Goal: Check status: Check status

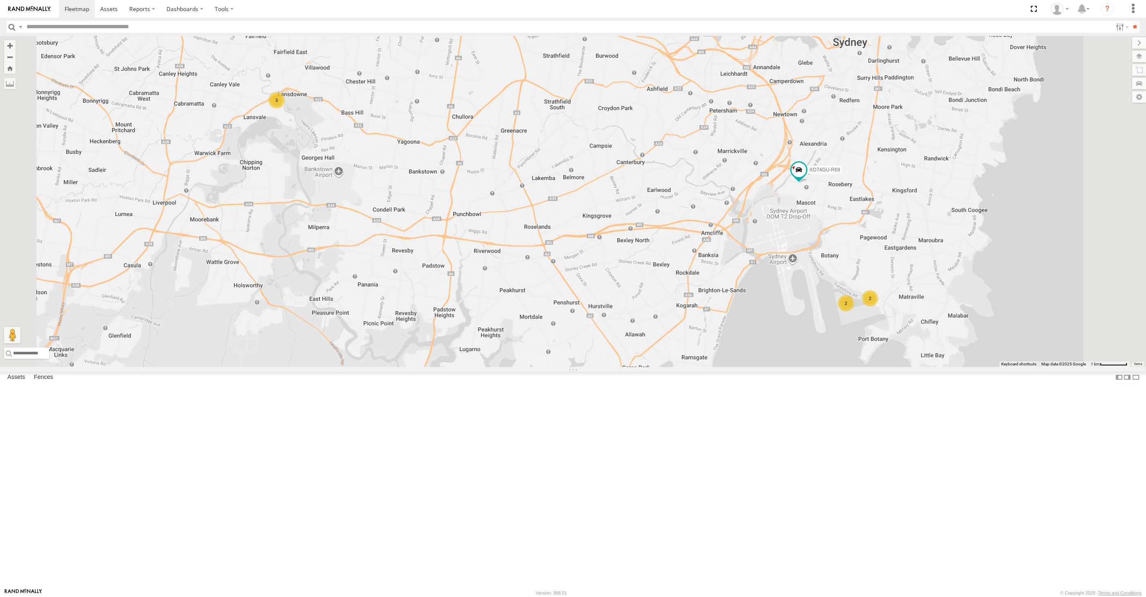
click at [669, 367] on div "2 2 3 XO74GU-R69" at bounding box center [573, 201] width 1146 height 331
drag, startPoint x: 800, startPoint y: 380, endPoint x: 787, endPoint y: 380, distance: 13.5
click at [791, 367] on div "2 2 3 XO74GU-R69" at bounding box center [573, 201] width 1146 height 331
click at [1138, 55] on label at bounding box center [1131, 56] width 30 height 11
click at [0, 0] on span "Basemaps" at bounding box center [0, 0] width 0 height 0
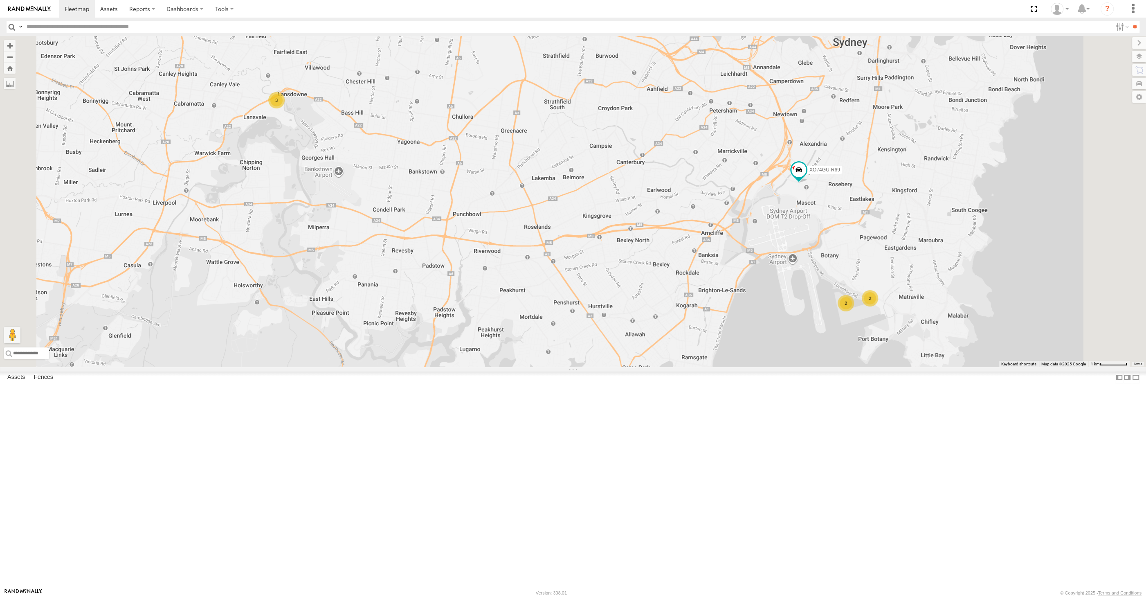
click at [0, 0] on span "Satellite + Roadmap" at bounding box center [0, 0] width 0 height 0
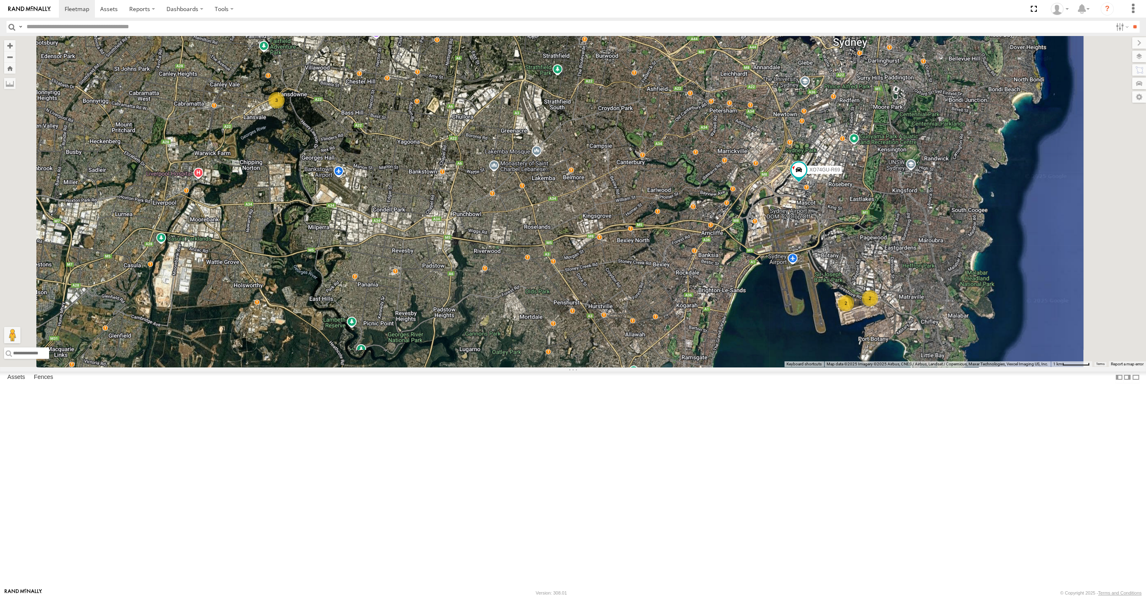
click at [0, 0] on span "Overlays" at bounding box center [0, 0] width 0 height 0
click at [0, 0] on span "Traffic" at bounding box center [0, 0] width 0 height 0
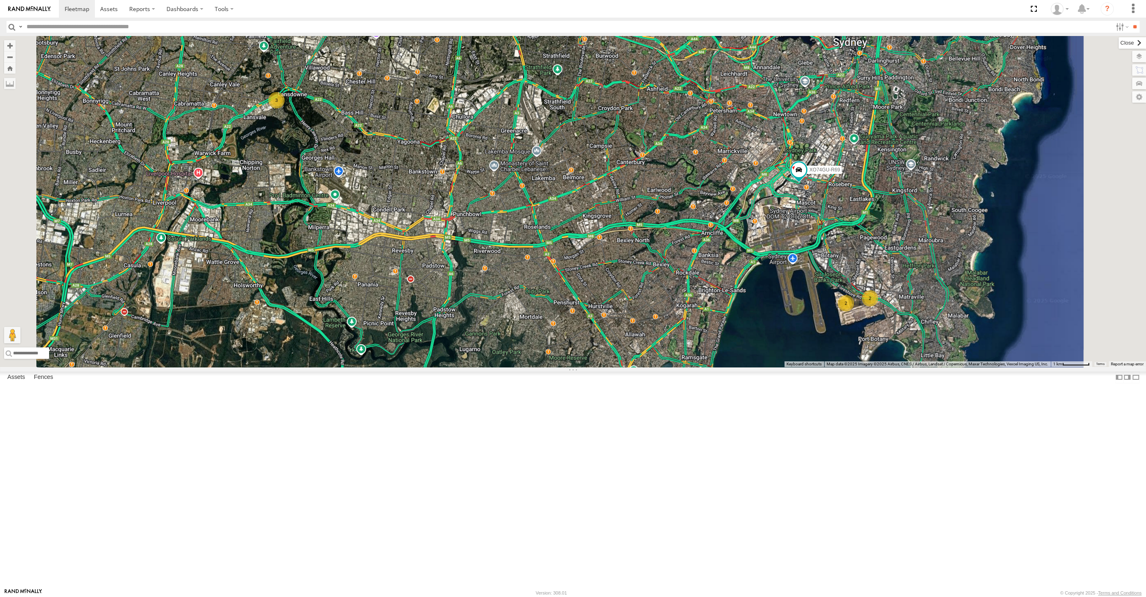
click at [1119, 44] on label at bounding box center [1132, 42] width 27 height 11
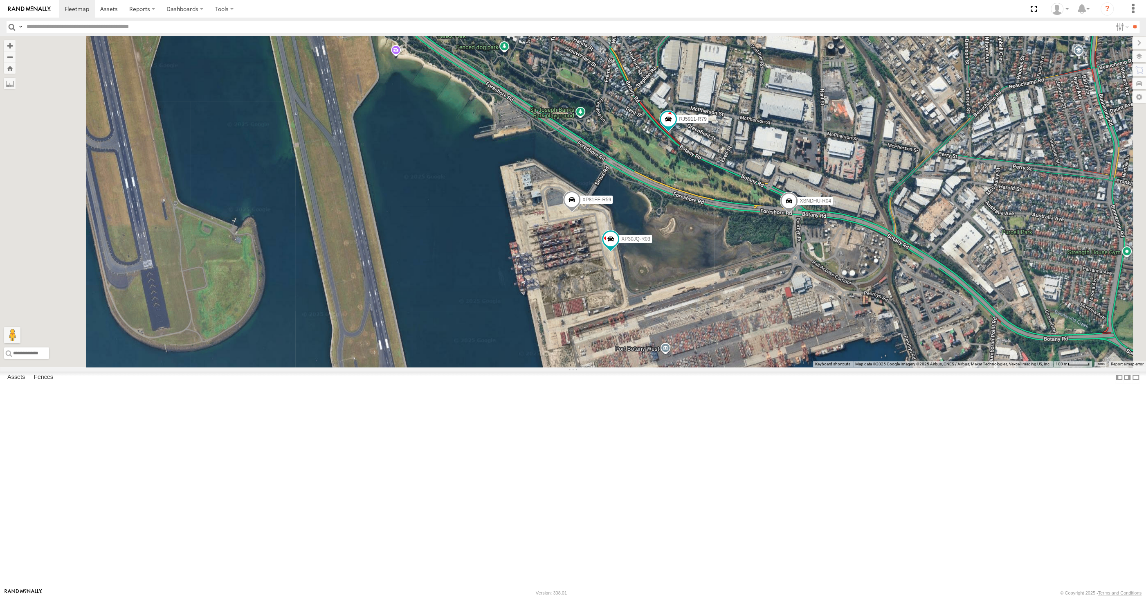
click at [798, 214] on span at bounding box center [789, 203] width 18 height 22
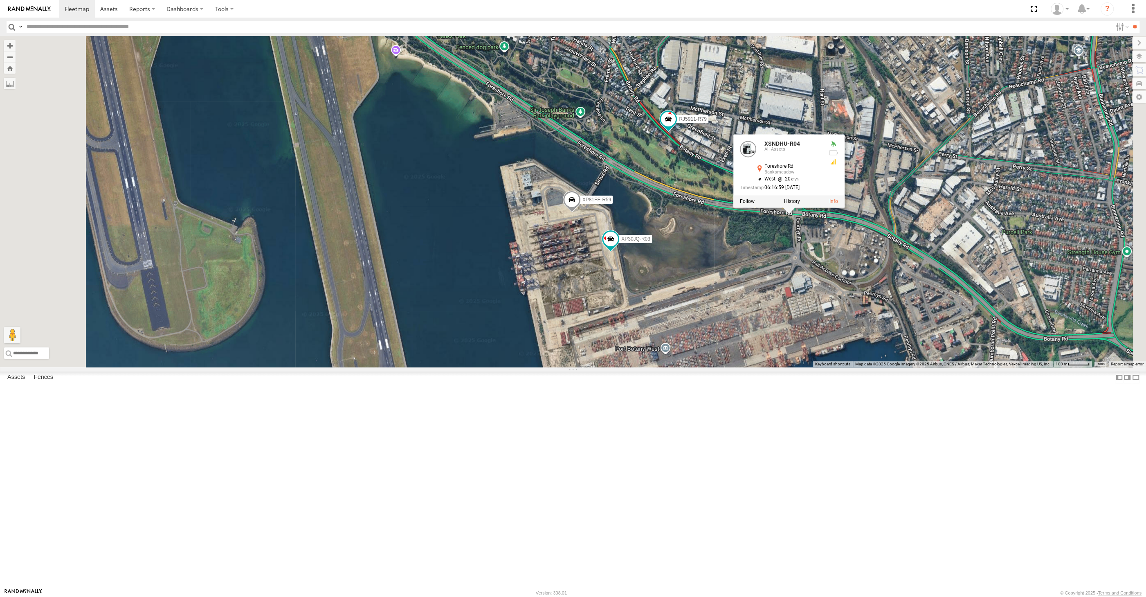
click at [941, 360] on div "XO74GU-R69 XP30JQ-R03 XSNDHU-R04 RJ5911-R79 XP81FE-R59 XSNDHU-R04 All Assets Fo…" at bounding box center [573, 201] width 1146 height 331
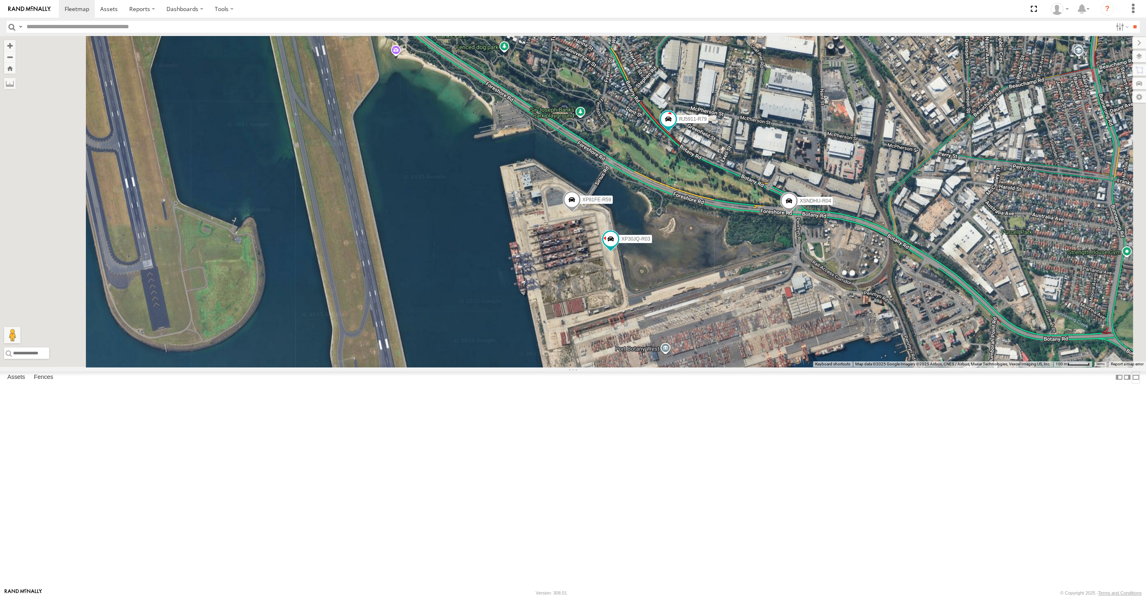
click at [1132, 383] on label at bounding box center [1136, 377] width 8 height 12
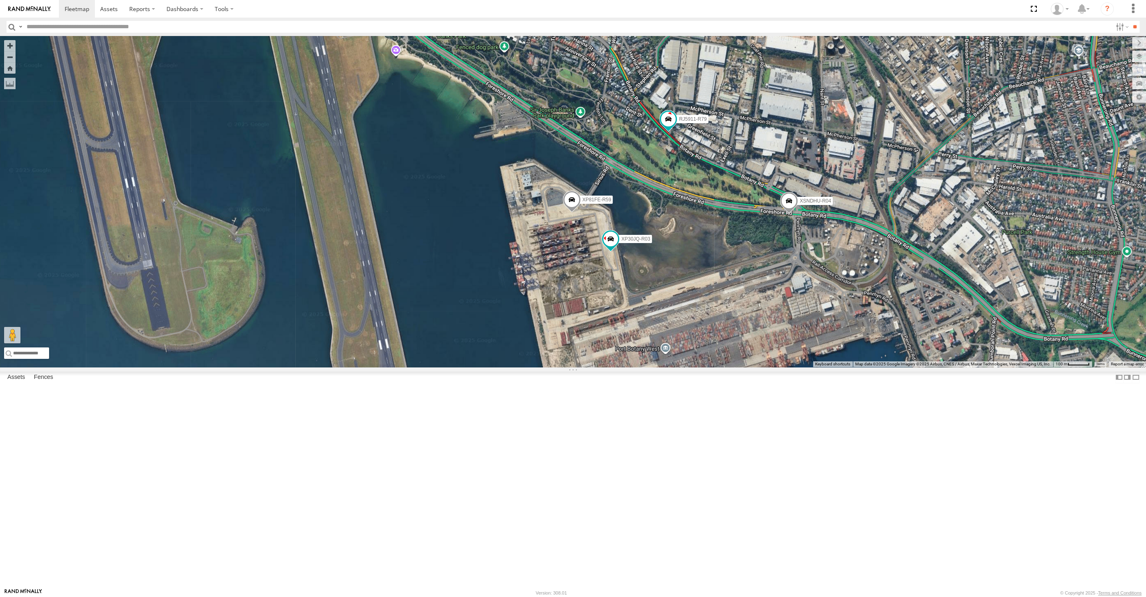
drag, startPoint x: 686, startPoint y: 480, endPoint x: 681, endPoint y: 479, distance: 5.1
click at [682, 367] on div "XP30JQ-R03 XSNDHU-R04 RJ5911-R79 XP81FE-R59" at bounding box center [573, 201] width 1146 height 331
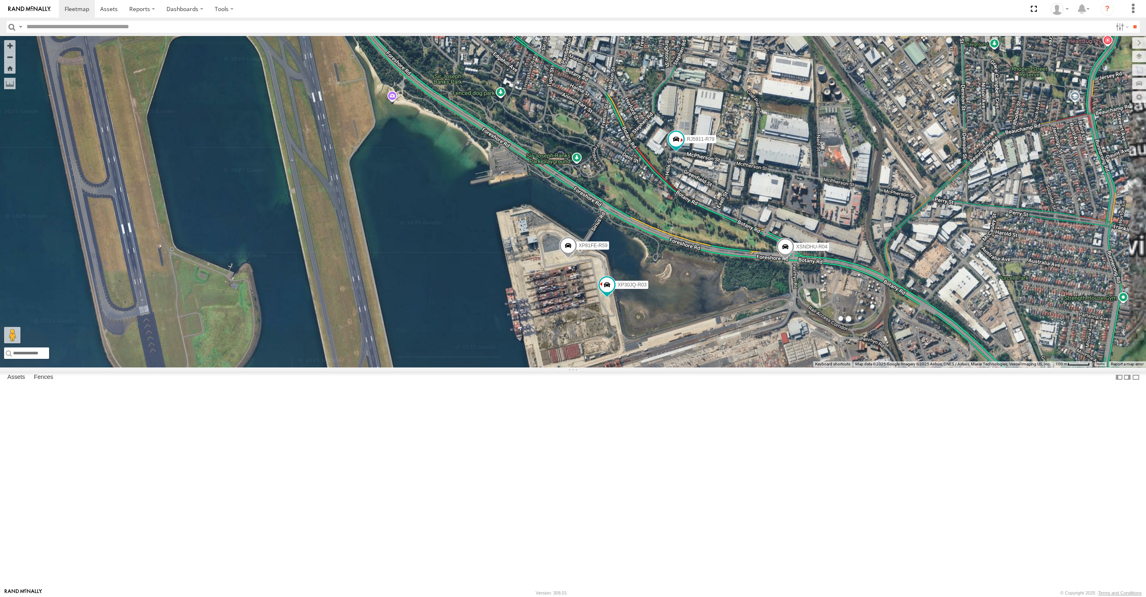
drag, startPoint x: 725, startPoint y: 425, endPoint x: 658, endPoint y: 451, distance: 71.3
click at [658, 367] on div "XSNDHU-R04 RJ5911-R79 XO74GU-R69 XP30JQ-R03 XP81FE-R59" at bounding box center [573, 201] width 1146 height 331
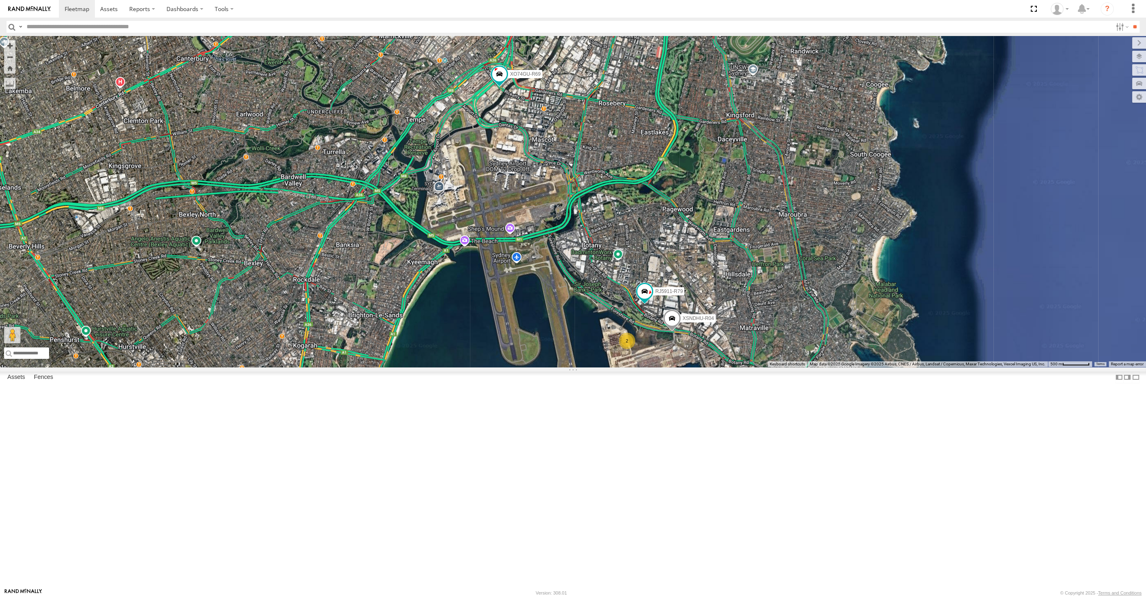
drag, startPoint x: 560, startPoint y: 245, endPoint x: 563, endPoint y: 277, distance: 32.5
click at [561, 269] on div "XSNDHU-R04 RJ5911-R79 XO74GU-R69 2" at bounding box center [573, 201] width 1146 height 331
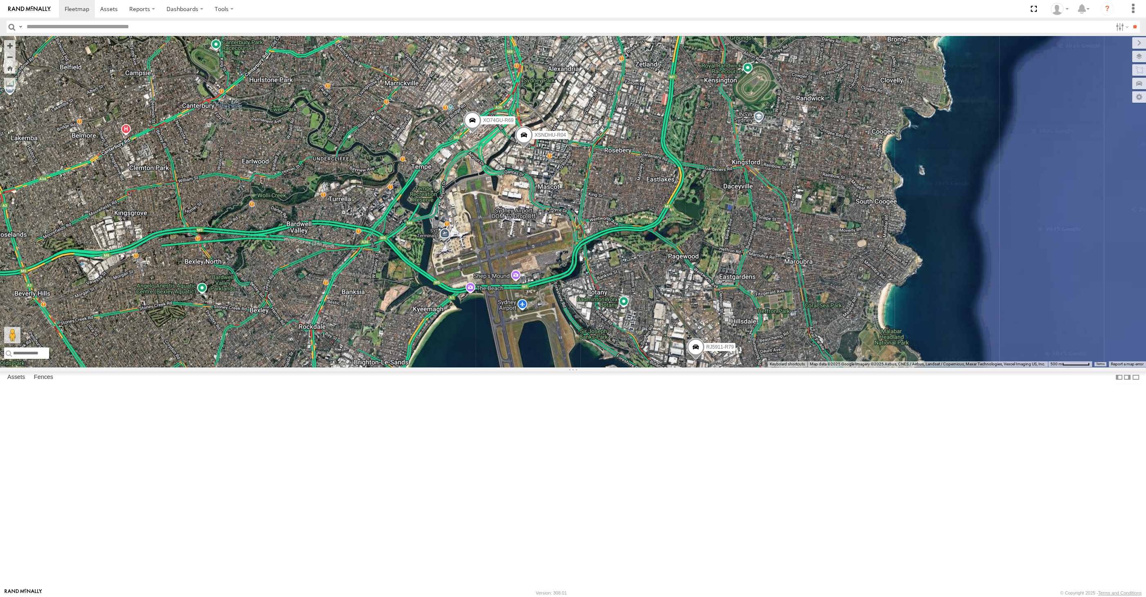
click at [745, 367] on div "2 XSNDHU-R04 RJ5911-R79 XO74GU-R69" at bounding box center [573, 201] width 1146 height 331
drag, startPoint x: 587, startPoint y: 410, endPoint x: 643, endPoint y: 402, distance: 56.1
click at [643, 367] on div "2 XSNDHU-R04 RJ5911-R79 XO74GU-R69" at bounding box center [573, 201] width 1146 height 331
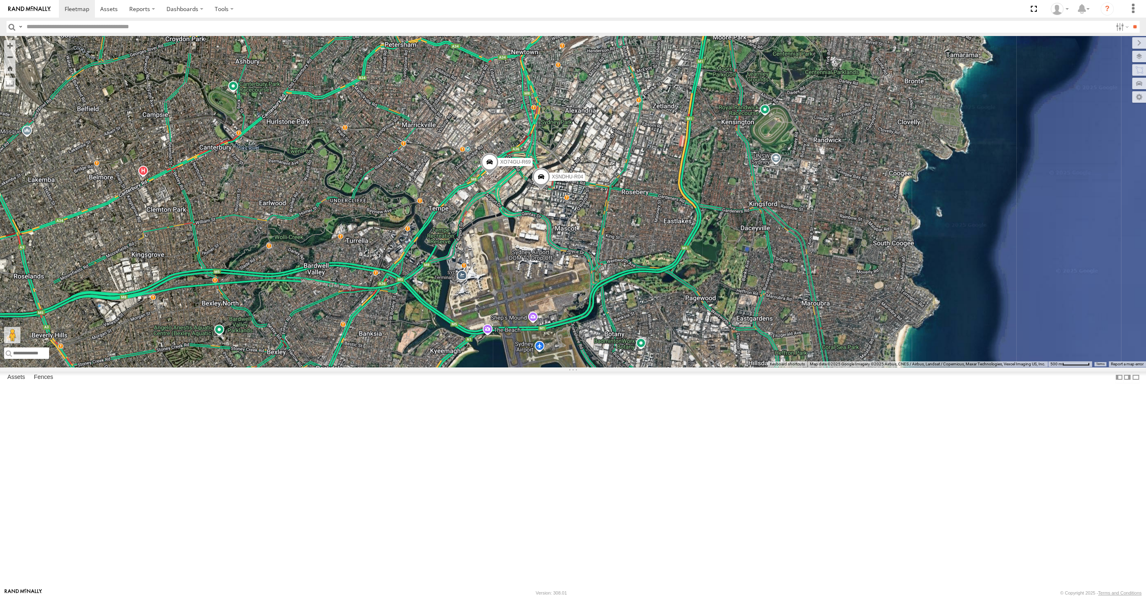
click at [767, 367] on div "XSNDHU-R04 RJ5911-R79 XO74GU-R69 2" at bounding box center [573, 201] width 1146 height 331
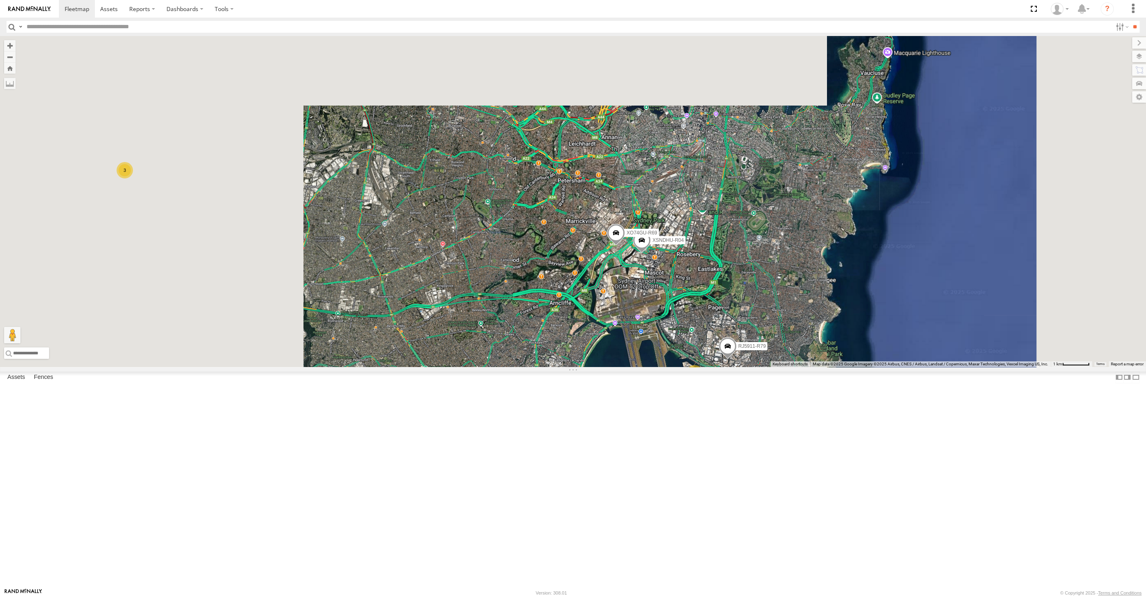
click at [625, 367] on div "XSNDHU-R04 RJ5911-R79 XO74GU-R69 2 3" at bounding box center [573, 201] width 1146 height 331
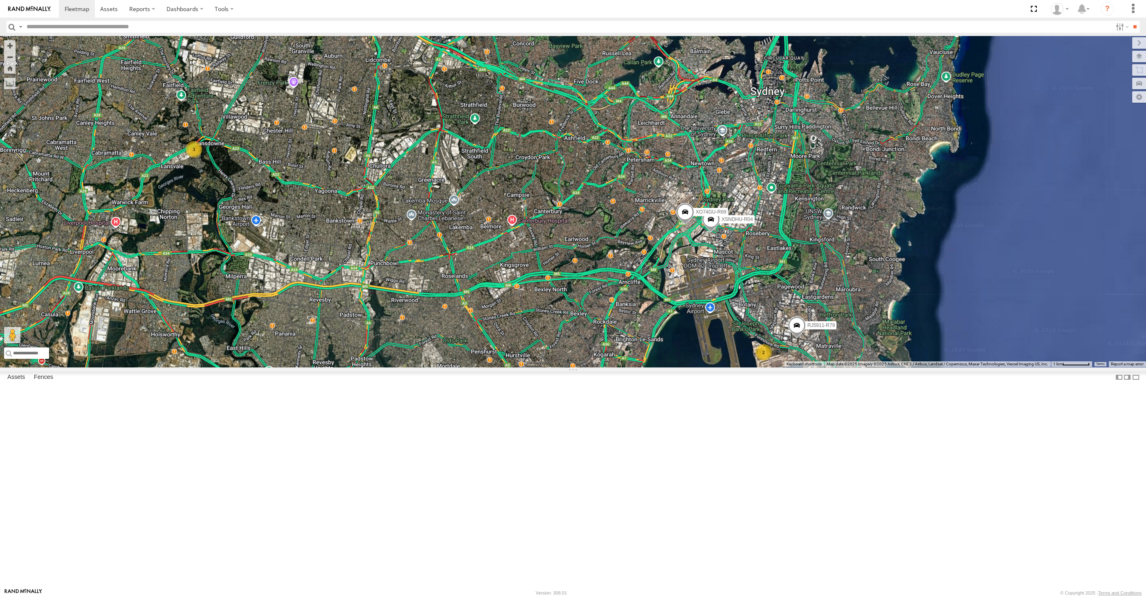
drag, startPoint x: 574, startPoint y: 463, endPoint x: 602, endPoint y: 452, distance: 30.2
click at [602, 367] on div "XSNDHU-R04 RJ5911-R79 XO74GU-R69 2 3" at bounding box center [573, 201] width 1146 height 331
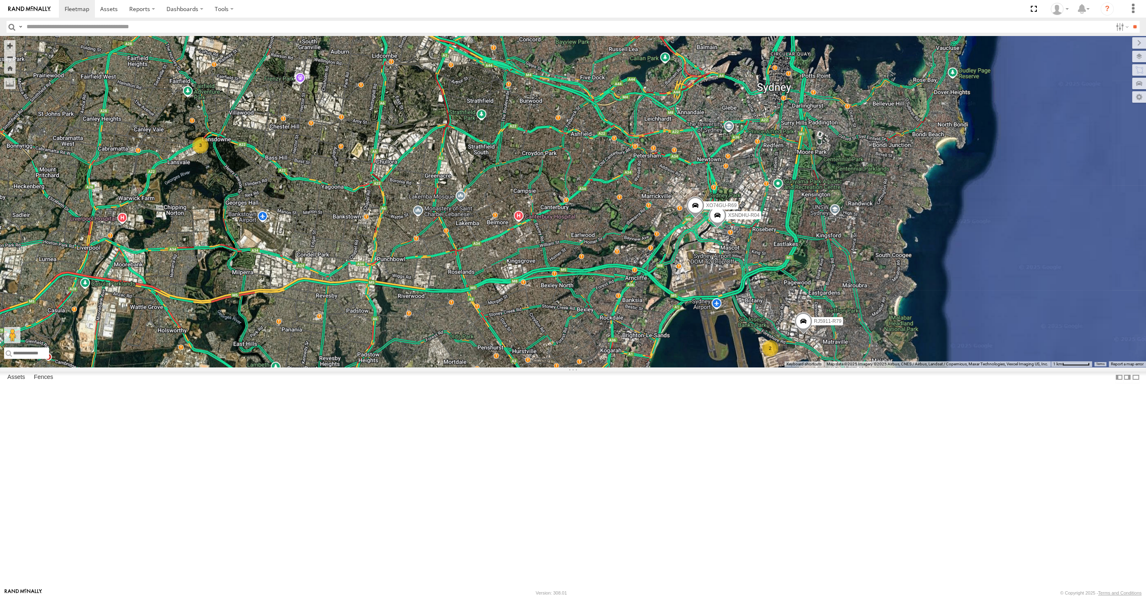
click at [736, 367] on div "XSNDHU-R04 RJ5911-R79 XO74GU-R69 2 3" at bounding box center [573, 201] width 1146 height 331
drag, startPoint x: 662, startPoint y: 450, endPoint x: 694, endPoint y: 442, distance: 33.3
click at [692, 367] on div "XSNDHU-R04 RJ5911-R79 XO74GU-R69 2 3" at bounding box center [573, 201] width 1146 height 331
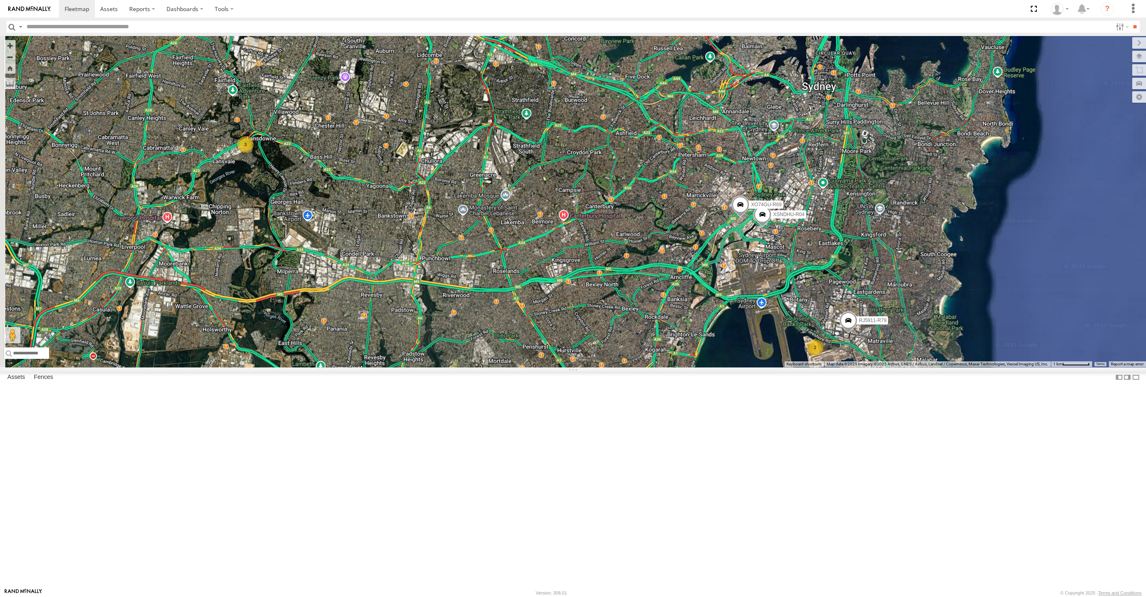
drag, startPoint x: 657, startPoint y: 430, endPoint x: 684, endPoint y: 429, distance: 27.0
click at [684, 367] on div "XSNDHU-R04 RJ5911-R79 XO74GU-R69 2 3" at bounding box center [573, 201] width 1146 height 331
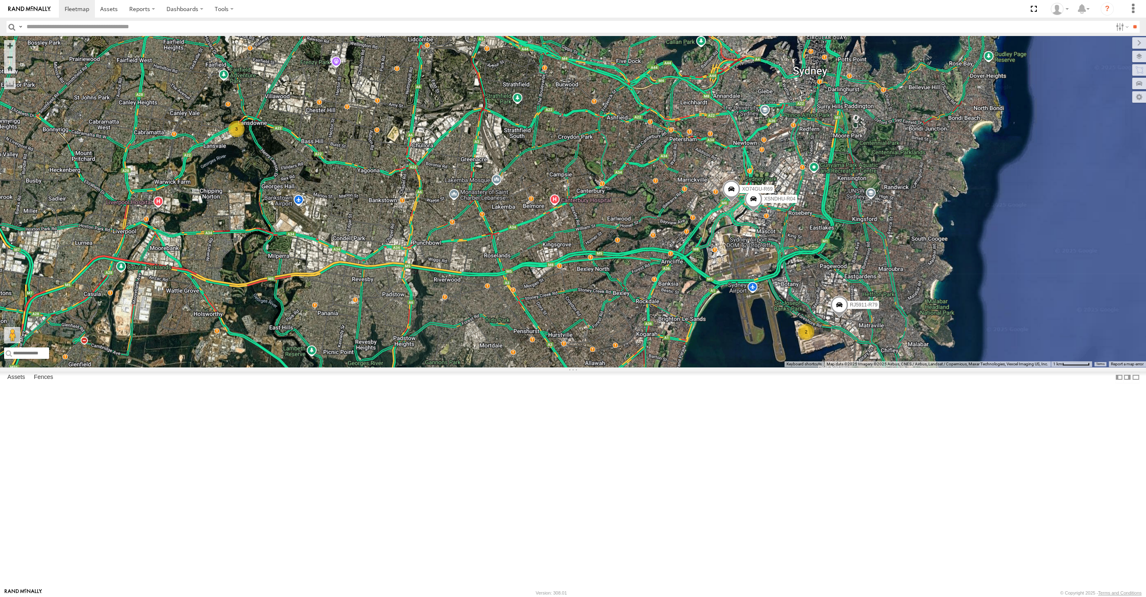
drag, startPoint x: 685, startPoint y: 426, endPoint x: 681, endPoint y: 419, distance: 7.9
click at [681, 367] on div "XSNDHU-R04 RJ5911-R79 XO74GU-R69 2 3" at bounding box center [573, 201] width 1146 height 331
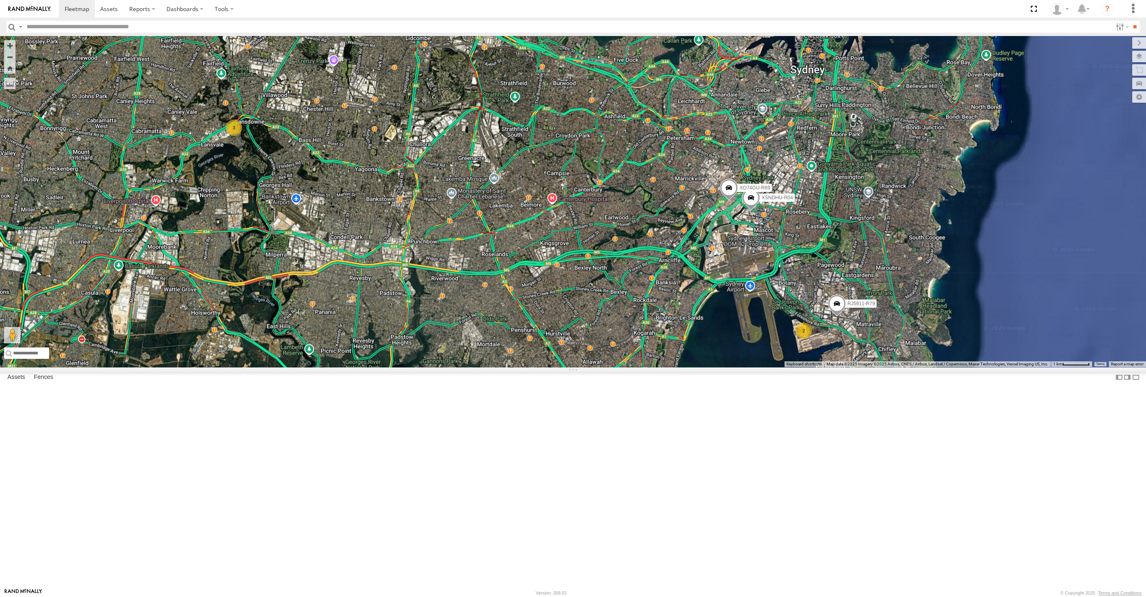
click at [692, 367] on div "XSNDHU-R04 RJ5911-R79 XO74GU-R69 2 3" at bounding box center [573, 201] width 1146 height 331
drag, startPoint x: 646, startPoint y: 507, endPoint x: 677, endPoint y: 517, distance: 32.6
click at [681, 367] on div "XSNDHU-R04 RJ5911-R79 XO74GU-R69 2 3" at bounding box center [573, 201] width 1146 height 331
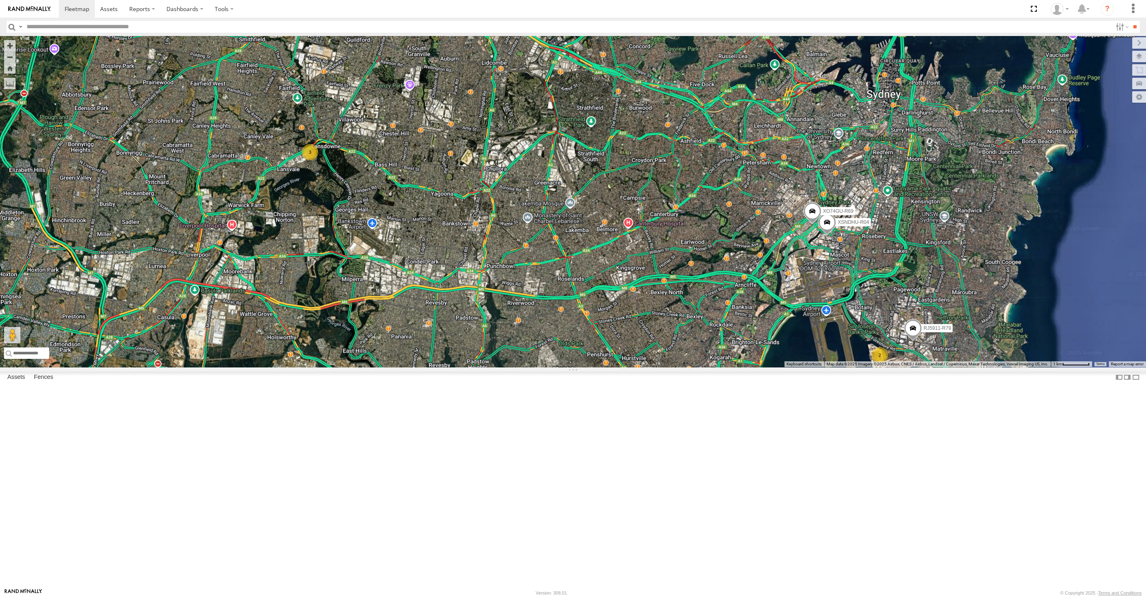
drag, startPoint x: 684, startPoint y: 498, endPoint x: 685, endPoint y: 476, distance: 21.7
click at [686, 367] on div "XSNDHU-R04 RJ5911-R79 XO74GU-R69 2 3" at bounding box center [573, 201] width 1146 height 331
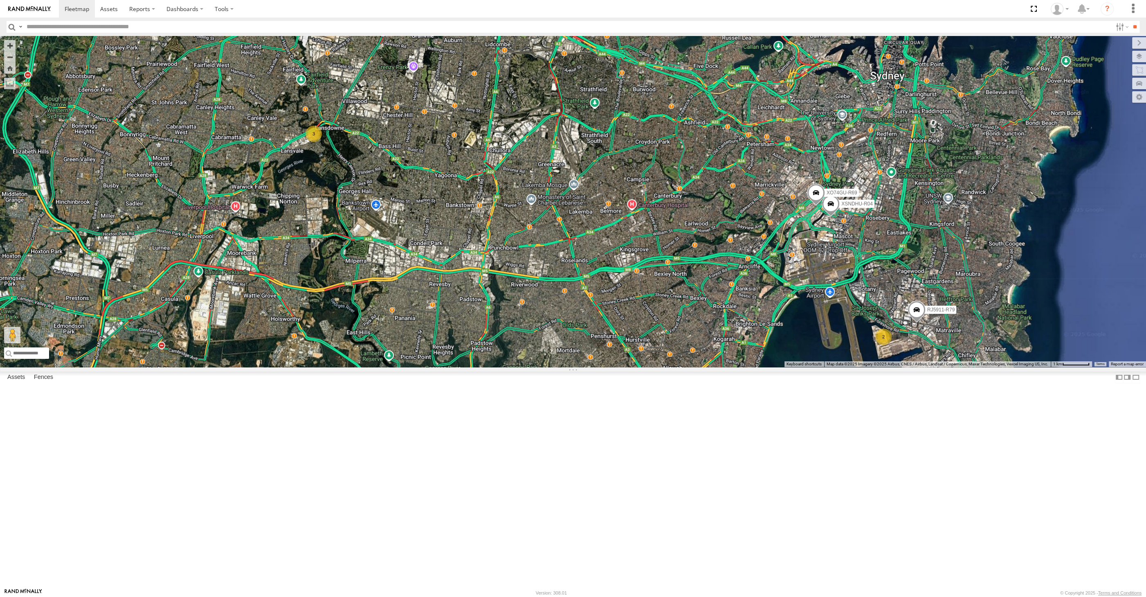
drag, startPoint x: 700, startPoint y: 479, endPoint x: 700, endPoint y: 469, distance: 9.4
click at [700, 367] on div "XSNDHU-R04 RJ5911-R79 XO74GU-R69 2 3" at bounding box center [573, 201] width 1146 height 331
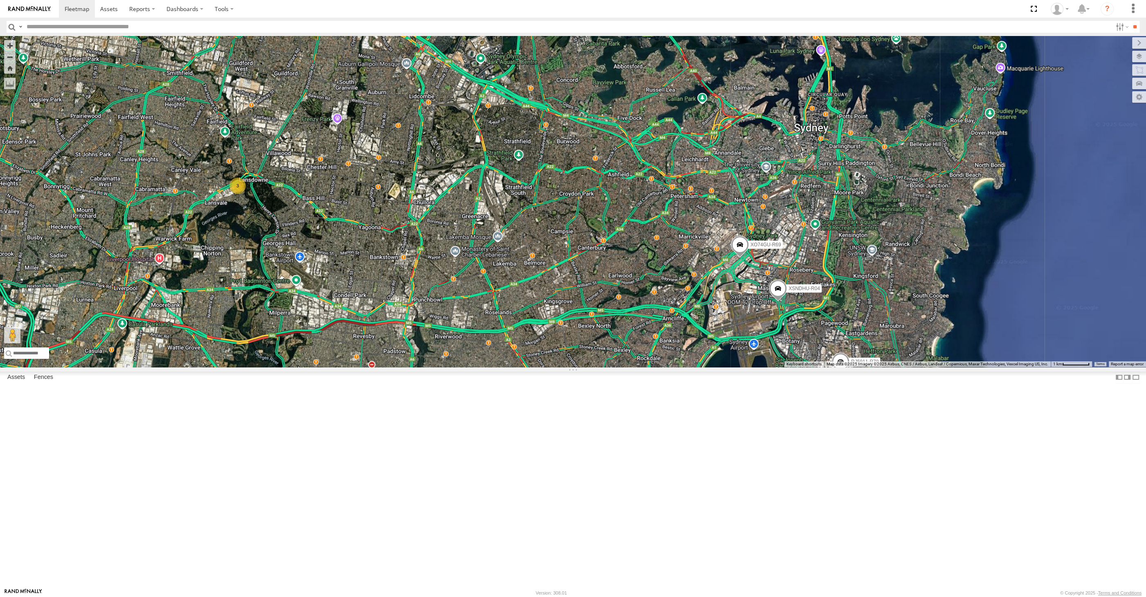
click at [757, 367] on div "XSNDHU-R04 RJ5911-R79 XO74GU-R69 2 3" at bounding box center [573, 201] width 1146 height 331
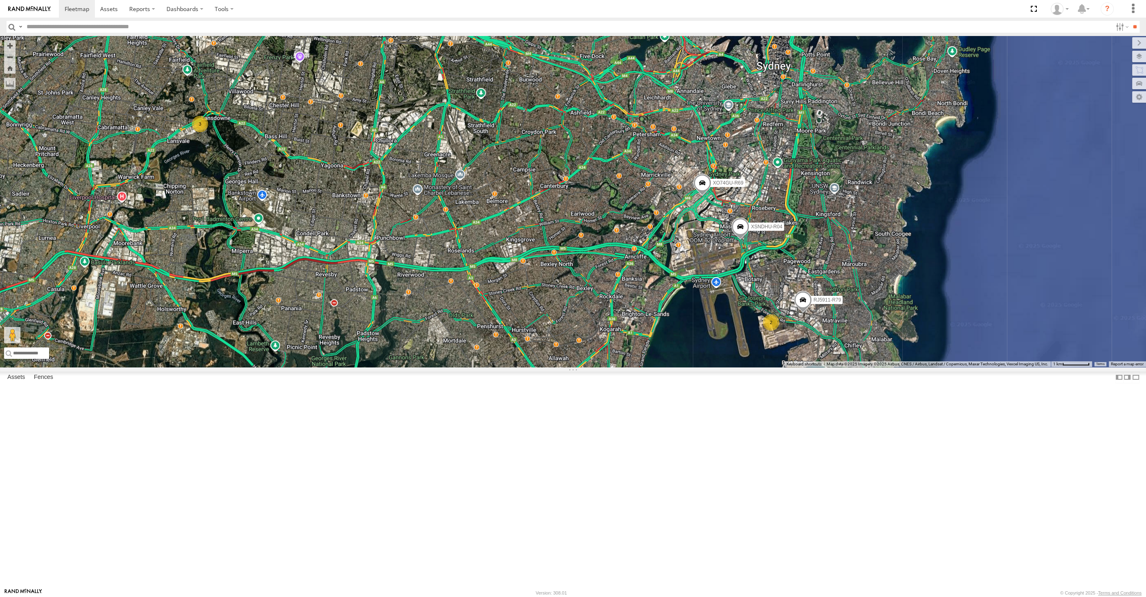
drag, startPoint x: 743, startPoint y: 470, endPoint x: 740, endPoint y: 467, distance: 4.3
click at [740, 367] on div "XSNDHU-R04 RJ5911-R79 XO74GU-R69 2 3" at bounding box center [573, 201] width 1146 height 331
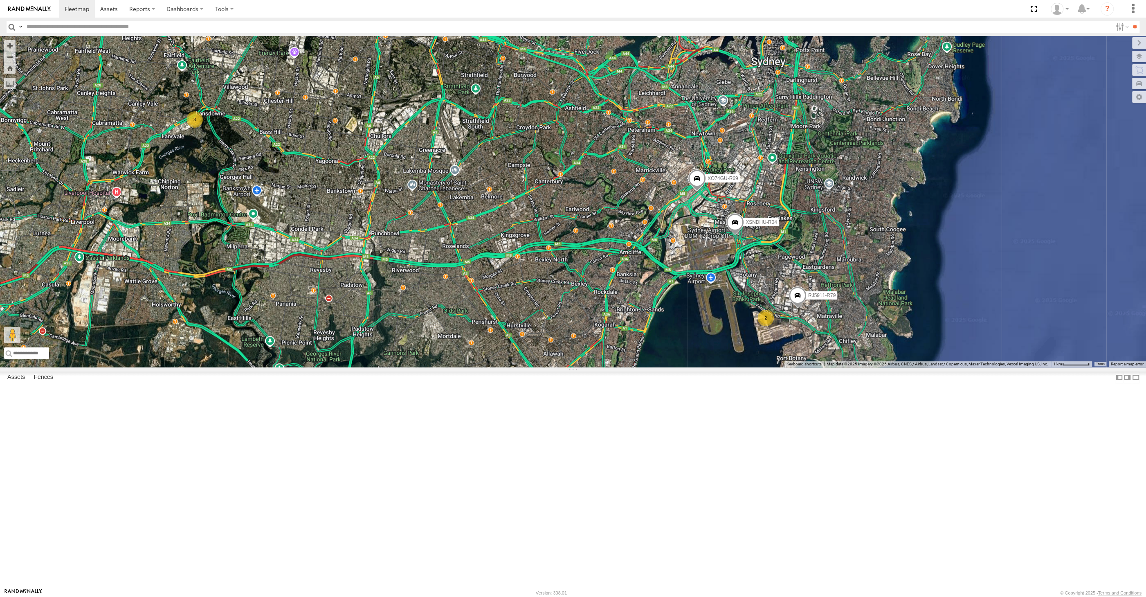
drag, startPoint x: 729, startPoint y: 478, endPoint x: 717, endPoint y: 466, distance: 16.8
click at [723, 367] on div "XSNDHU-R04 RJ5911-R79 XO74GU-R69 2 3" at bounding box center [573, 201] width 1146 height 331
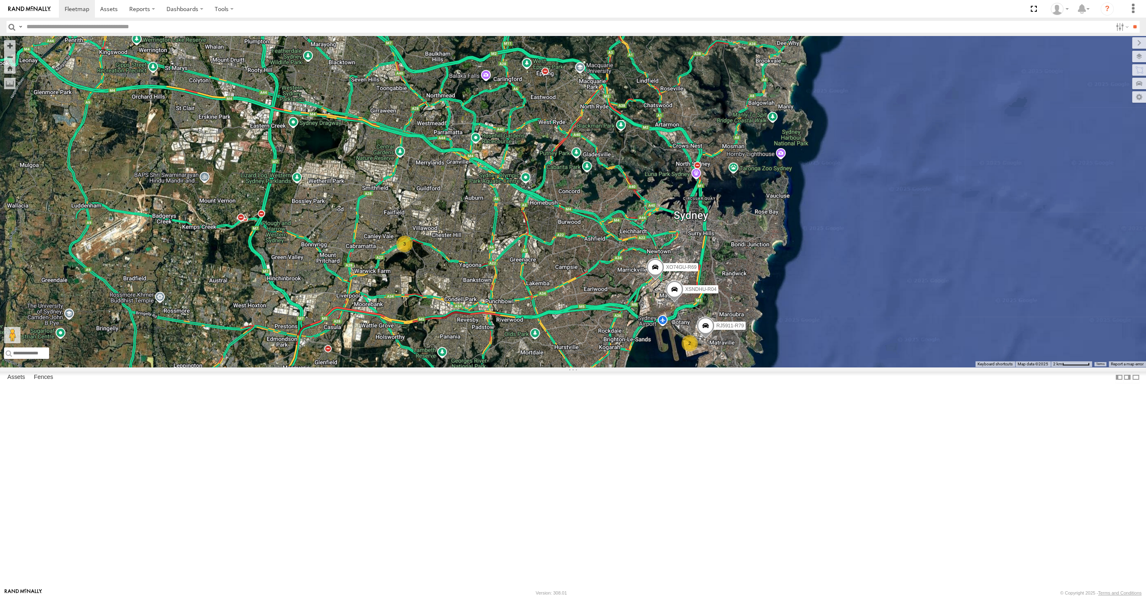
drag, startPoint x: 580, startPoint y: 488, endPoint x: 599, endPoint y: 488, distance: 19.2
click at [597, 367] on div "XSNDHU-R04 RJ5911-R79 XO74GU-R69 2 3" at bounding box center [573, 201] width 1146 height 331
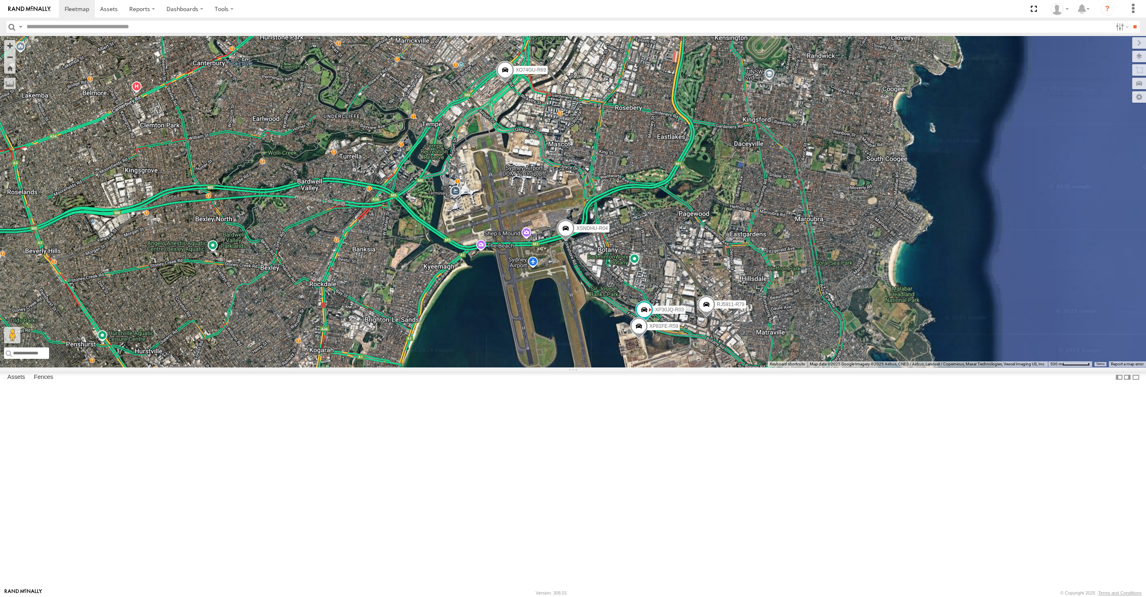
drag, startPoint x: 590, startPoint y: 510, endPoint x: 594, endPoint y: 509, distance: 4.2
click at [591, 367] on div "XSNDHU-R04 RJ5911-R79 XO74GU-R69 XP30JQ-R03 XP81FE-R59" at bounding box center [573, 201] width 1146 height 331
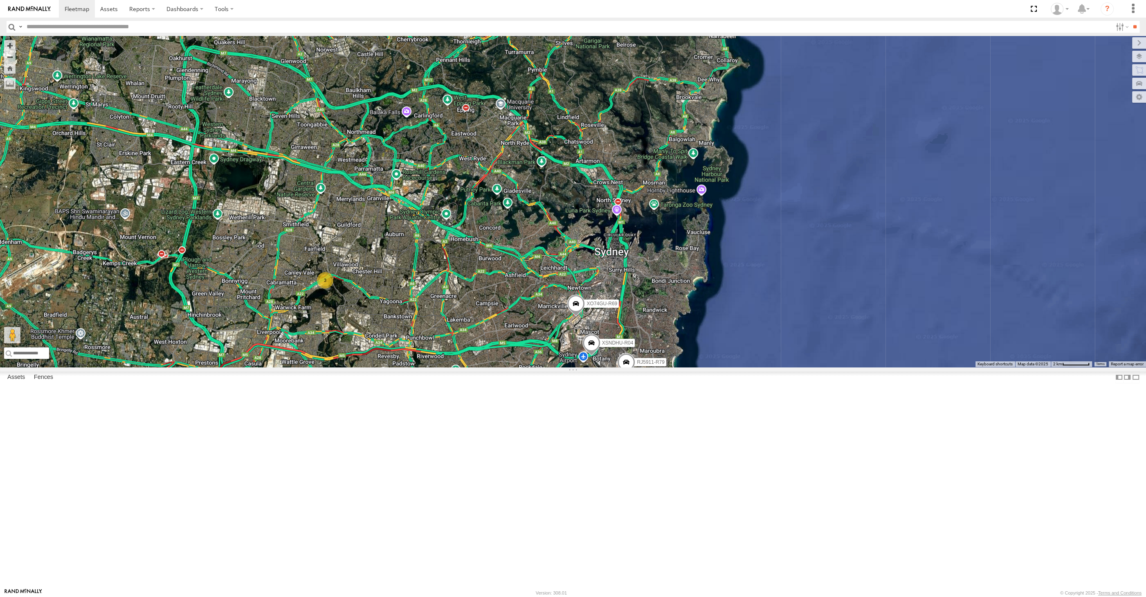
drag, startPoint x: 520, startPoint y: 508, endPoint x: 528, endPoint y: 505, distance: 8.4
click at [525, 367] on div "XSNDHU-R04 RJ5911-R79 XO74GU-R69 2 3" at bounding box center [573, 201] width 1146 height 331
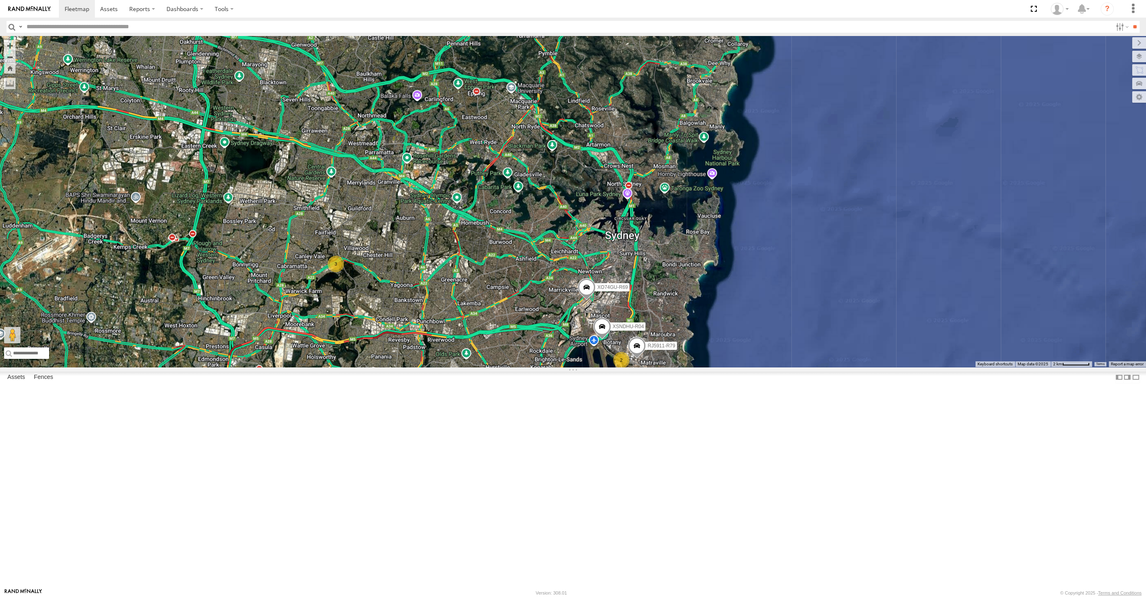
drag, startPoint x: 521, startPoint y: 517, endPoint x: 523, endPoint y: 497, distance: 20.1
click at [523, 367] on div "XSNDHU-R04 RJ5911-R79 XO74GU-R69 2 3" at bounding box center [573, 201] width 1146 height 331
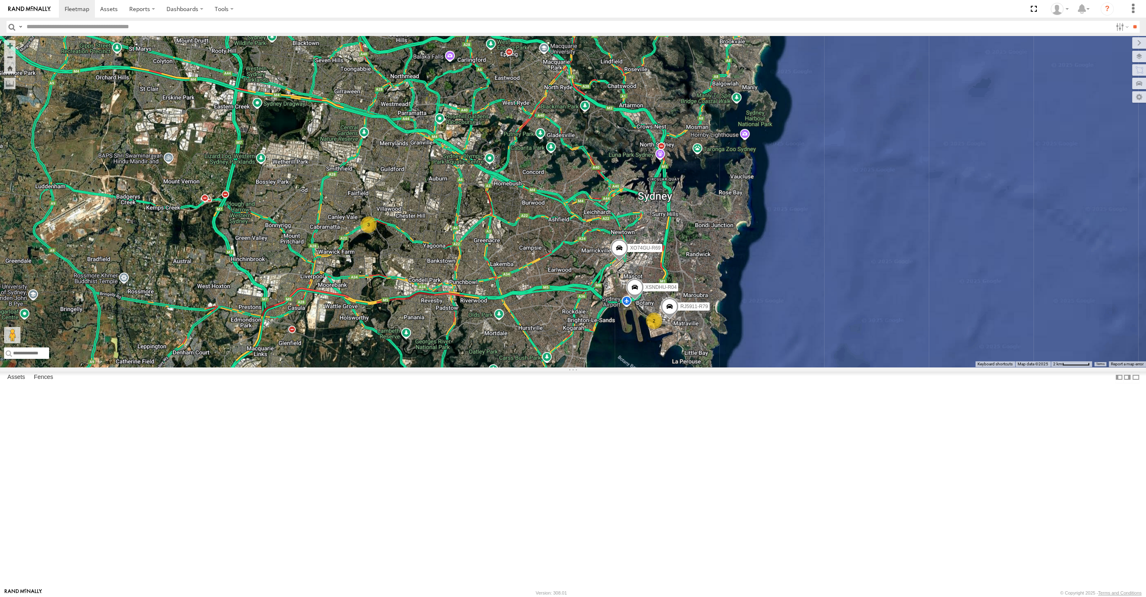
drag, startPoint x: 544, startPoint y: 475, endPoint x: 565, endPoint y: 458, distance: 27.3
click at [562, 367] on div "XSNDHU-R04 RJ5911-R79 XO74GU-R69 2 3" at bounding box center [573, 201] width 1146 height 331
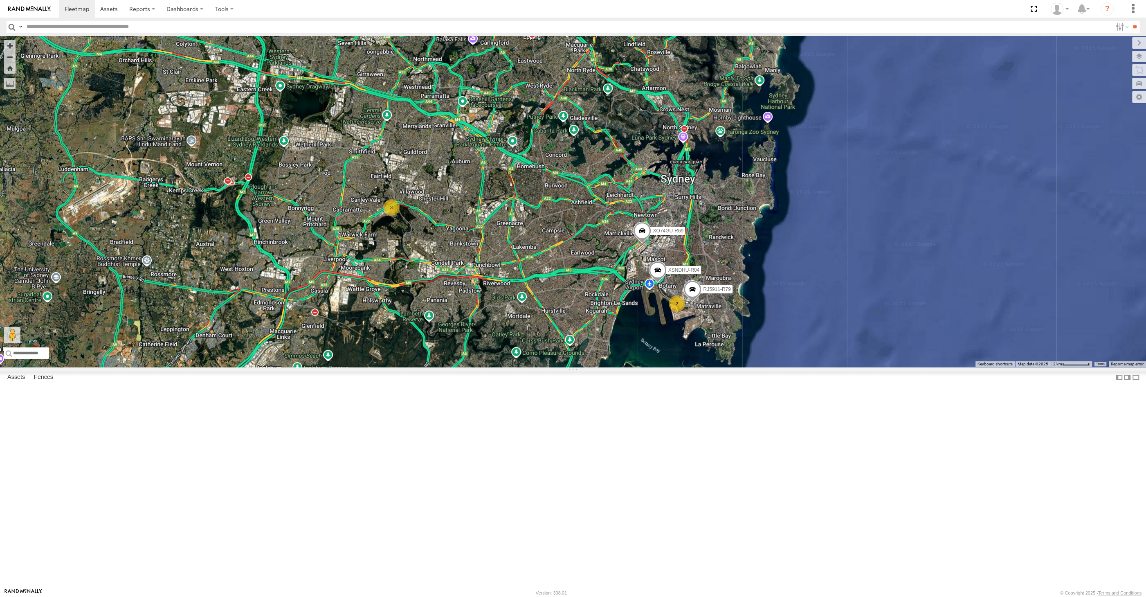
drag, startPoint x: 588, startPoint y: 491, endPoint x: 600, endPoint y: 481, distance: 15.4
click at [599, 367] on div "XSNDHU-R04 RJ5911-R79 XO74GU-R69 2 3" at bounding box center [573, 201] width 1146 height 331
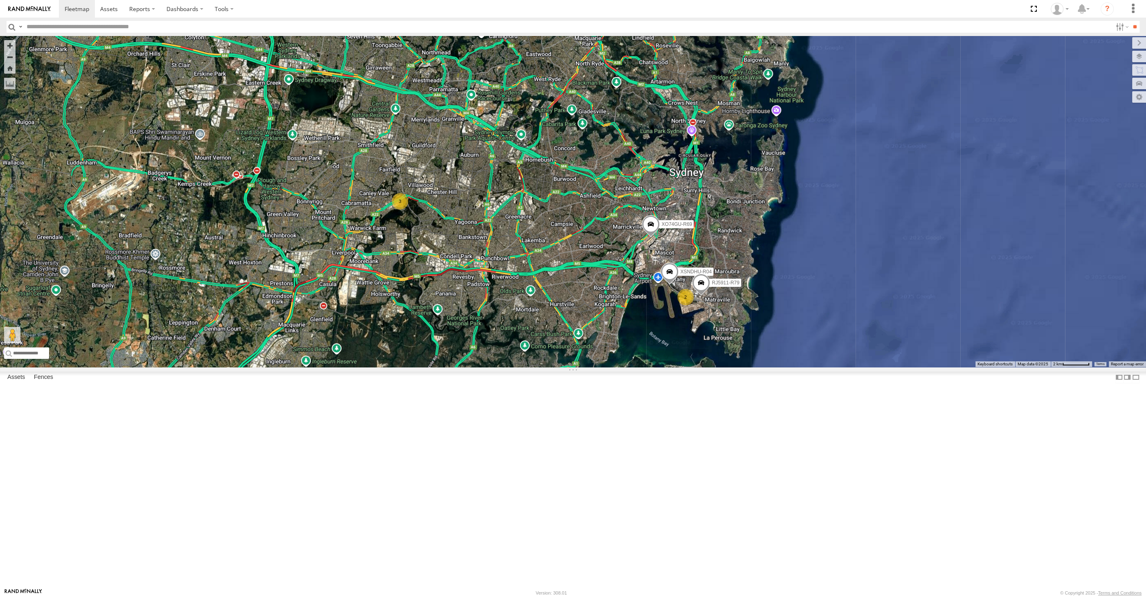
click at [688, 367] on div "XSNDHU-R04 RJ5911-R79 XO74GU-R69 2 3" at bounding box center [573, 201] width 1146 height 331
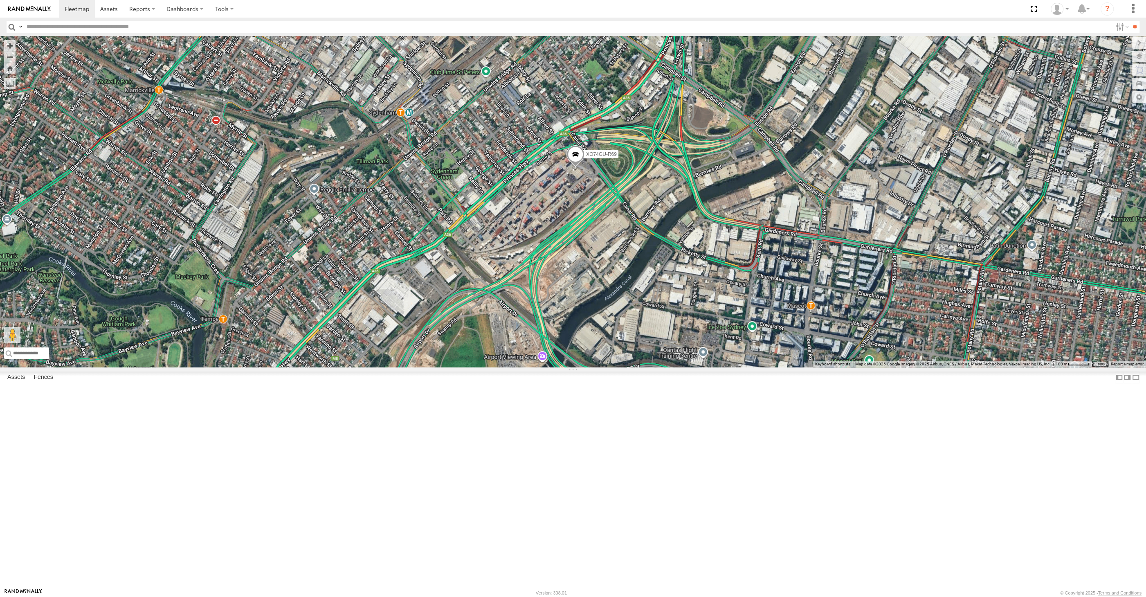
click at [572, 167] on span at bounding box center [575, 156] width 18 height 22
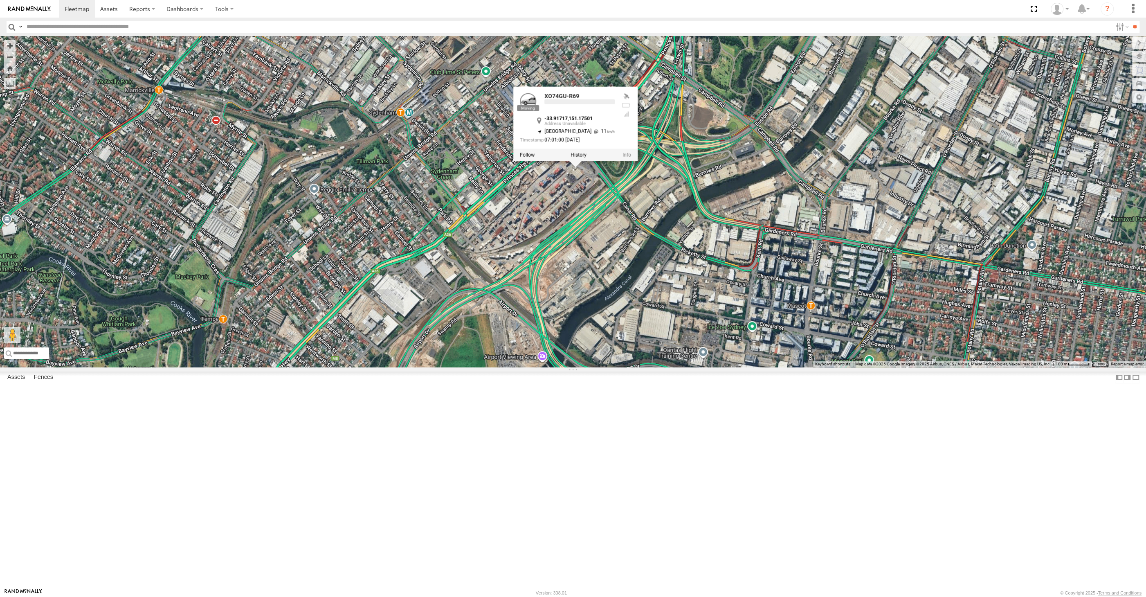
click at [619, 341] on div "XSNDHU-R04 XP81FE-R59 XO74GU-R69 XO74GU-R69 -33.91717 , 151.17501 [GEOGRAPHIC_D…" at bounding box center [573, 201] width 1146 height 331
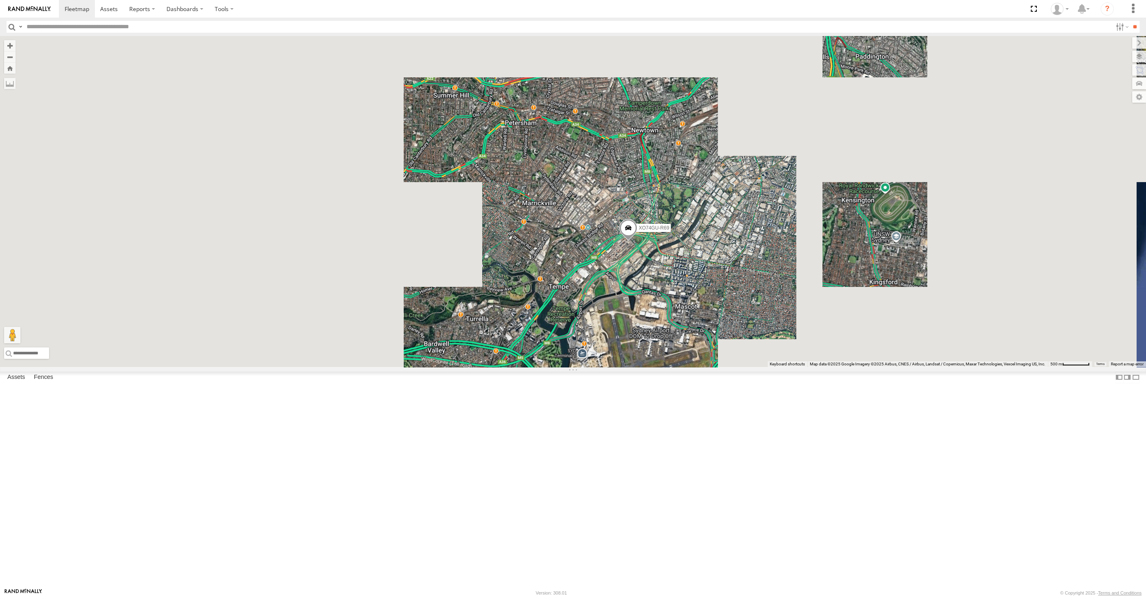
click at [731, 367] on div "XSNDHU-R04 XP81FE-R59 XO74GU-R69 2" at bounding box center [573, 201] width 1146 height 331
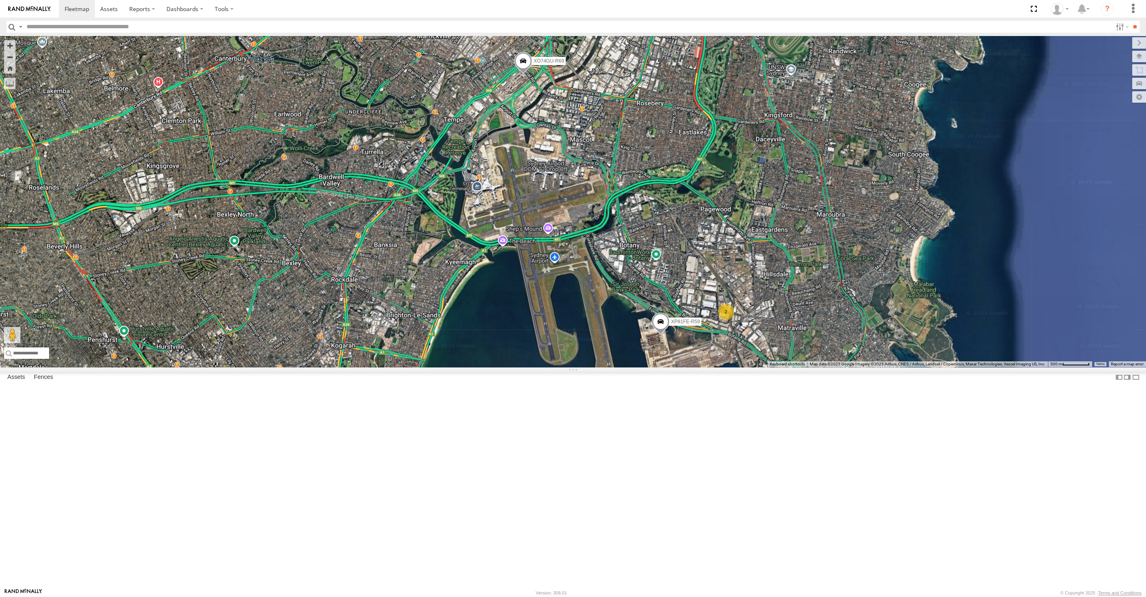
drag, startPoint x: 681, startPoint y: 551, endPoint x: 646, endPoint y: 515, distance: 49.7
click at [661, 367] on div "XSNDHU-R04 XP81FE-R59 XO74GU-R69 2" at bounding box center [573, 201] width 1146 height 331
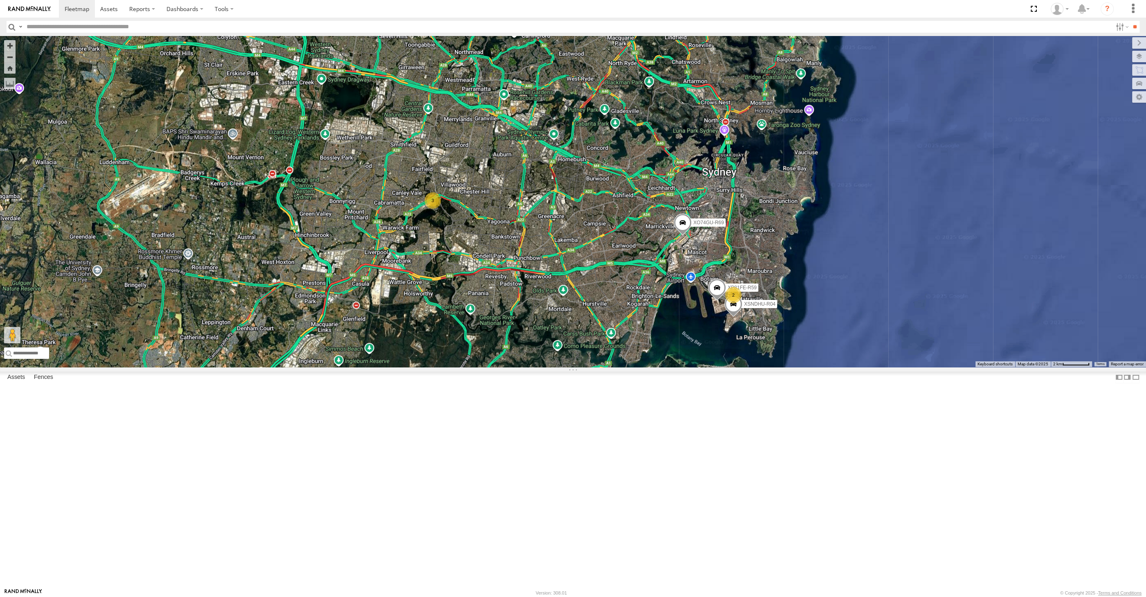
drag, startPoint x: 566, startPoint y: 445, endPoint x: 678, endPoint y: 440, distance: 111.4
click at [677, 367] on div "XSNDHU-R04 XP81FE-R59 XO74GU-R69 2 3" at bounding box center [573, 201] width 1146 height 331
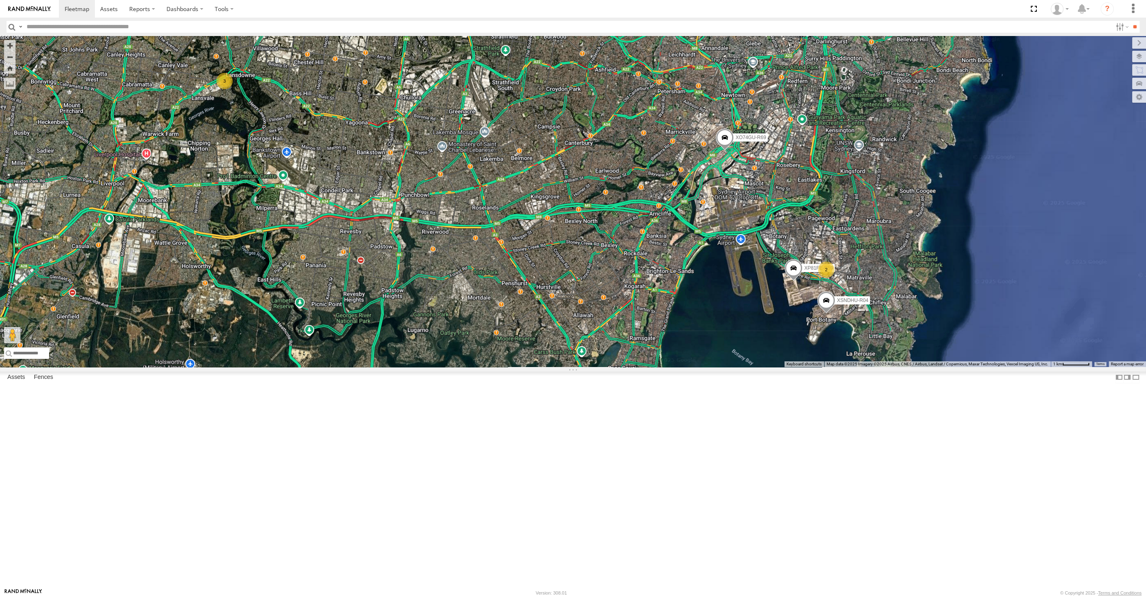
drag, startPoint x: 681, startPoint y: 437, endPoint x: 724, endPoint y: 429, distance: 43.3
click at [724, 367] on div "XSNDHU-R04 XP81FE-R59 XO74GU-R69 2 3" at bounding box center [573, 201] width 1146 height 331
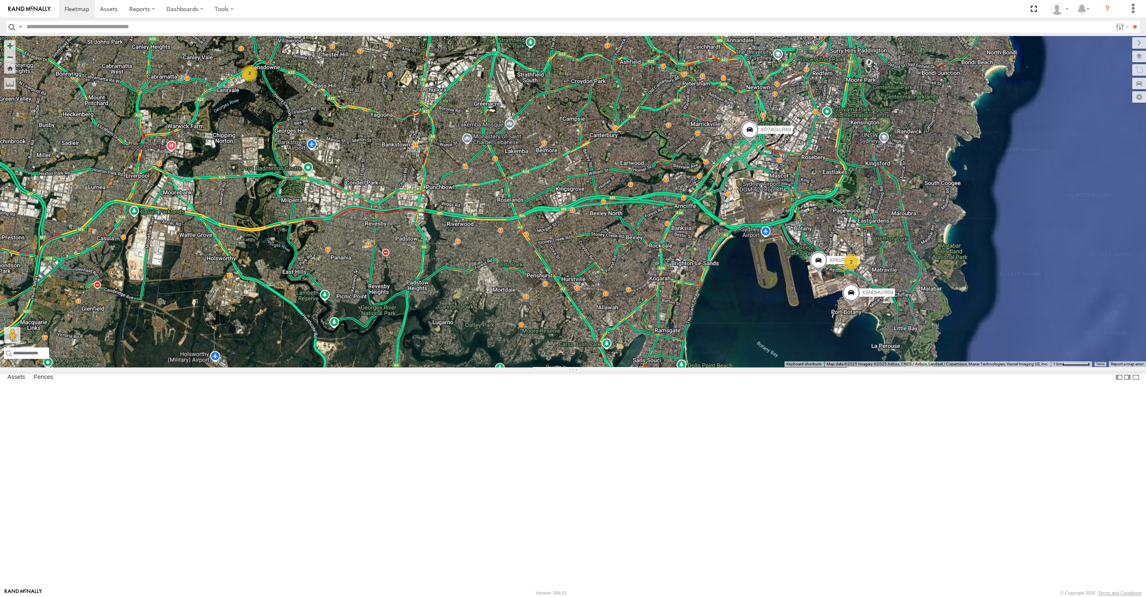
drag, startPoint x: 728, startPoint y: 438, endPoint x: 739, endPoint y: 445, distance: 13.4
click at [739, 367] on div "XSNDHU-R04 XP81FE-R59 XO74GU-R69 2 3" at bounding box center [573, 201] width 1146 height 331
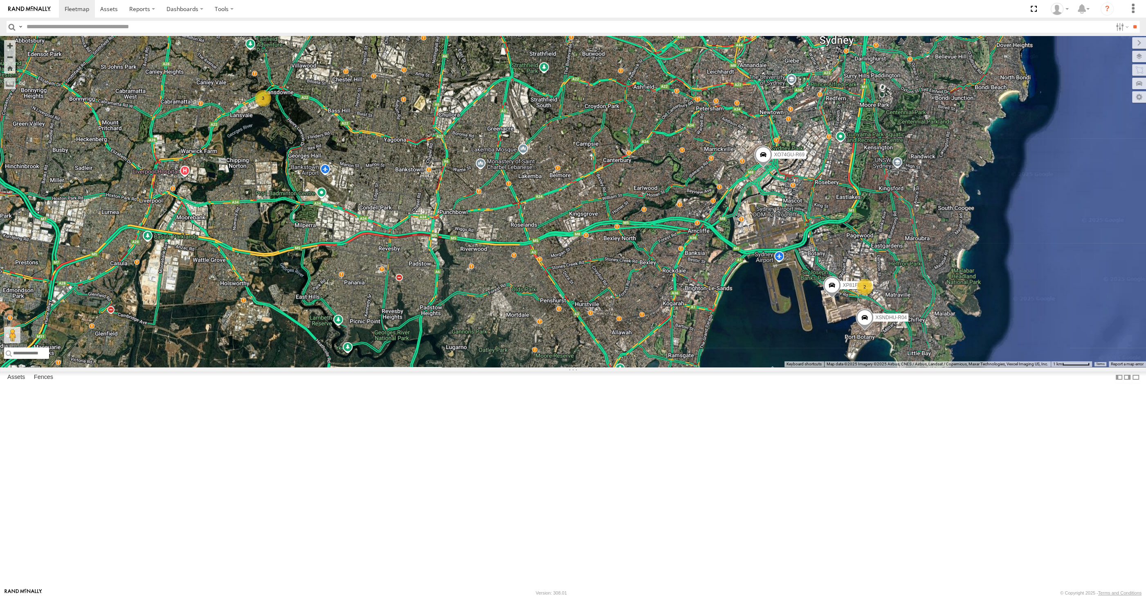
drag, startPoint x: 590, startPoint y: 462, endPoint x: 581, endPoint y: 472, distance: 13.6
click at [581, 367] on div "XSNDHU-R04 XP81FE-R59 XO74GU-R69 2 3" at bounding box center [573, 201] width 1146 height 331
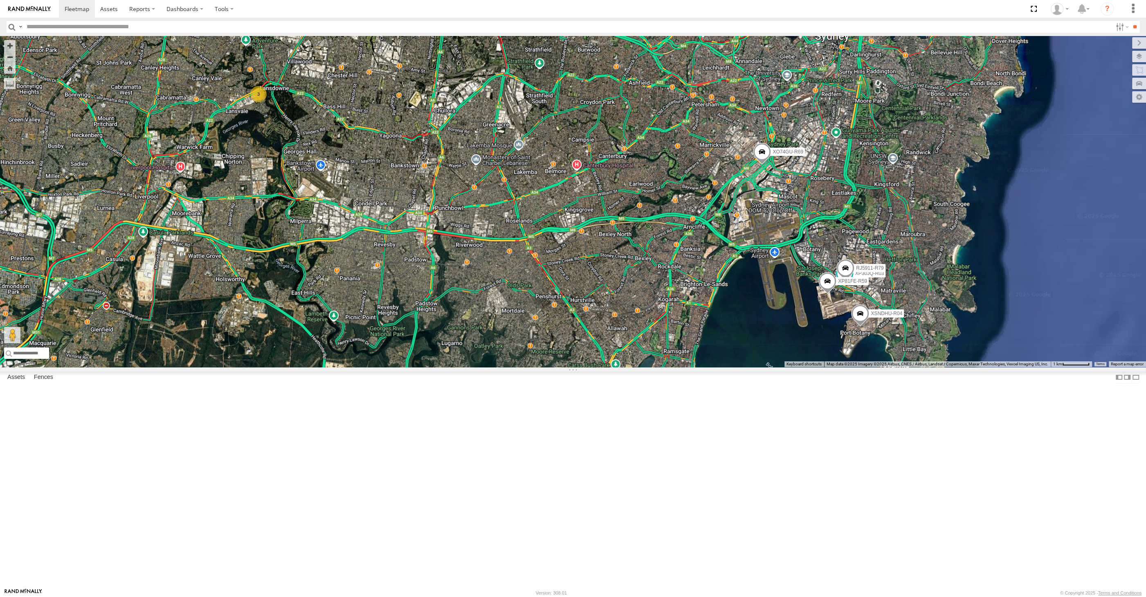
drag, startPoint x: 757, startPoint y: 420, endPoint x: 744, endPoint y: 407, distance: 17.9
click at [745, 367] on div "XP30JQ-R03 XSNDHU-R04 RJ5911-R79 XP81FE-R59 XO74GU-R69 3" at bounding box center [573, 201] width 1146 height 331
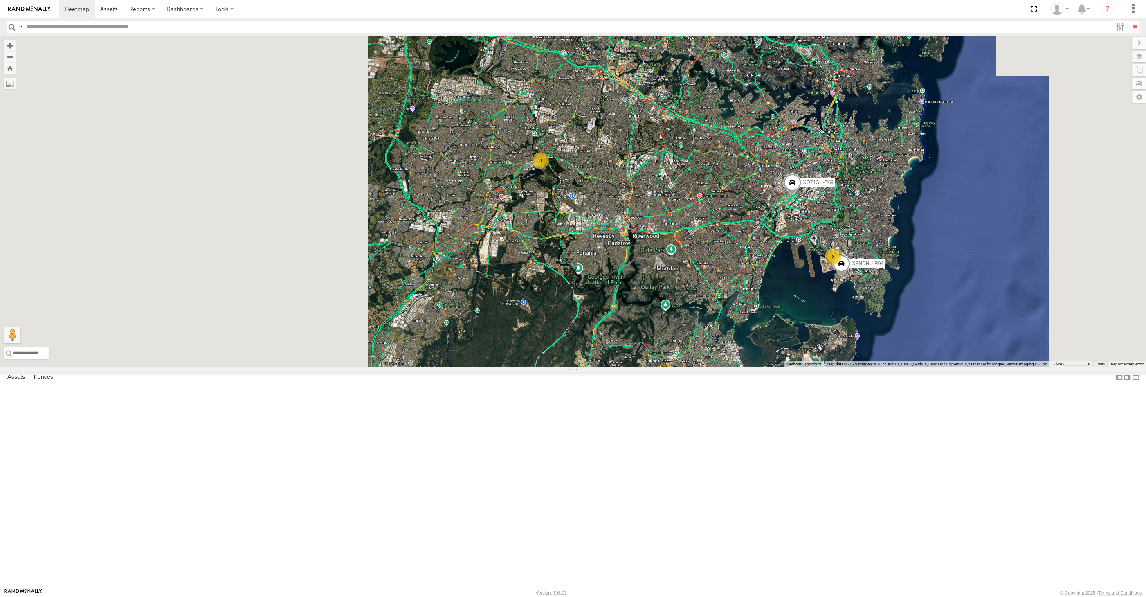
drag, startPoint x: 719, startPoint y: 420, endPoint x: 727, endPoint y: 423, distance: 9.1
click at [722, 367] on div "XSNDHU-R04 XO74GU-R69 3 3" at bounding box center [573, 201] width 1146 height 331
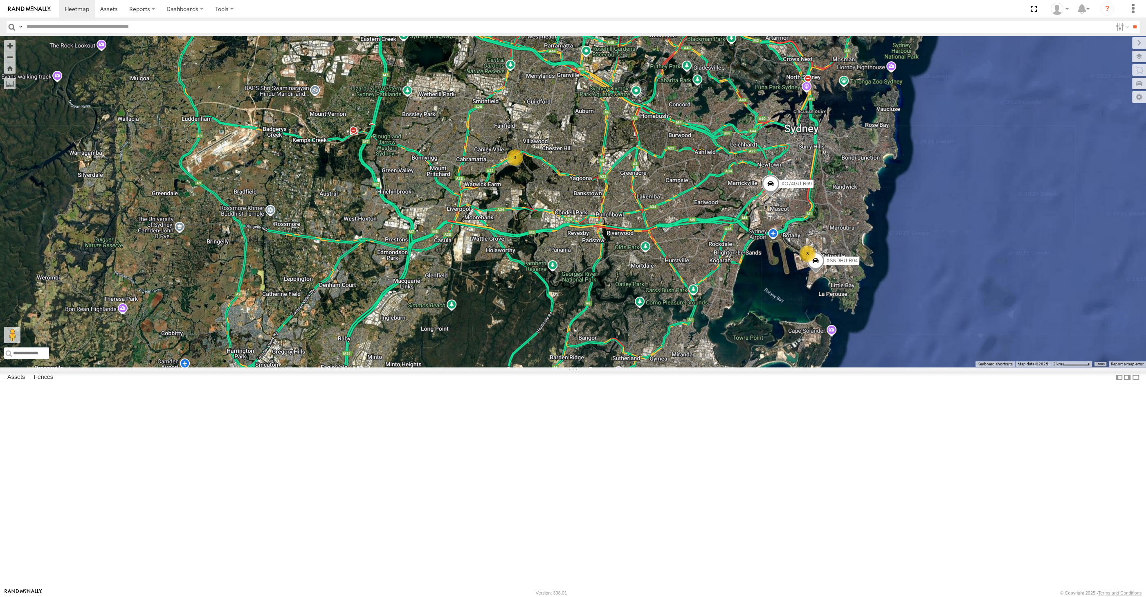
drag, startPoint x: 710, startPoint y: 422, endPoint x: 674, endPoint y: 417, distance: 35.9
click at [674, 367] on div "XSNDHU-R04 XO74GU-R69 3 3" at bounding box center [573, 201] width 1146 height 331
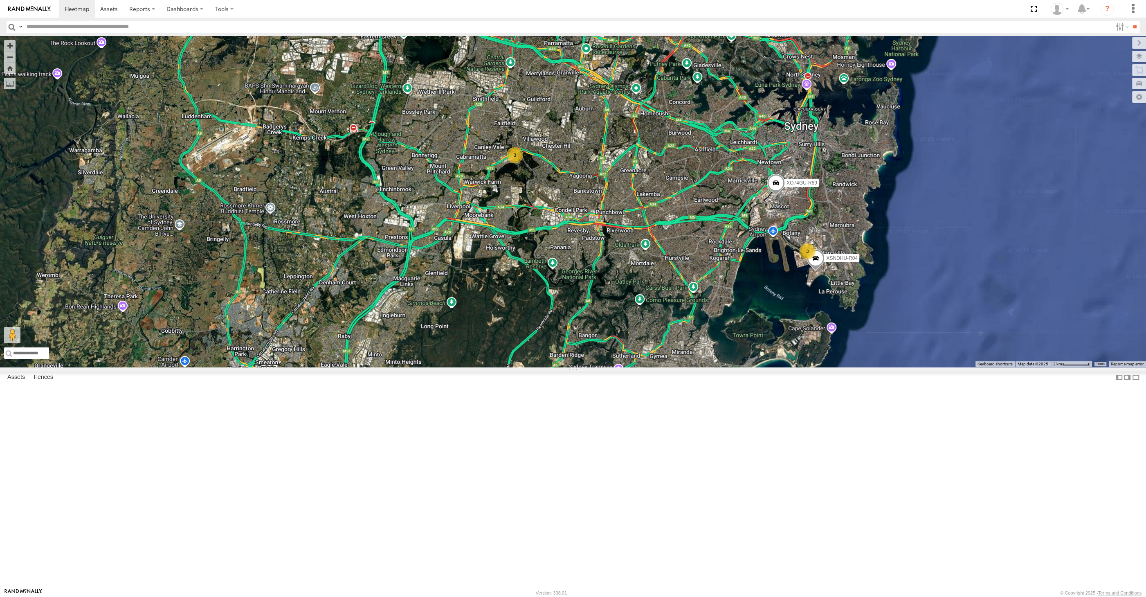
drag, startPoint x: 835, startPoint y: 416, endPoint x: 833, endPoint y: 396, distance: 19.7
click at [835, 367] on div "XSNDHU-R04 XO74GU-R69 3 3" at bounding box center [573, 201] width 1146 height 331
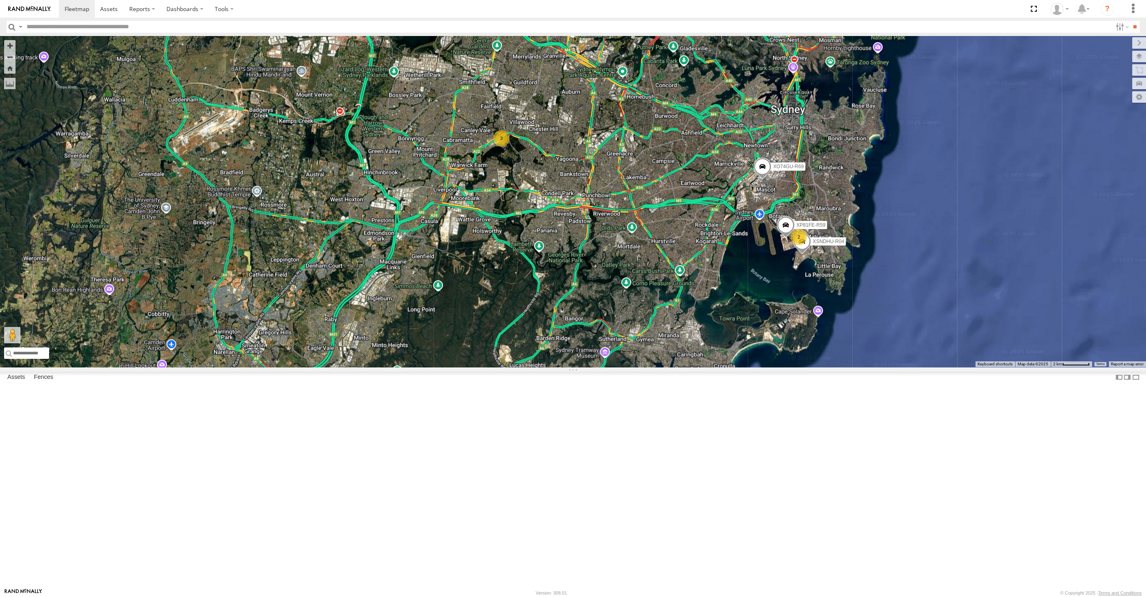
drag, startPoint x: 755, startPoint y: 401, endPoint x: 779, endPoint y: 420, distance: 31.2
click at [778, 367] on div "XSNDHU-R04 XO74GU-R69 XP81FE-R59 2 3" at bounding box center [573, 201] width 1146 height 331
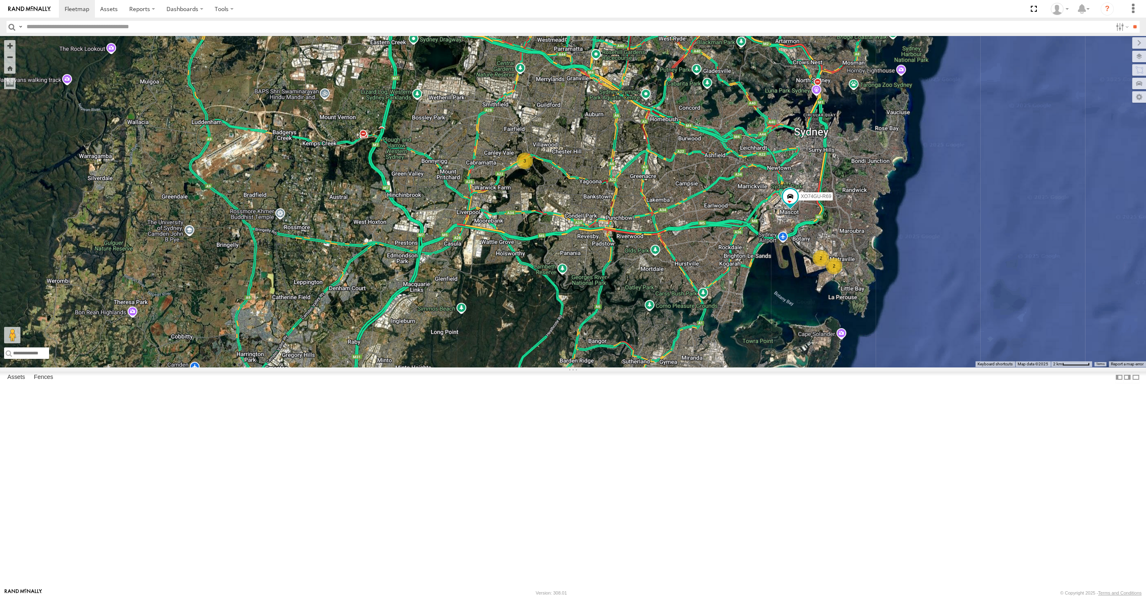
click at [734, 367] on div "2 3 2 XO74GU-R69" at bounding box center [573, 201] width 1146 height 331
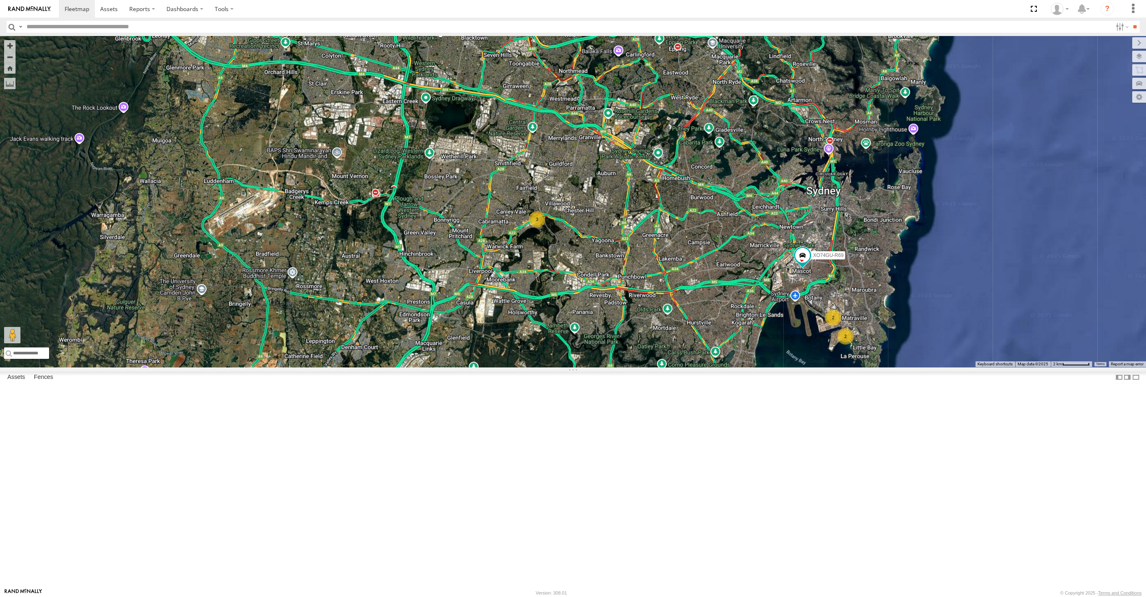
drag, startPoint x: 759, startPoint y: 448, endPoint x: 691, endPoint y: 434, distance: 68.9
click at [724, 367] on div "XO74GU-R69 2 3 2" at bounding box center [573, 201] width 1146 height 331
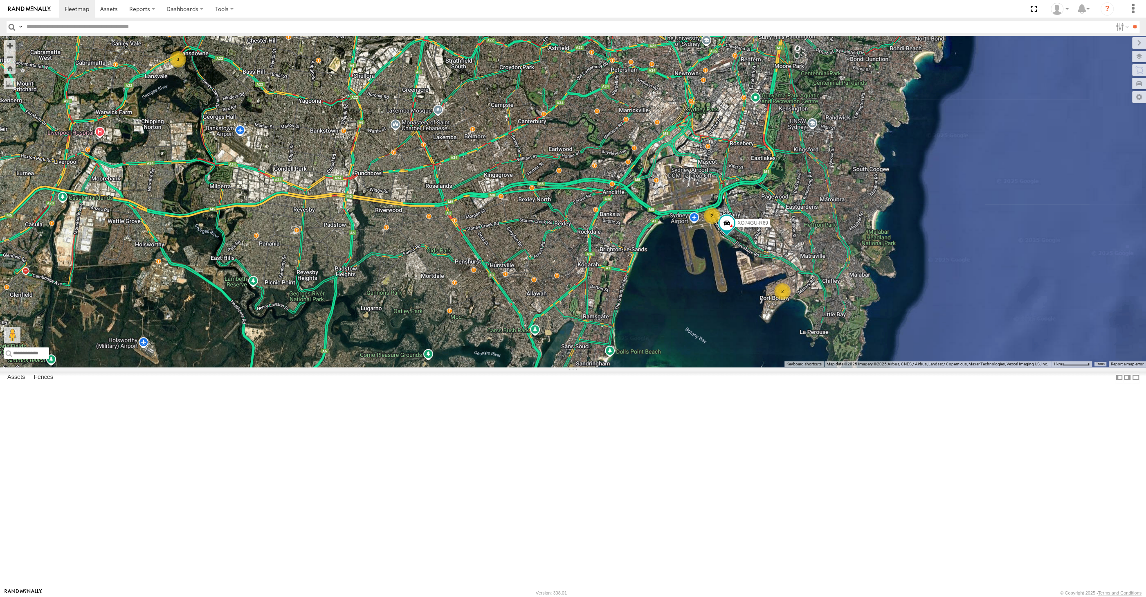
drag, startPoint x: 546, startPoint y: 402, endPoint x: 584, endPoint y: 424, distance: 43.8
click at [584, 367] on div "XO74GU-R69 2 3 2" at bounding box center [573, 201] width 1146 height 331
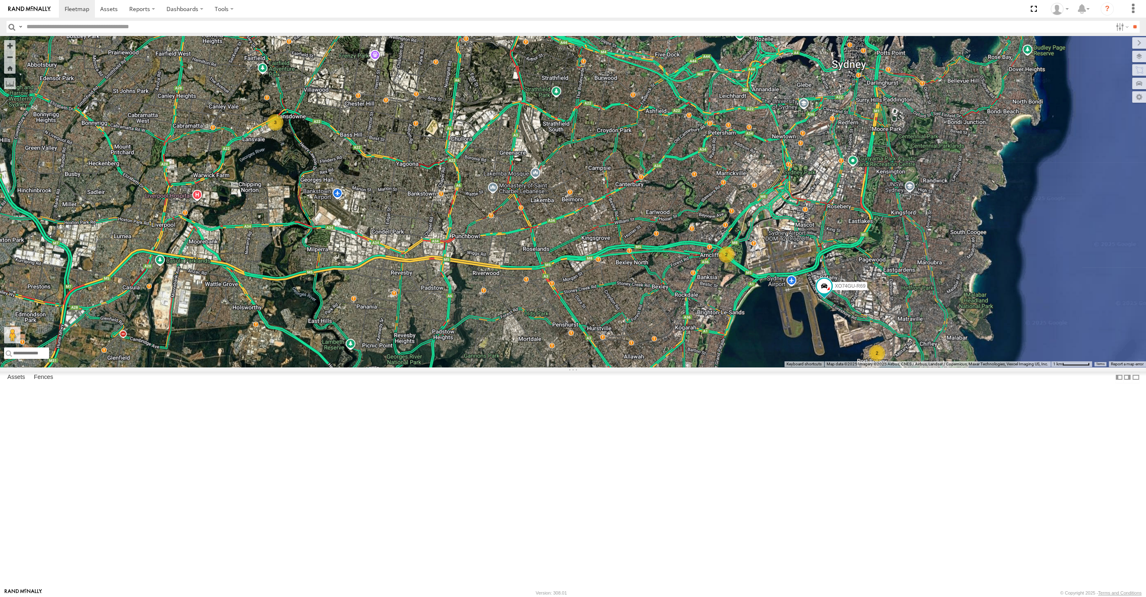
drag, startPoint x: 720, startPoint y: 384, endPoint x: 726, endPoint y: 399, distance: 16.0
click at [755, 367] on div "XO74GU-R69 2 3 2" at bounding box center [573, 201] width 1146 height 331
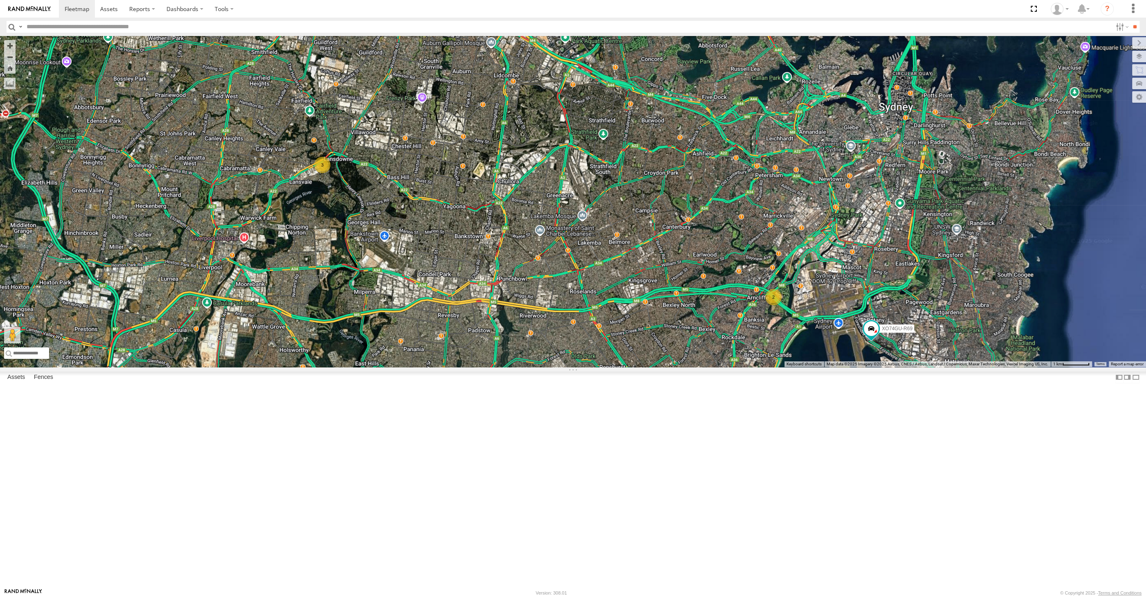
drag, startPoint x: 296, startPoint y: 290, endPoint x: 332, endPoint y: 317, distance: 44.9
click at [332, 317] on div "XO74GU-R69 2 3 2" at bounding box center [573, 201] width 1146 height 331
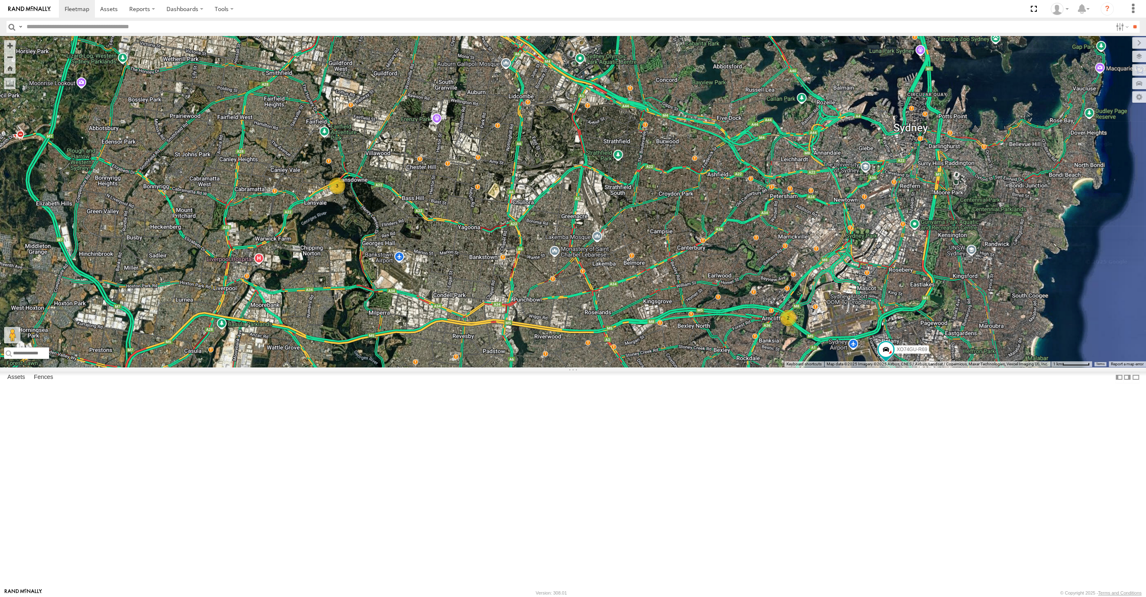
drag, startPoint x: 450, startPoint y: 125, endPoint x: 465, endPoint y: 163, distance: 41.2
click at [465, 163] on div "XO74GU-R69 2 3 2" at bounding box center [573, 201] width 1146 height 331
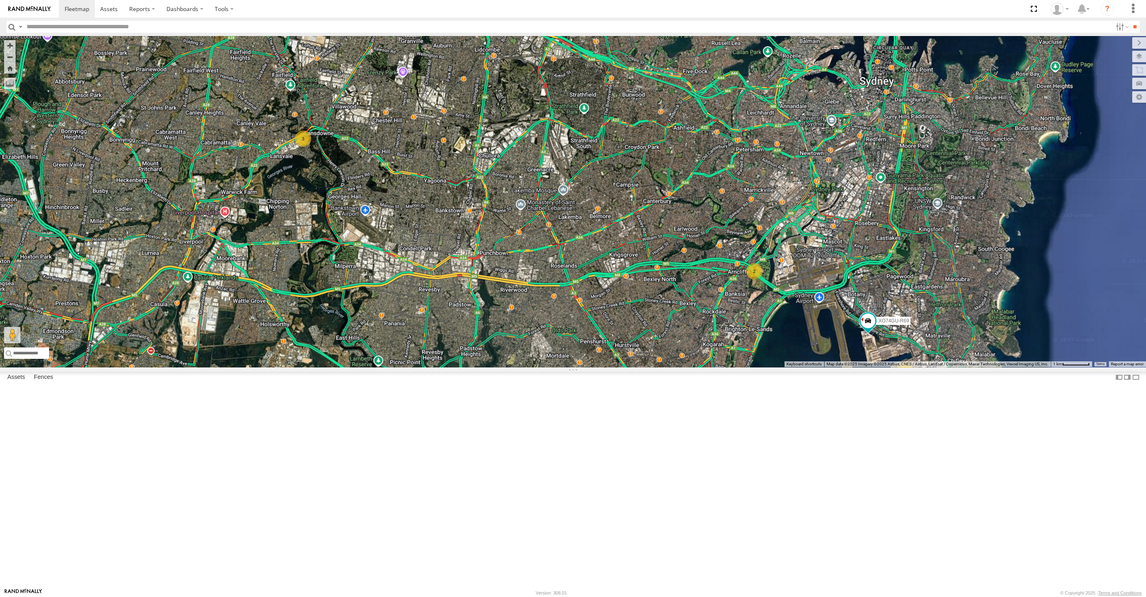
drag, startPoint x: 637, startPoint y: 415, endPoint x: 598, endPoint y: 367, distance: 61.6
click at [587, 342] on div "XO74GU-R69 2 3 2" at bounding box center [573, 201] width 1146 height 331
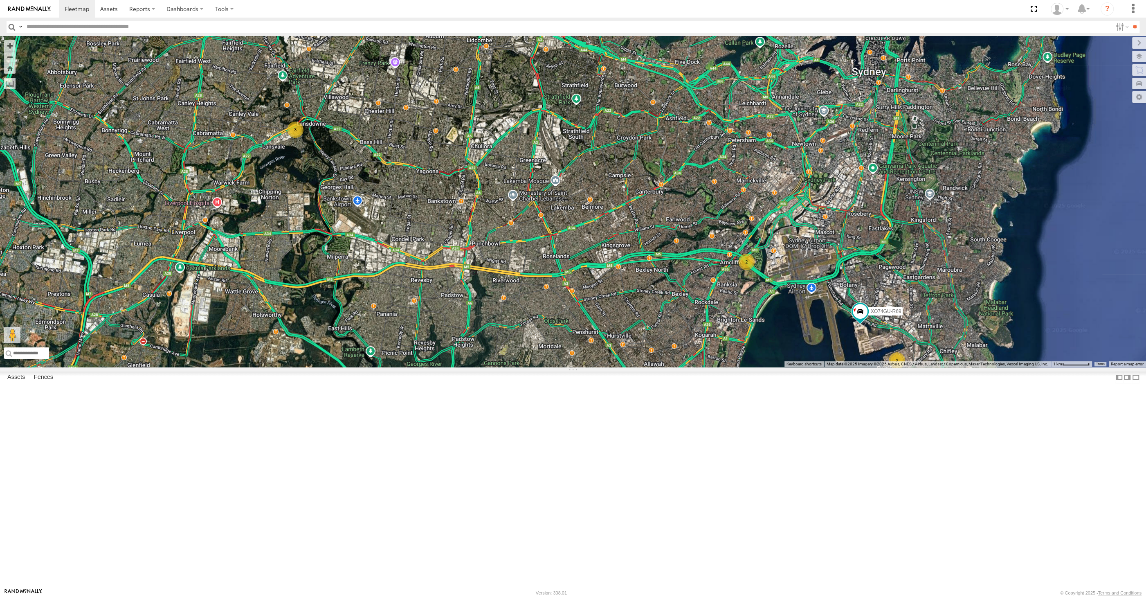
click at [692, 367] on div "XO74GU-R69 2 3 2" at bounding box center [573, 201] width 1146 height 331
click at [625, 367] on div "XO74GU-R69 2 3 2" at bounding box center [573, 201] width 1146 height 331
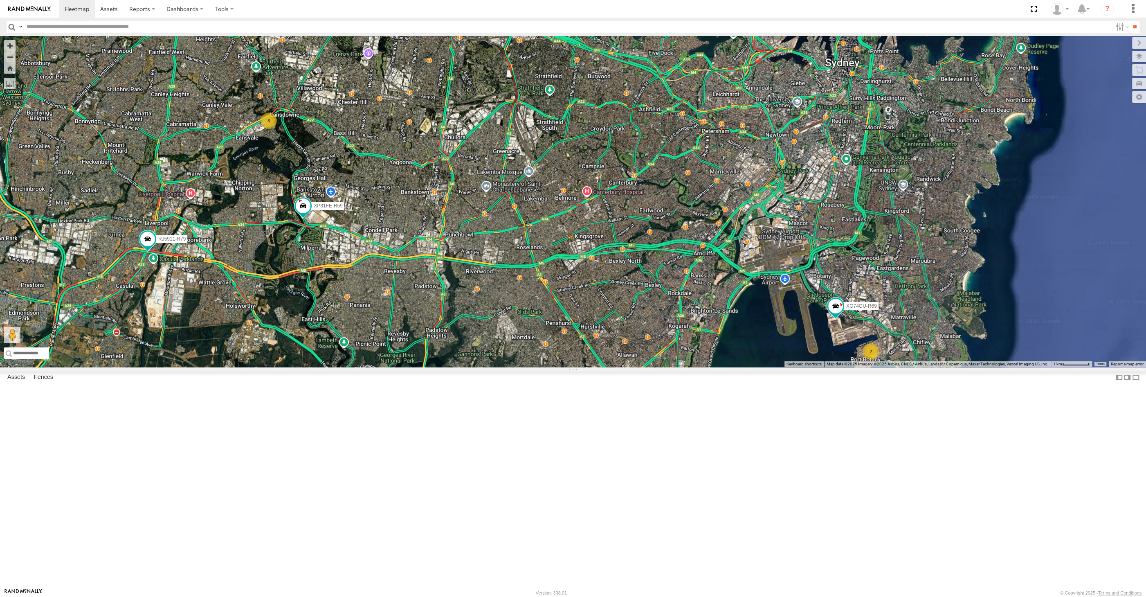
drag, startPoint x: 745, startPoint y: 447, endPoint x: 731, endPoint y: 442, distance: 15.3
click at [731, 367] on div "RJ5911-R79 XP81FE-R59 XO74GU-R69 2 3" at bounding box center [573, 201] width 1146 height 331
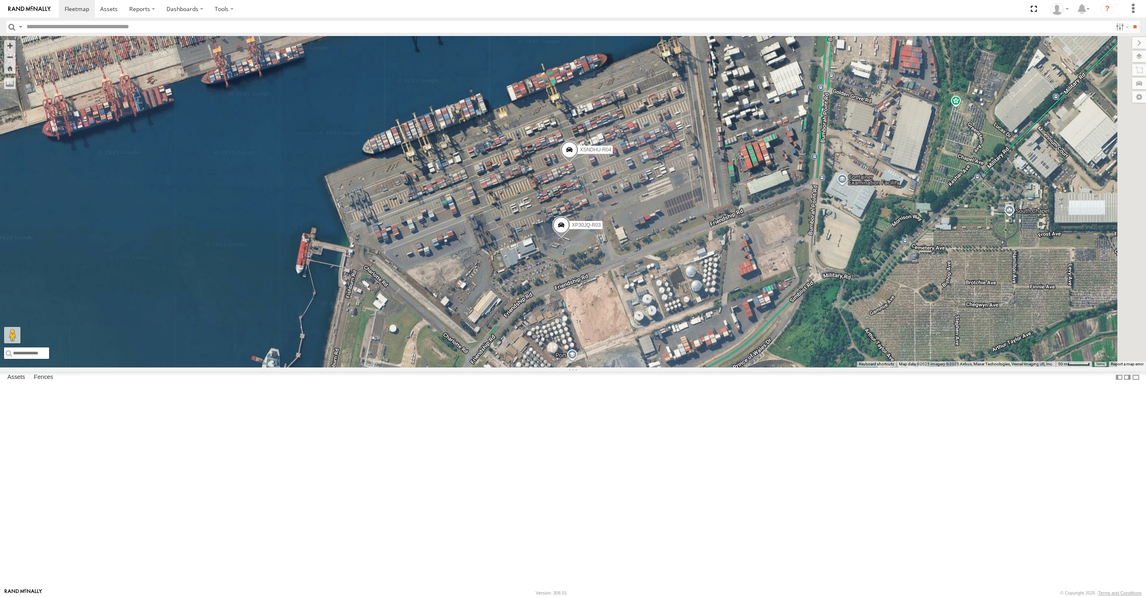
drag, startPoint x: 862, startPoint y: 532, endPoint x: 583, endPoint y: 369, distance: 323.2
click at [608, 367] on div "RJ5911-R79 XP81FE-R59 XO74GU-R69 XP30JQ-R03 XSNDHU-R04" at bounding box center [573, 201] width 1146 height 331
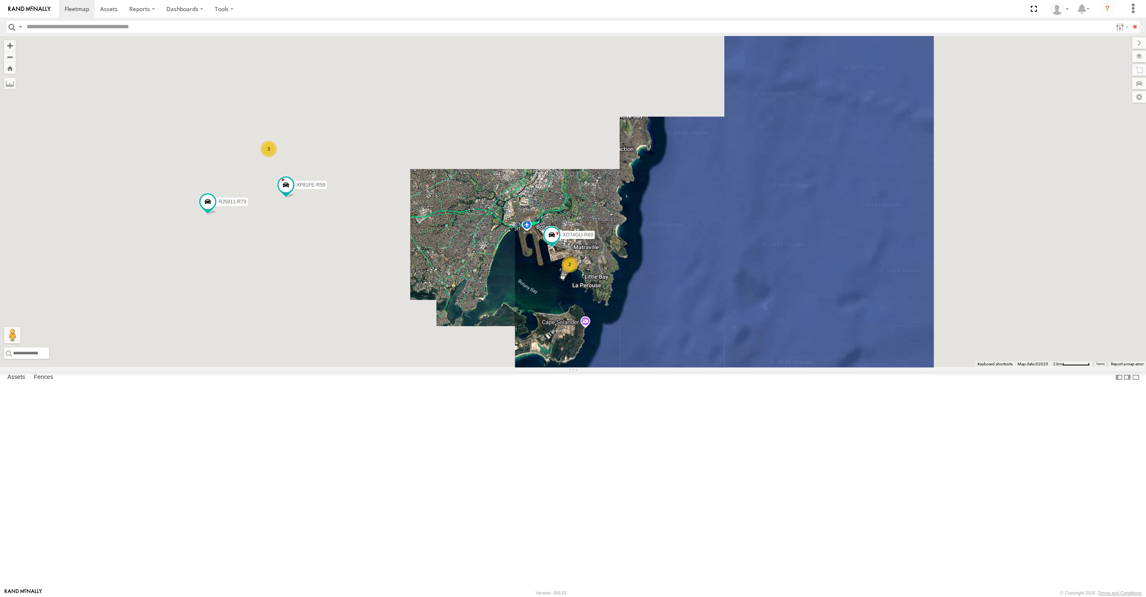
drag, startPoint x: 473, startPoint y: 420, endPoint x: 490, endPoint y: 404, distance: 23.4
click at [489, 367] on div "RJ5911-R79 XP81FE-R59 XO74GU-R69 2 3" at bounding box center [573, 201] width 1146 height 331
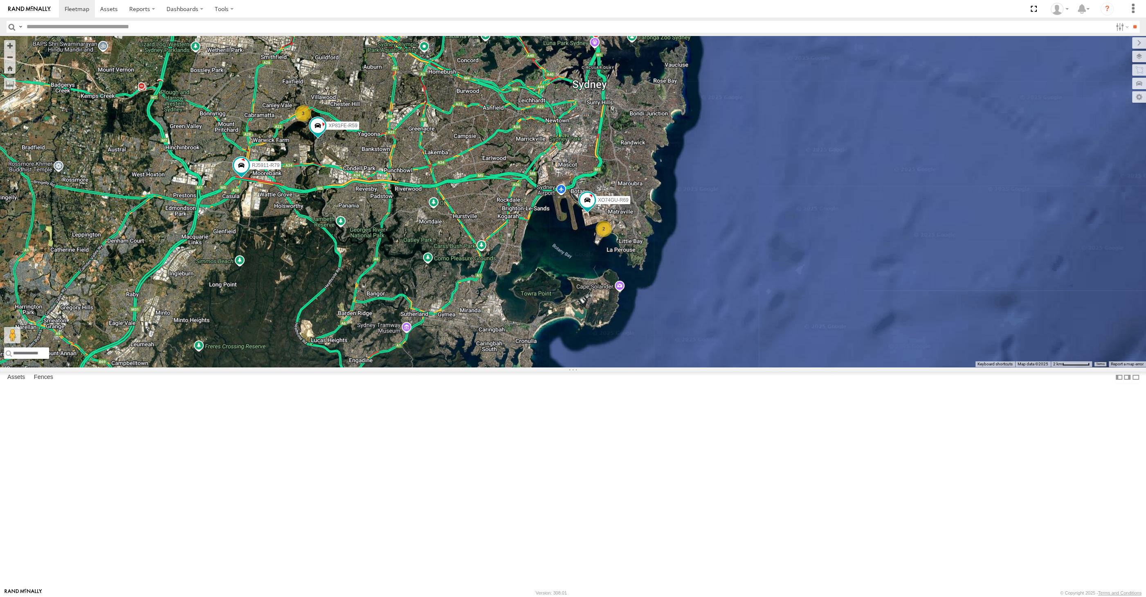
click at [582, 367] on div "2 3 RJ5911-R79 XP81FE-R59 XO74GU-R69" at bounding box center [573, 201] width 1146 height 331
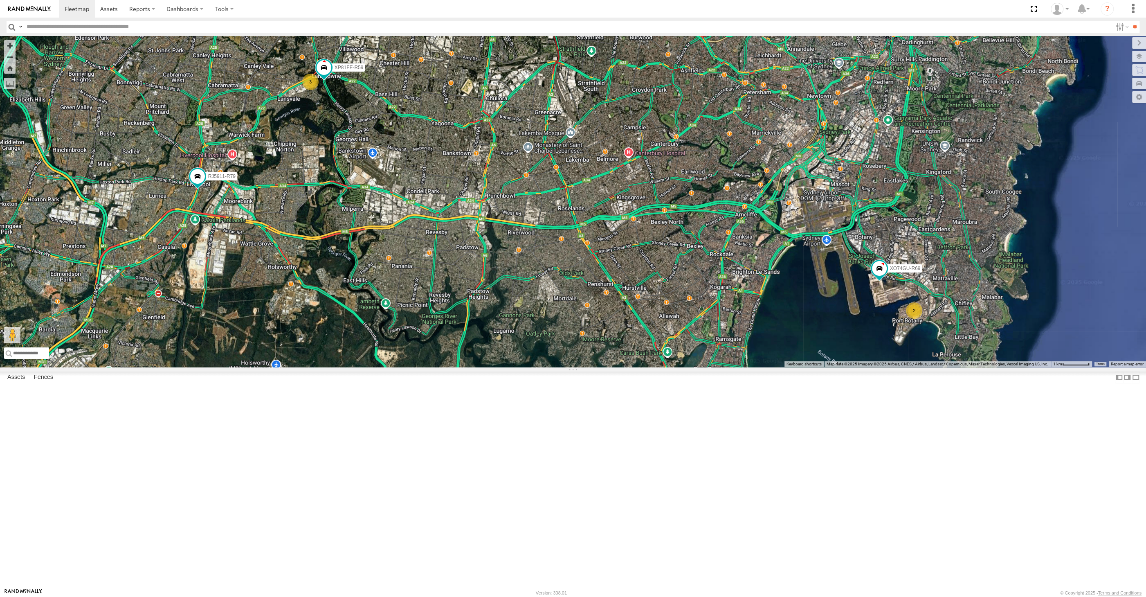
click at [829, 300] on div "RJ5911-R79 XP81FE-R59 XO74GU-R69 2 3" at bounding box center [573, 201] width 1146 height 331
click at [903, 367] on div "RJ5911-R79 XP81FE-R59 XO74GU-R69 2 3" at bounding box center [573, 201] width 1146 height 331
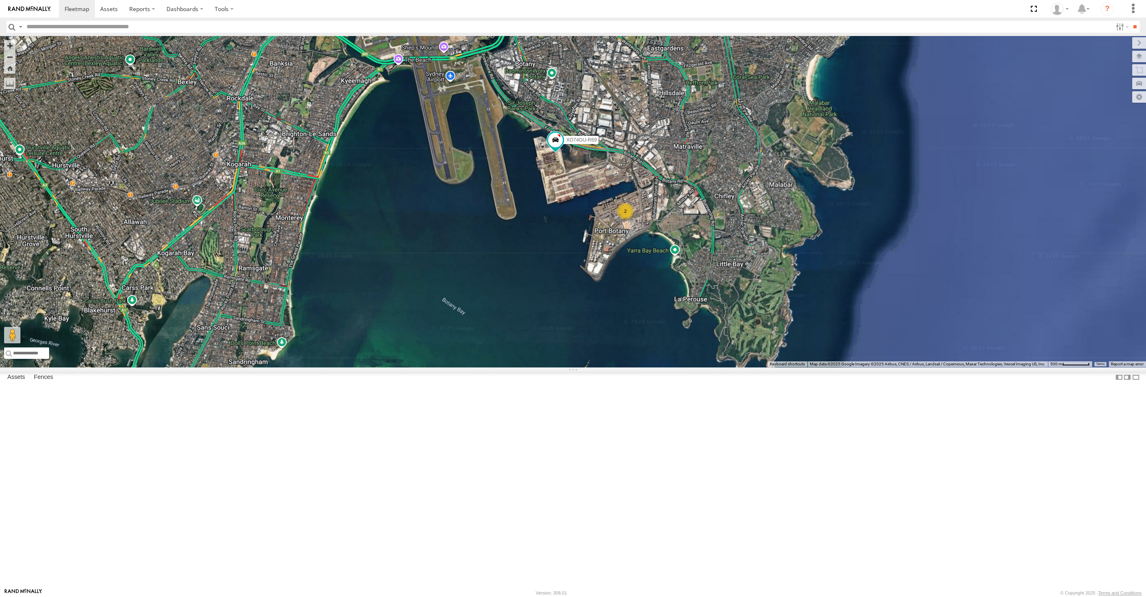
drag, startPoint x: 484, startPoint y: 346, endPoint x: 540, endPoint y: 368, distance: 60.5
click at [540, 367] on div "RJ5911-R79 XP81FE-R59 XO74GU-R69 2" at bounding box center [573, 201] width 1146 height 331
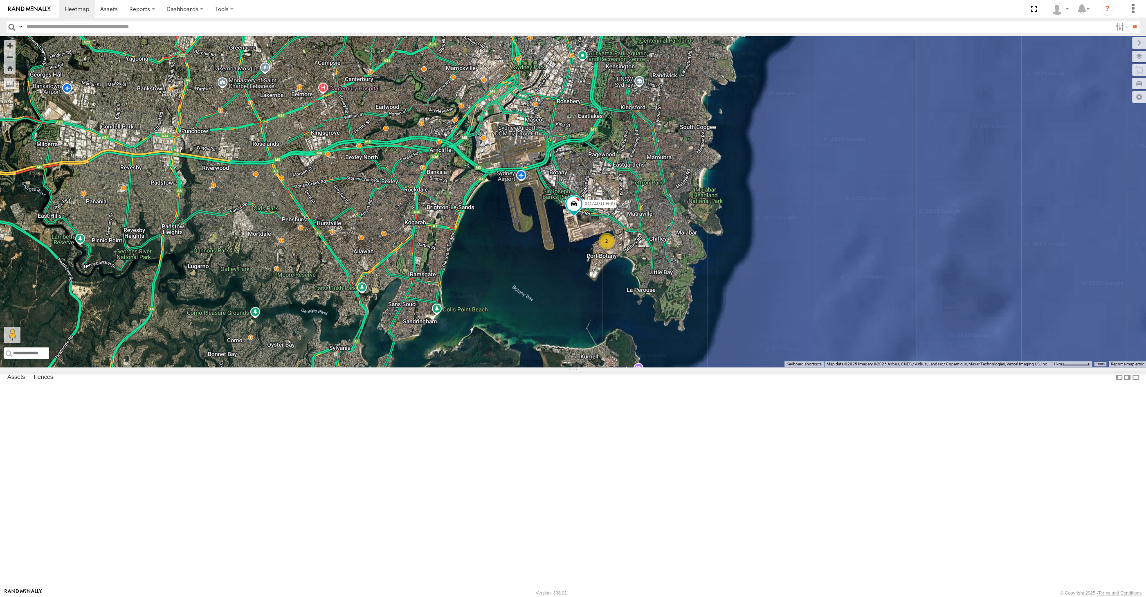
drag, startPoint x: 512, startPoint y: 373, endPoint x: 574, endPoint y: 391, distance: 64.1
click at [574, 367] on div "RJ5911-R79 XP81FE-R59 XO74GU-R69 2 3" at bounding box center [573, 201] width 1146 height 331
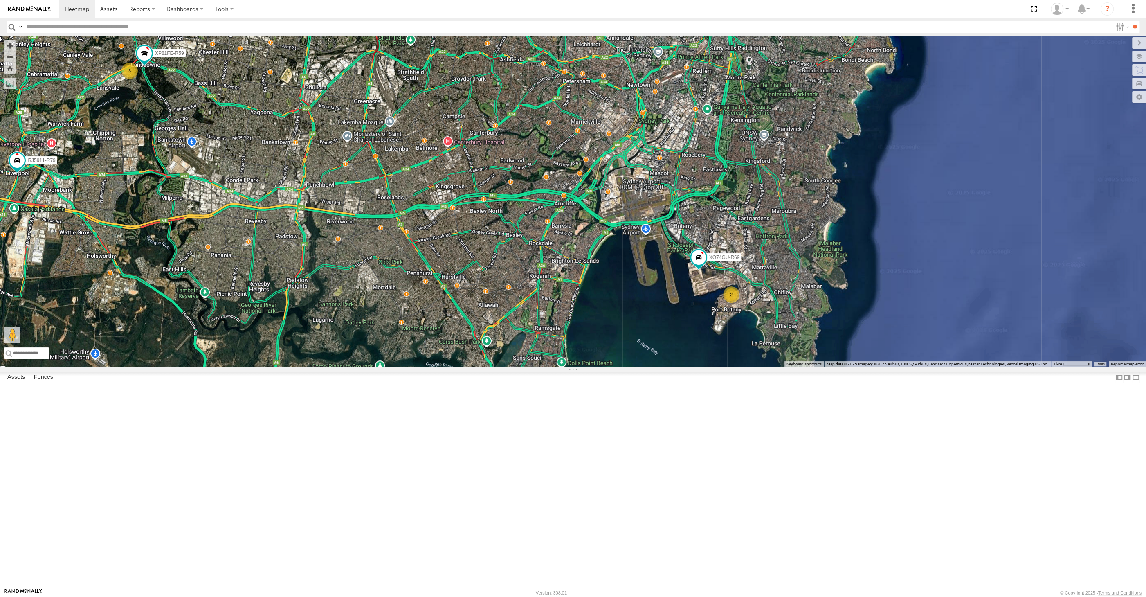
drag, startPoint x: 537, startPoint y: 367, endPoint x: 564, endPoint y: 387, distance: 32.5
click at [564, 367] on div "RJ5911-R79 XP81FE-R59 XO74GU-R69 2 3" at bounding box center [573, 201] width 1146 height 331
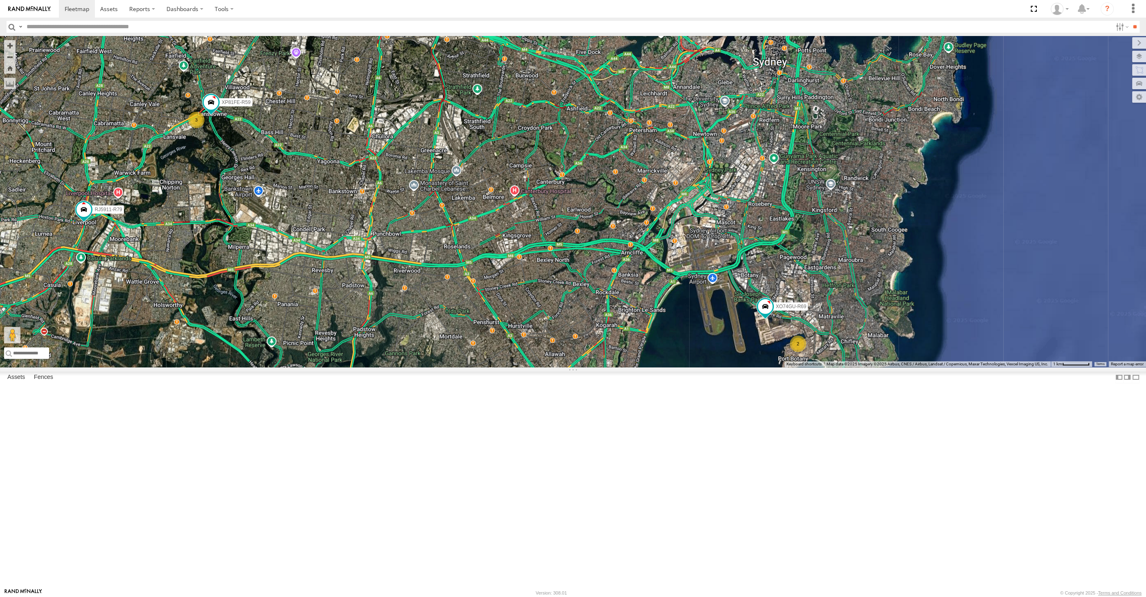
drag, startPoint x: 524, startPoint y: 384, endPoint x: 527, endPoint y: 379, distance: 6.8
click at [526, 367] on div "RJ5911-R79 XP81FE-R59 XO74GU-R69 2 3" at bounding box center [573, 201] width 1146 height 331
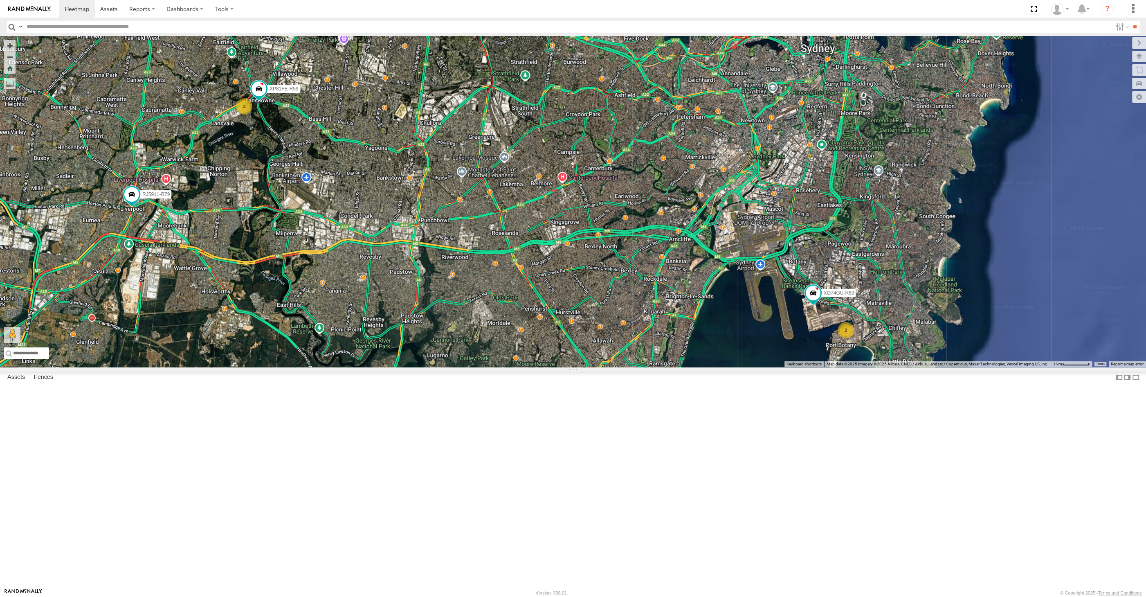
drag, startPoint x: 293, startPoint y: 343, endPoint x: 326, endPoint y: 338, distance: 33.5
click at [326, 338] on div "RJ5911-R79 XP81FE-R59 XO74GU-R69 2 3" at bounding box center [573, 201] width 1146 height 331
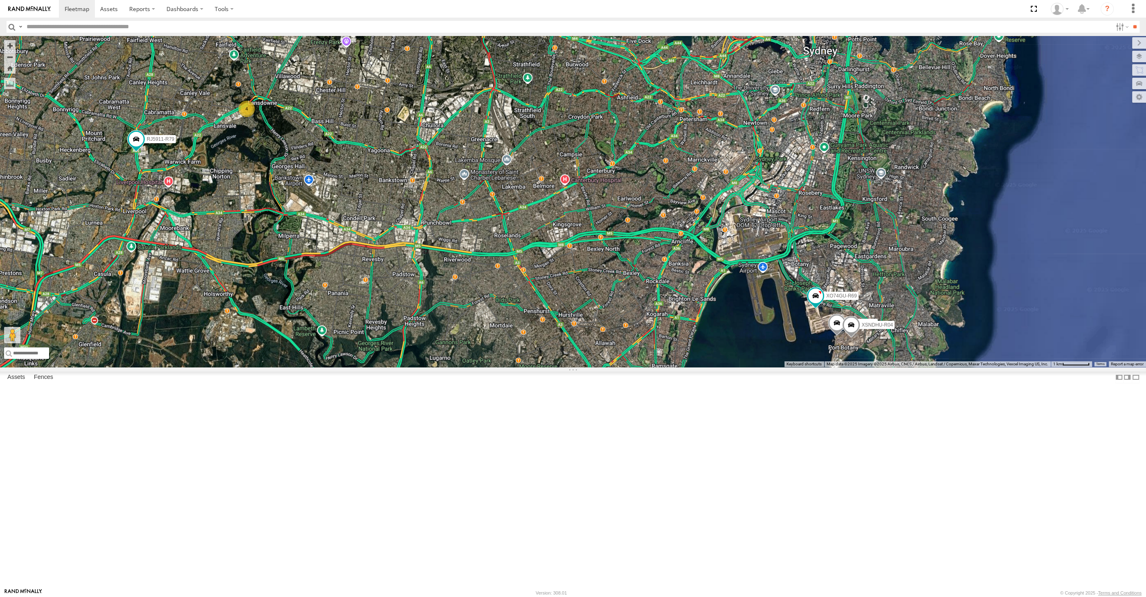
click at [766, 367] on div "XP30JQ-R03 XSNDHU-R04 4 RJ5911-R79 XO74GU-R69" at bounding box center [573, 201] width 1146 height 331
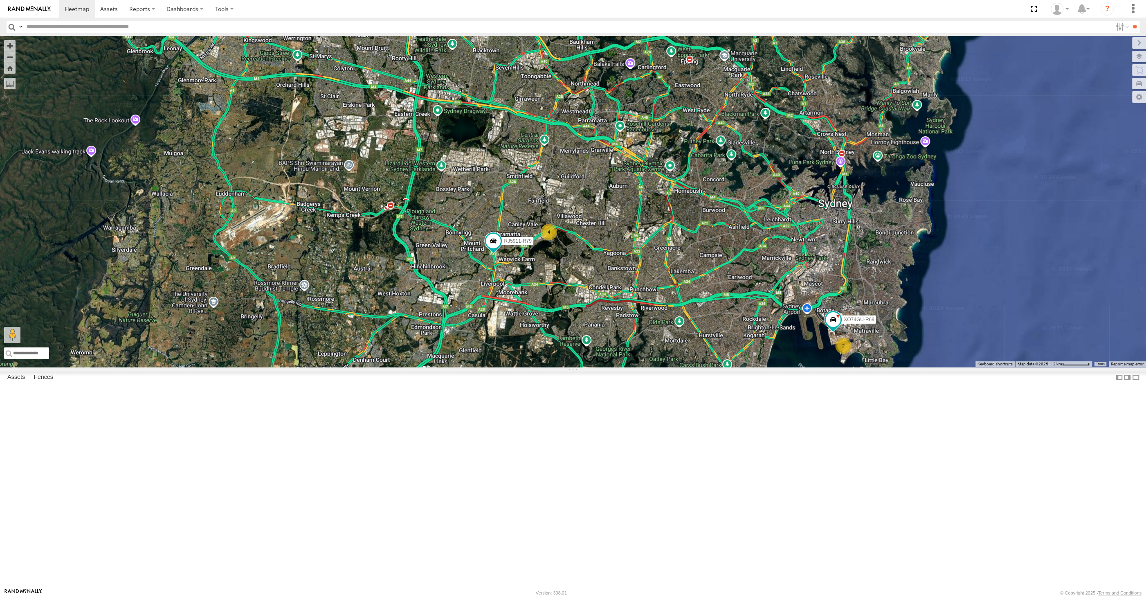
drag, startPoint x: 733, startPoint y: 462, endPoint x: 740, endPoint y: 466, distance: 7.9
click at [740, 367] on div "RJ5911-R79 XO74GU-R69 2 4" at bounding box center [573, 201] width 1146 height 331
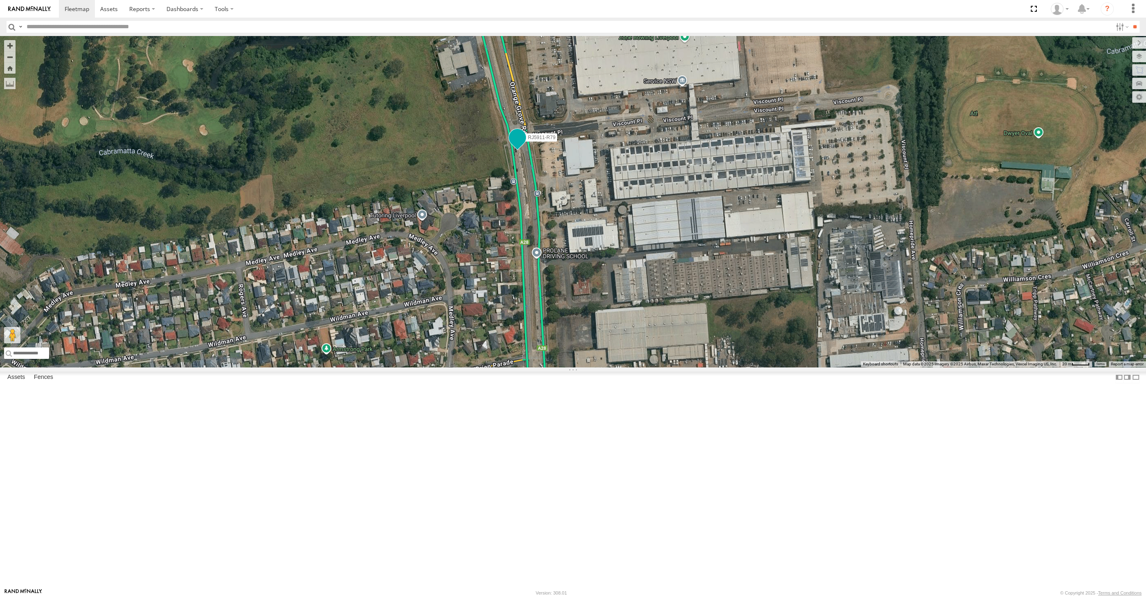
click at [519, 145] on span at bounding box center [517, 137] width 15 height 15
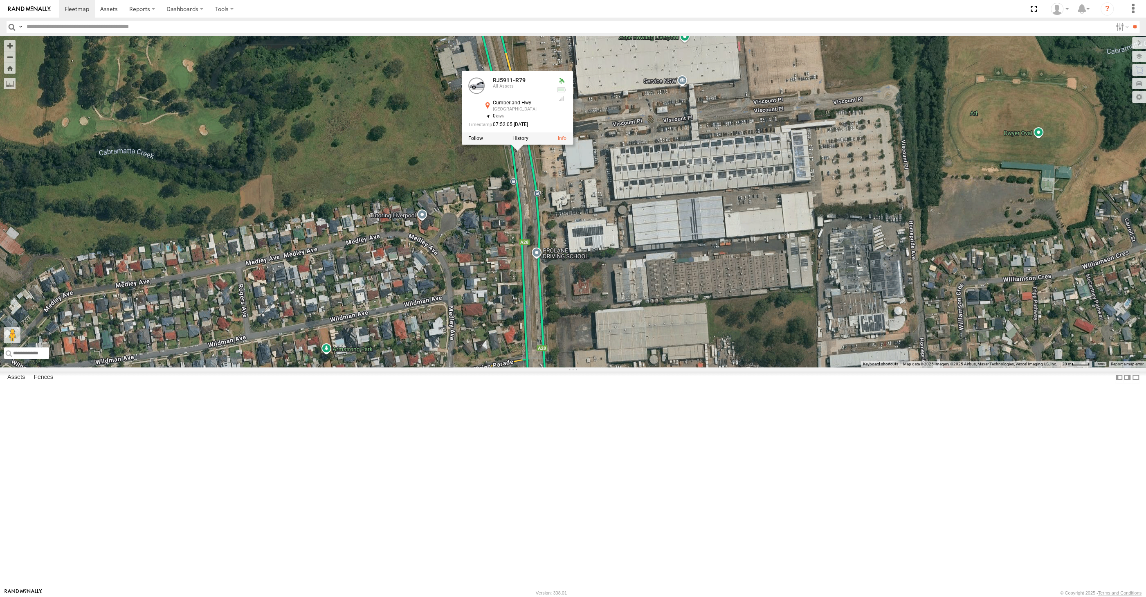
click at [522, 144] on div at bounding box center [517, 138] width 111 height 12
click at [517, 141] on label at bounding box center [520, 138] width 16 height 6
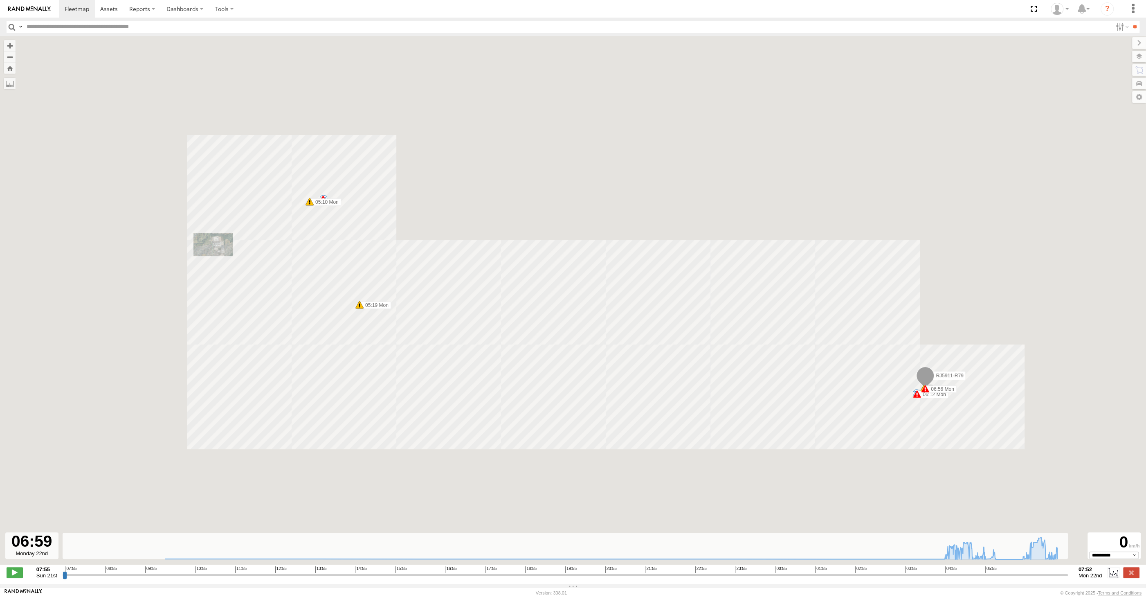
click at [1029, 576] on input "range" at bounding box center [565, 575] width 1005 height 8
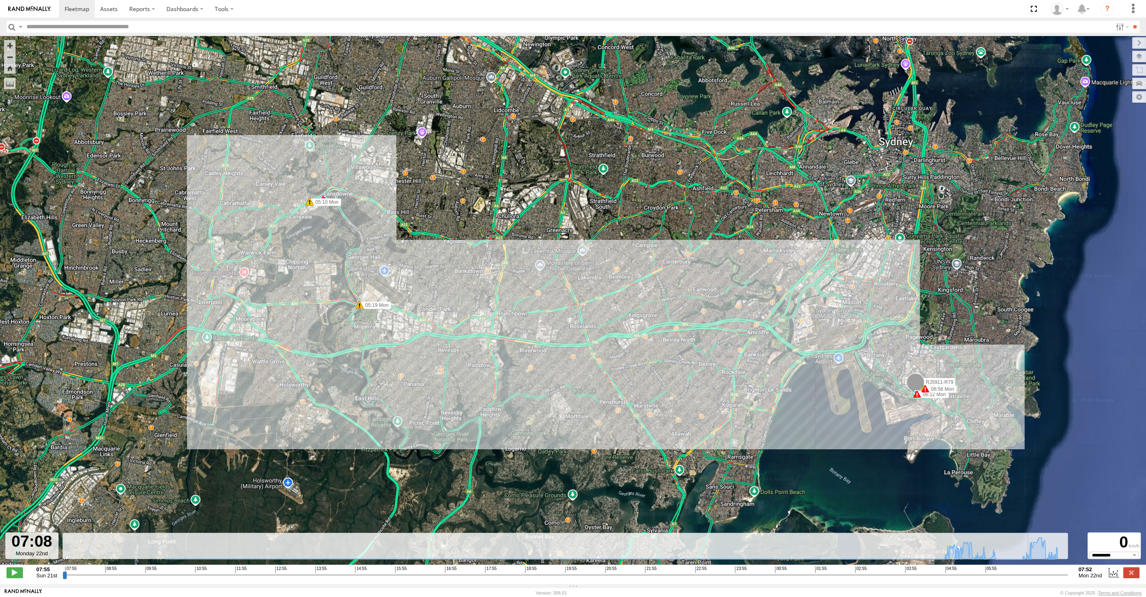
click at [1035, 573] on input "range" at bounding box center [565, 575] width 1005 height 8
click at [1048, 573] on input "range" at bounding box center [565, 575] width 1005 height 8
click at [1058, 574] on input "range" at bounding box center [565, 575] width 1005 height 8
click at [1065, 574] on input "range" at bounding box center [565, 575] width 1005 height 8
click at [1068, 574] on div "07:55 Sun 21st Created with Highcharts 6.0.7 [DOMAIN_NAME] 07:55 08:55 09:55 10…" at bounding box center [573, 572] width 1133 height 12
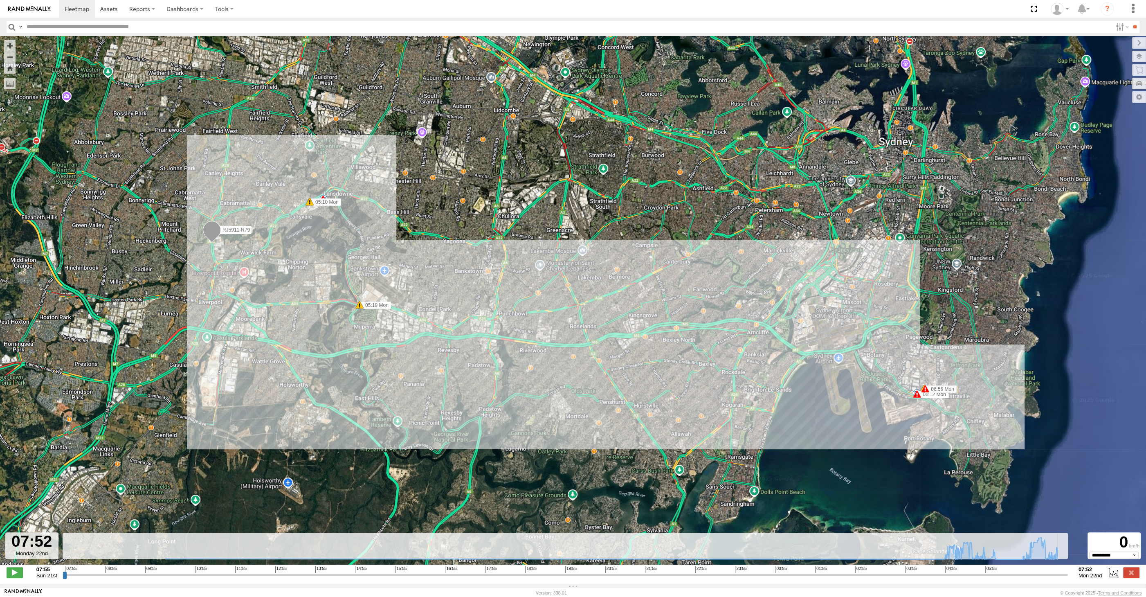
drag, startPoint x: 1064, startPoint y: 576, endPoint x: 1069, endPoint y: 575, distance: 4.9
type input "**********"
click at [1068, 575] on input "range" at bounding box center [565, 575] width 1005 height 8
click at [1133, 571] on label at bounding box center [1131, 572] width 16 height 11
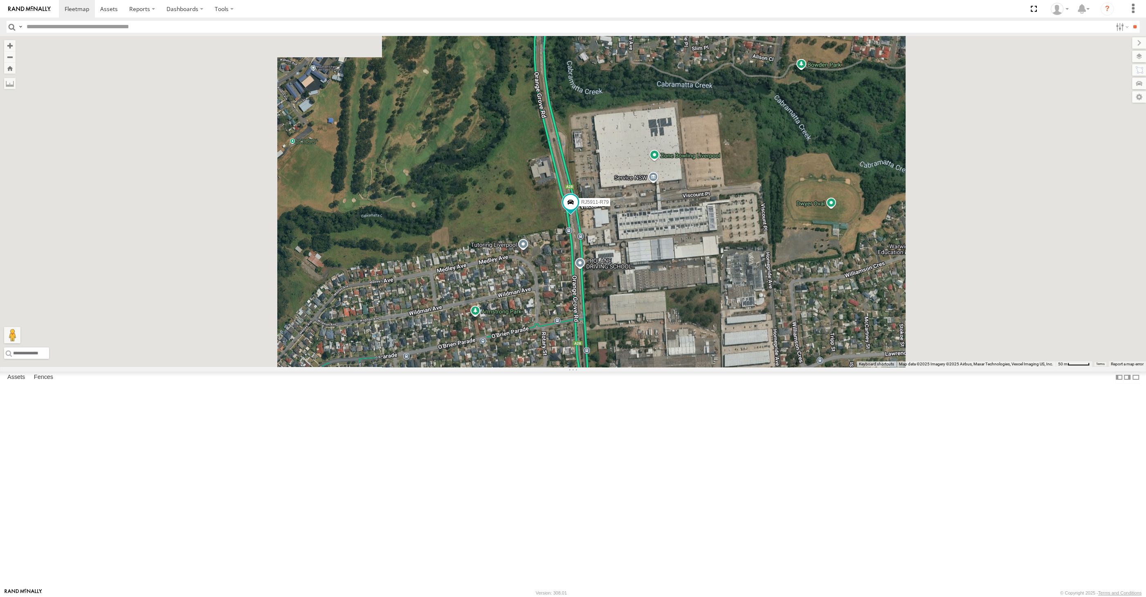
drag, startPoint x: 711, startPoint y: 453, endPoint x: 665, endPoint y: 426, distance: 53.5
click at [673, 367] on div "RJ5911-R79" at bounding box center [573, 201] width 1146 height 331
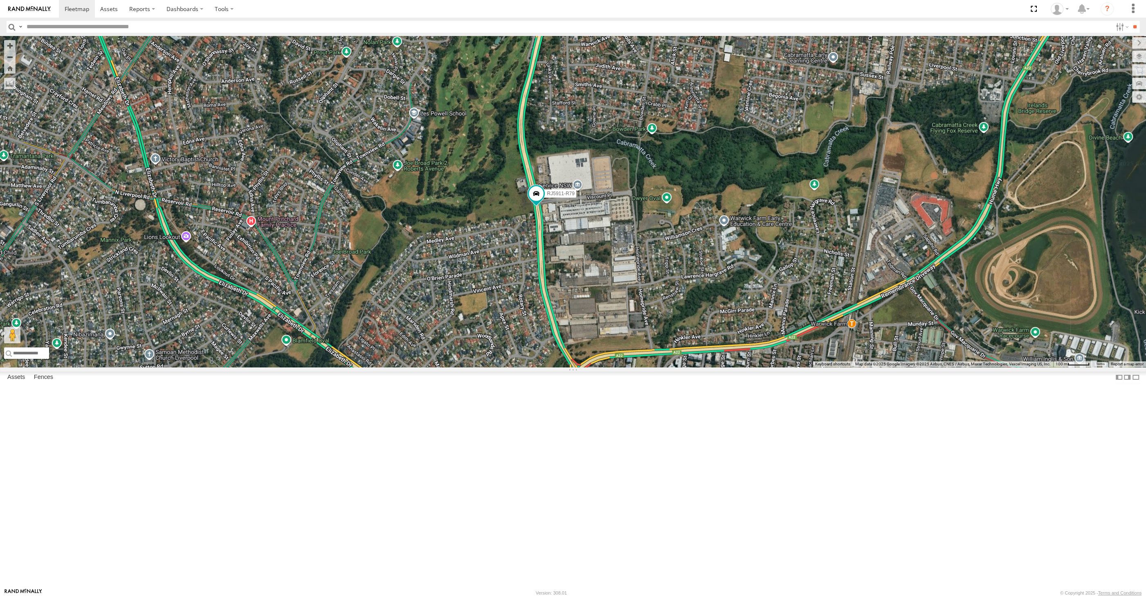
drag, startPoint x: 705, startPoint y: 468, endPoint x: 625, endPoint y: 402, distance: 103.4
click at [667, 367] on div "RJ5911-R79" at bounding box center [573, 201] width 1146 height 331
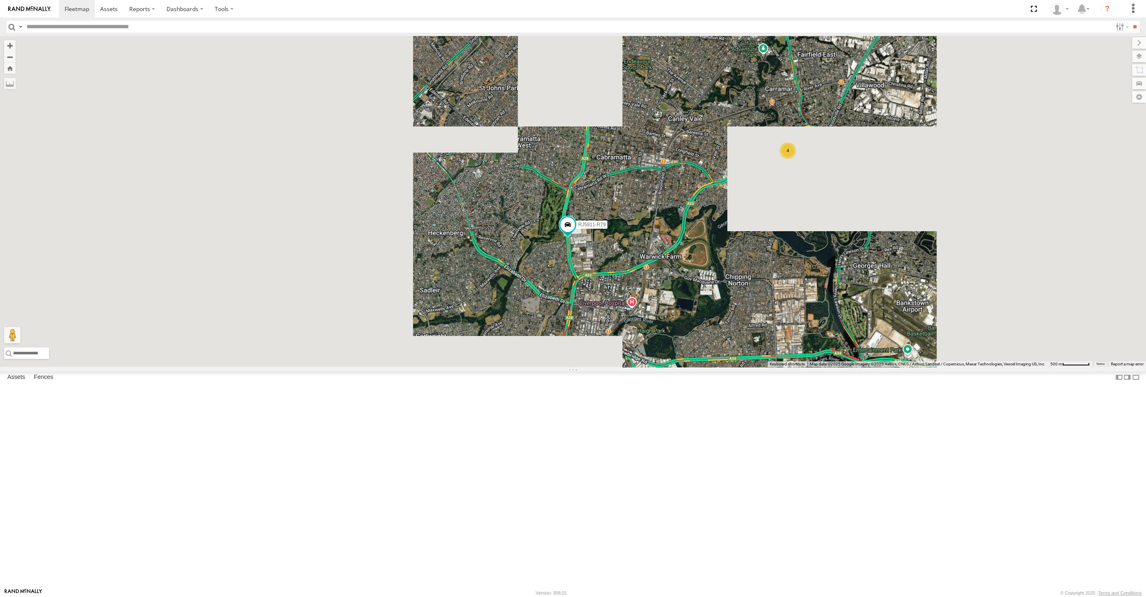
drag, startPoint x: 737, startPoint y: 488, endPoint x: 685, endPoint y: 467, distance: 56.5
click at [706, 367] on div "RJ5911-R79 4" at bounding box center [573, 201] width 1146 height 331
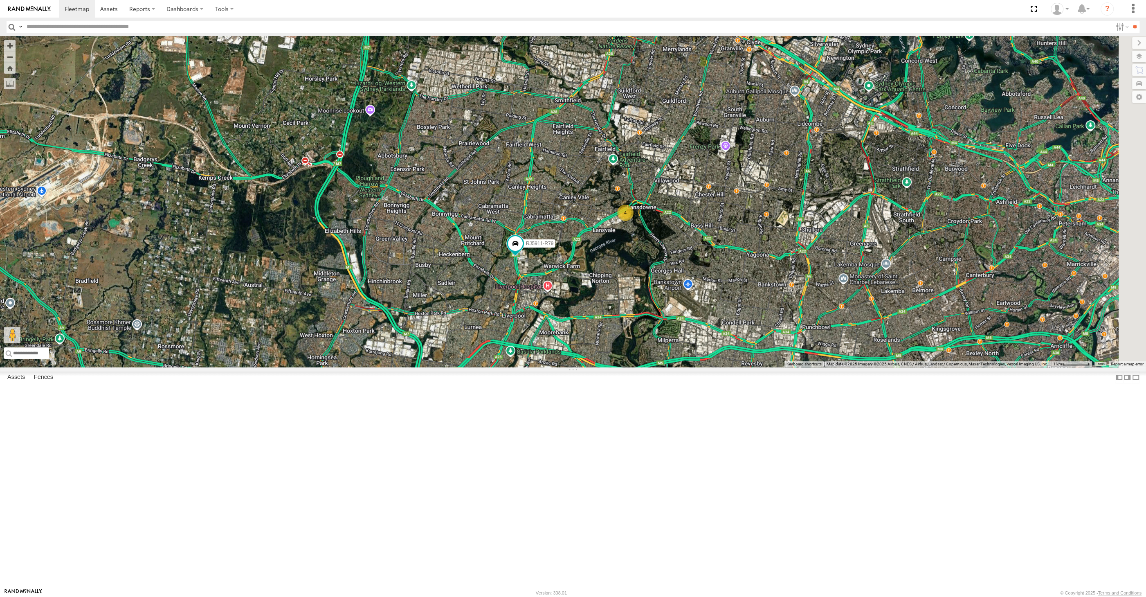
drag, startPoint x: 829, startPoint y: 485, endPoint x: 702, endPoint y: 451, distance: 131.2
click at [714, 367] on div "RJ5911-R79 4" at bounding box center [573, 201] width 1146 height 331
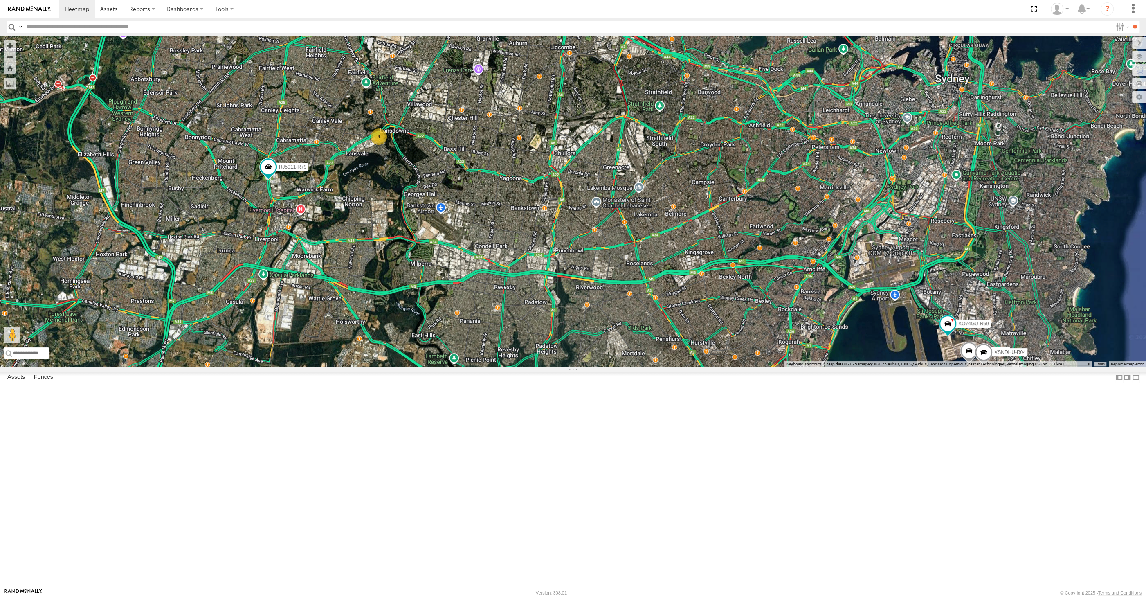
drag, startPoint x: 806, startPoint y: 478, endPoint x: 618, endPoint y: 426, distance: 195.2
click at [619, 367] on div "XP30JQ-R03 XSNDHU-R04 RJ5911-R79 XO74GU-R69 4" at bounding box center [573, 201] width 1146 height 331
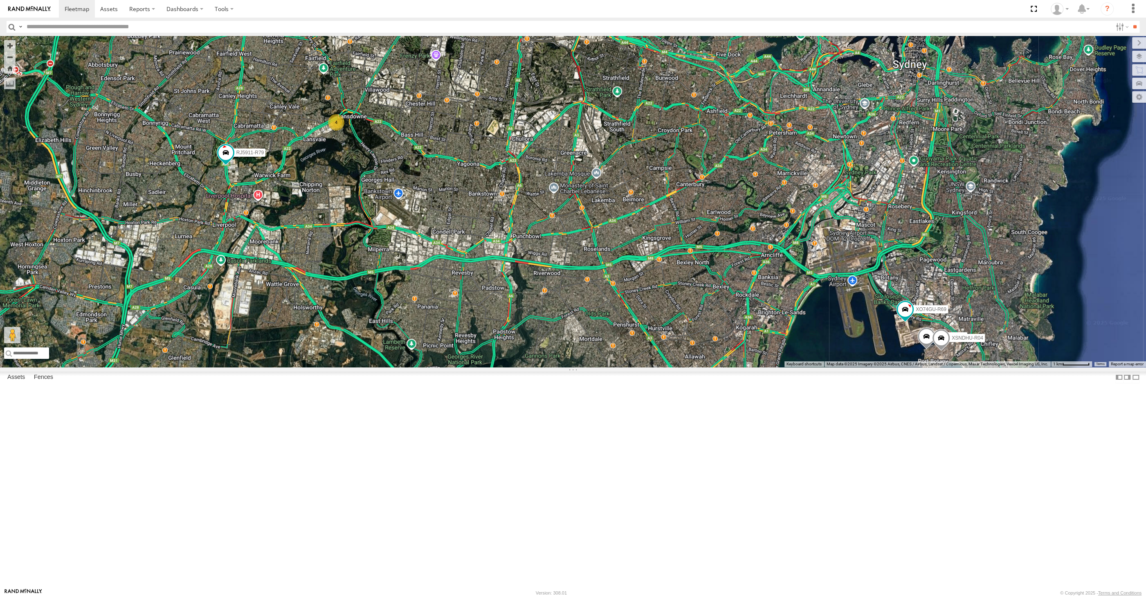
click at [446, 324] on div "XP30JQ-R03 XSNDHU-R04 RJ5911-R79 XO74GU-R69 4" at bounding box center [573, 201] width 1146 height 331
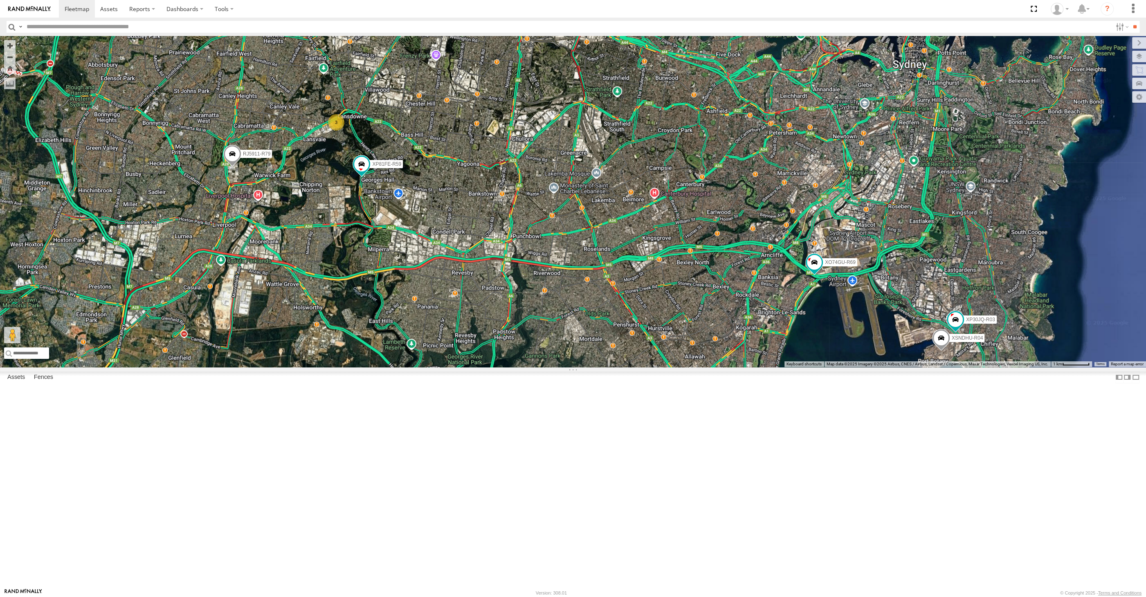
click at [427, 360] on div "XP30JQ-R03 XSNDHU-R04 3 RJ5911-R79 XP81FE-R59 XO74GU-R69" at bounding box center [573, 201] width 1146 height 331
click at [436, 322] on div "XP30JQ-R03 XSNDHU-R04 3 RJ5911-R79 XP81FE-R59 XO74GU-R69" at bounding box center [573, 201] width 1146 height 331
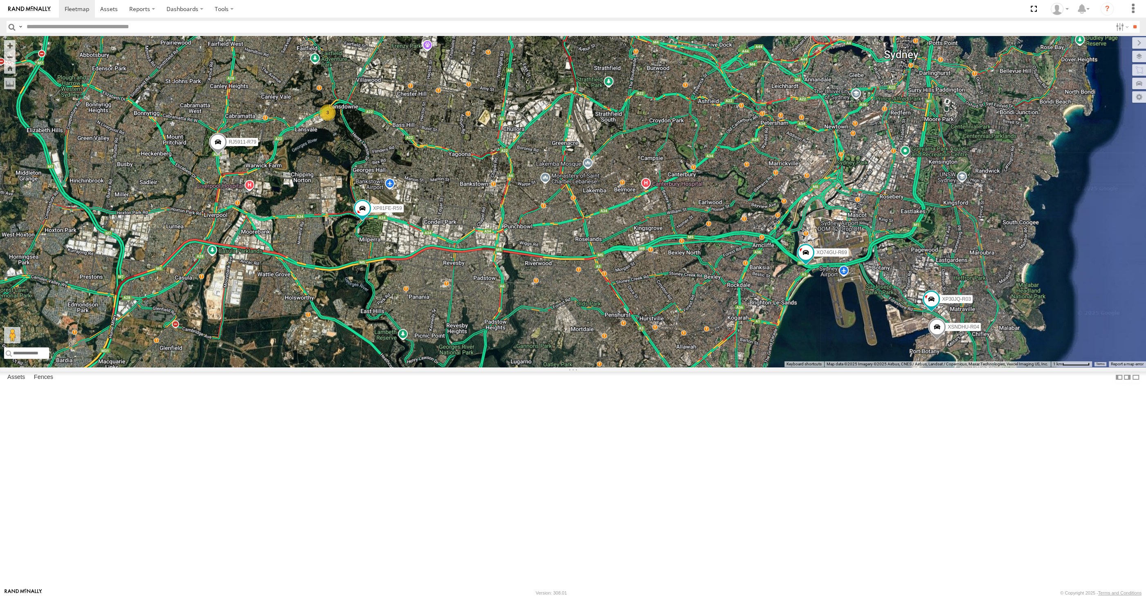
click at [373, 367] on div "XP30JQ-R03 XSNDHU-R04 3 RJ5911-R79 XP81FE-R59 XO74GU-R69" at bounding box center [573, 201] width 1146 height 331
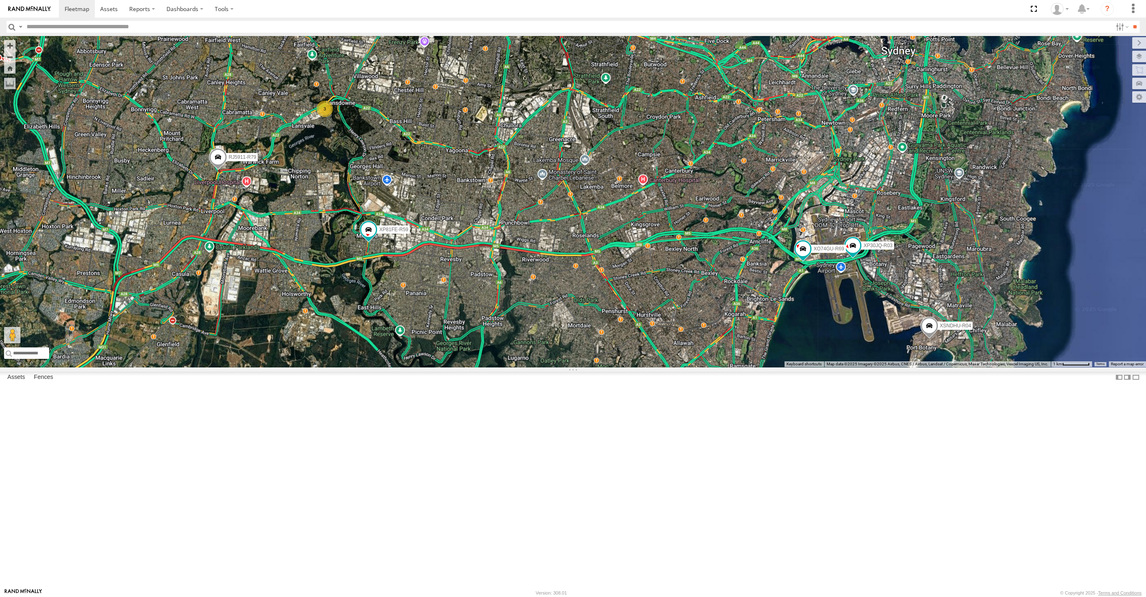
drag, startPoint x: 829, startPoint y: 466, endPoint x: 824, endPoint y: 457, distance: 10.2
click at [825, 367] on div "XP30JQ-R03 XSNDHU-R04 RJ5911-R79 XP81FE-R59 XO74GU-R69 3" at bounding box center [573, 201] width 1146 height 331
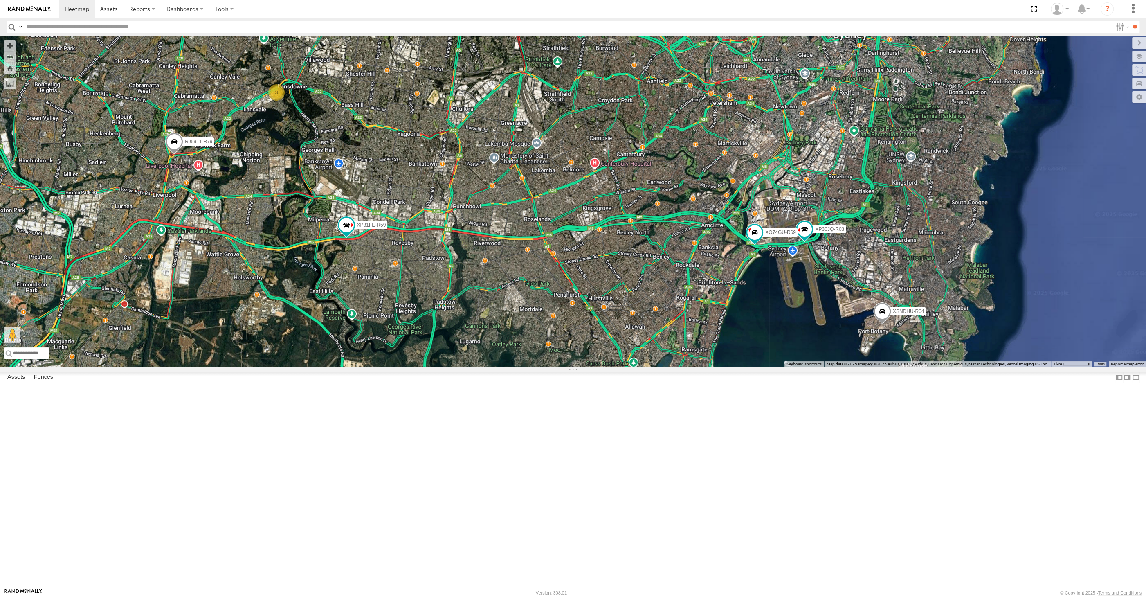
drag, startPoint x: 598, startPoint y: 432, endPoint x: 582, endPoint y: 428, distance: 16.0
click at [580, 367] on div "XP30JQ-R03 XSNDHU-R04 RJ5911-R79 XP81FE-R59 XO74GU-R69 3" at bounding box center [573, 201] width 1146 height 331
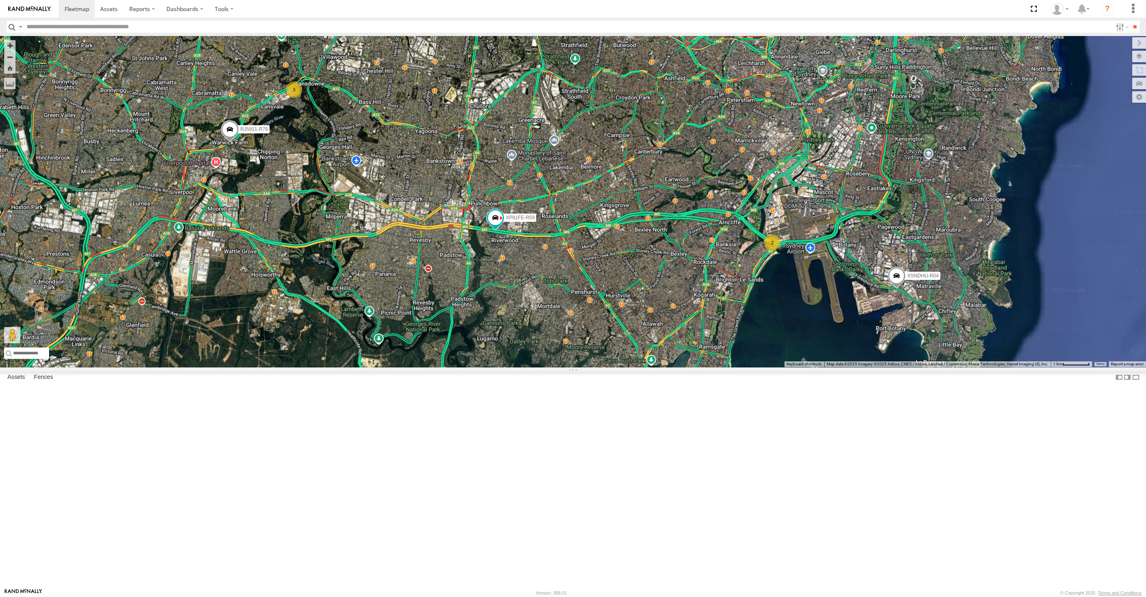
drag, startPoint x: 419, startPoint y: 203, endPoint x: 424, endPoint y: 212, distance: 10.2
click at [423, 212] on div "XSNDHU-R04 RJ5911-R79 XP81FE-R59 2 3" at bounding box center [573, 201] width 1146 height 331
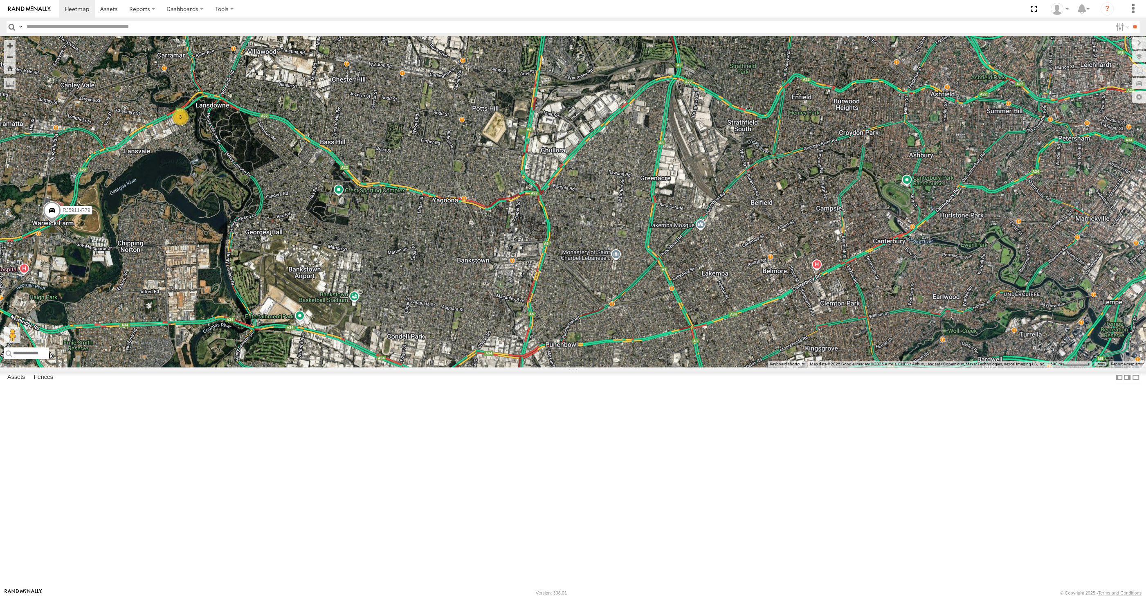
drag, startPoint x: 416, startPoint y: 242, endPoint x: 418, endPoint y: 124, distance: 117.8
click at [420, 128] on div "XSNDHU-R04 RJ5911-R79 XP81FE-R59 2 3" at bounding box center [573, 201] width 1146 height 331
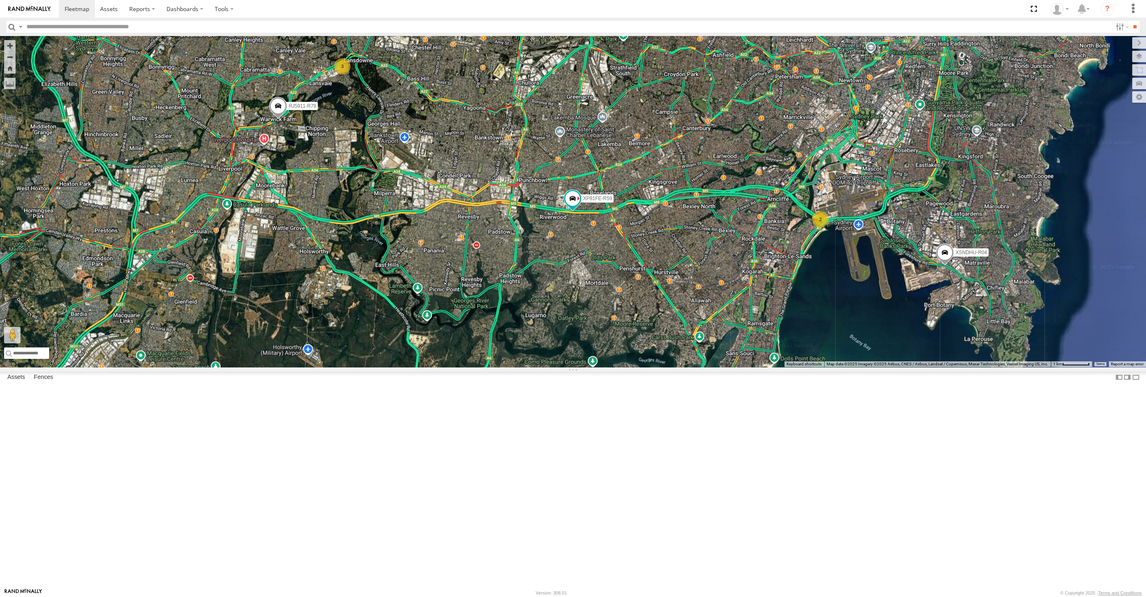
click at [654, 306] on div "XSNDHU-R04 RJ5911-R79 XP81FE-R59 2 3" at bounding box center [573, 201] width 1146 height 331
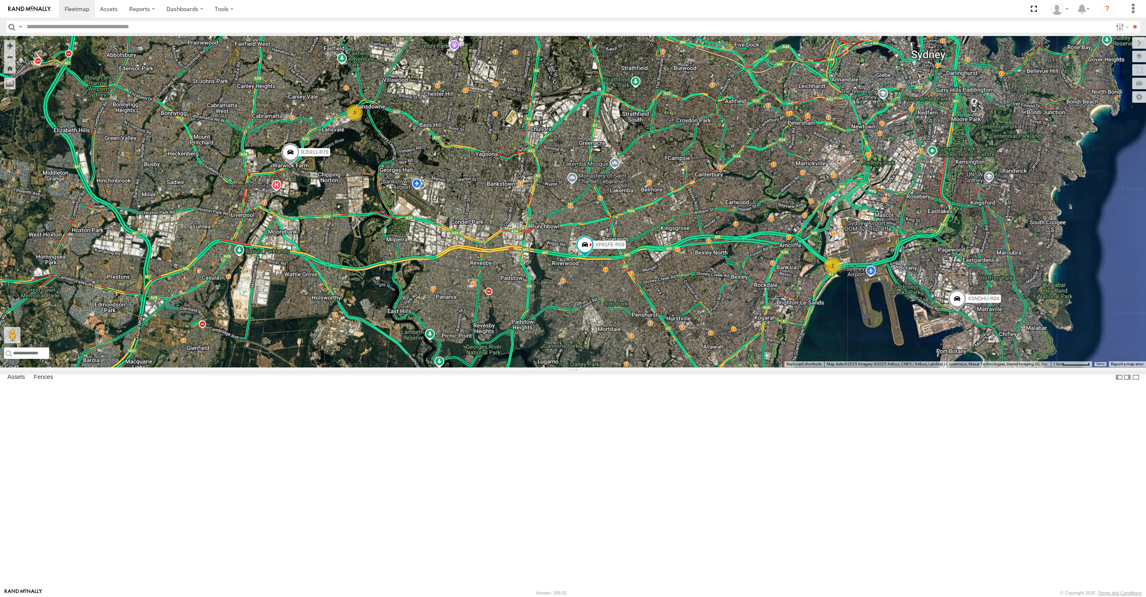
drag, startPoint x: 598, startPoint y: 270, endPoint x: 607, endPoint y: 304, distance: 35.3
click at [607, 304] on div "XSNDHU-R04 RJ5911-R79 XP81FE-R59 2 3" at bounding box center [573, 201] width 1146 height 331
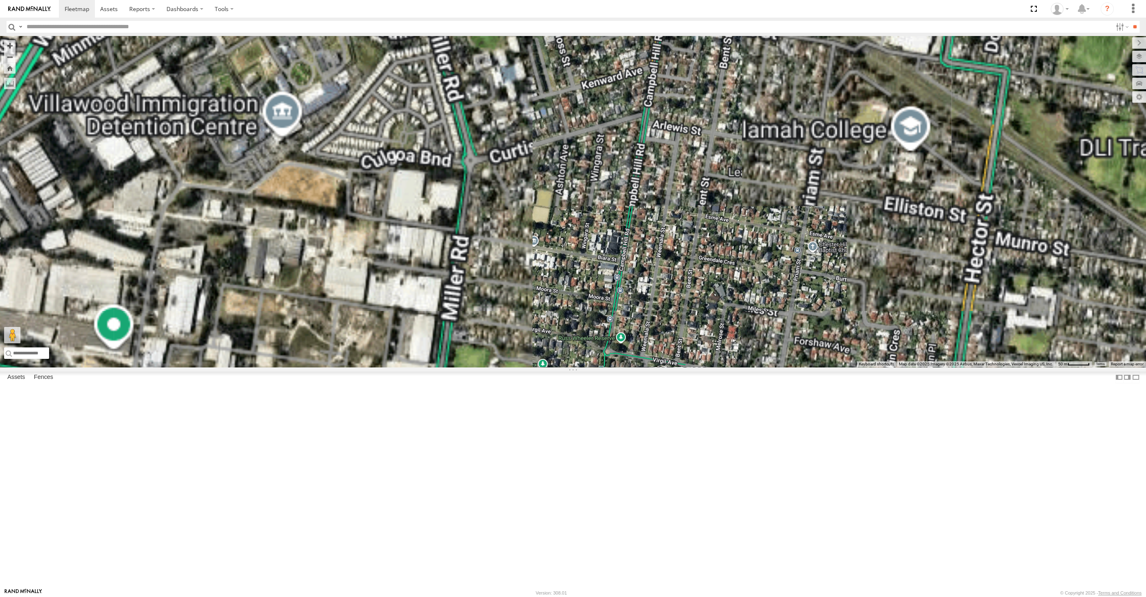
drag, startPoint x: 321, startPoint y: 257, endPoint x: 415, endPoint y: 370, distance: 146.9
click at [411, 367] on div "XSNDHU-R04 RJ5911-R79 XP81FE-R59" at bounding box center [573, 201] width 1146 height 331
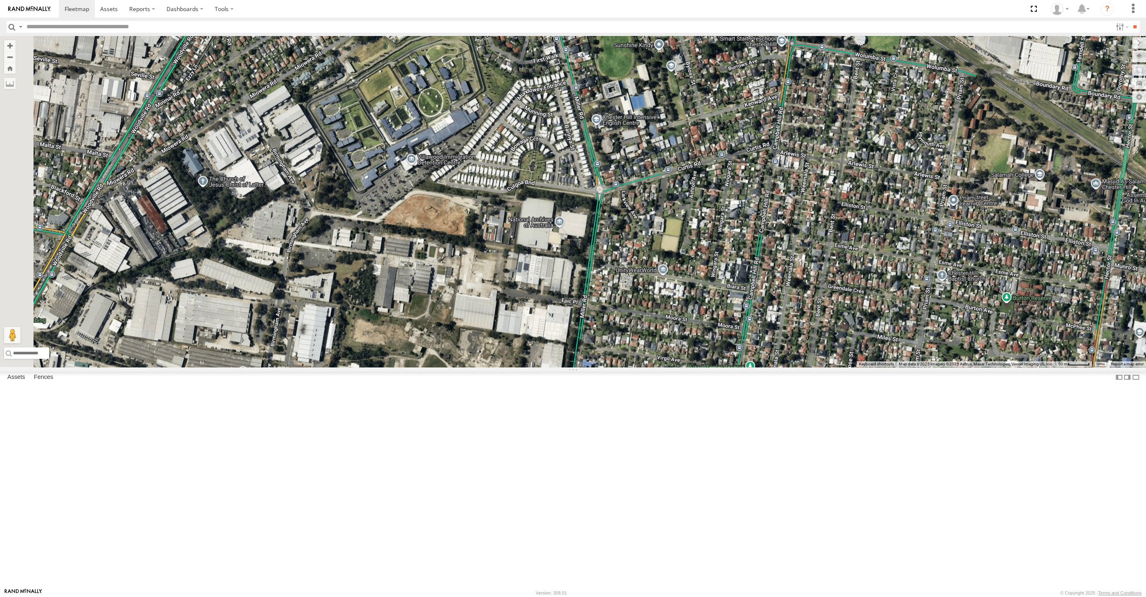
drag, startPoint x: 509, startPoint y: 429, endPoint x: 519, endPoint y: 415, distance: 17.6
click at [545, 367] on div "XSNDHU-R04 RJ5911-R79 XP81FE-R59" at bounding box center [573, 201] width 1146 height 331
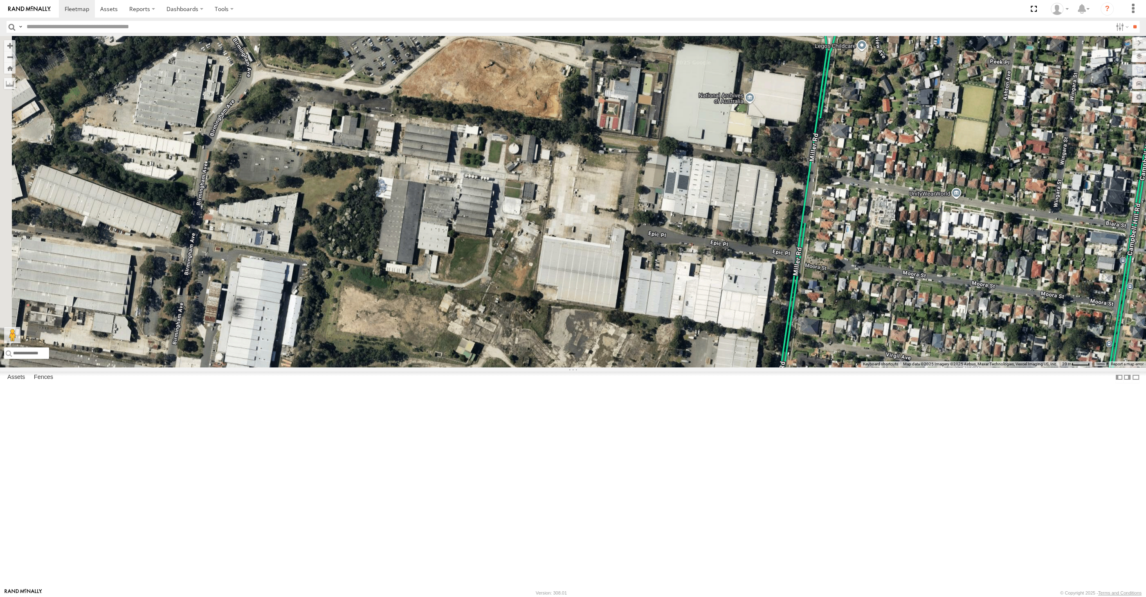
drag, startPoint x: 544, startPoint y: 487, endPoint x: 549, endPoint y: 459, distance: 28.3
click at [551, 367] on div "XSNDHU-R04 RJ5911-R79 XP81FE-R59" at bounding box center [573, 201] width 1146 height 331
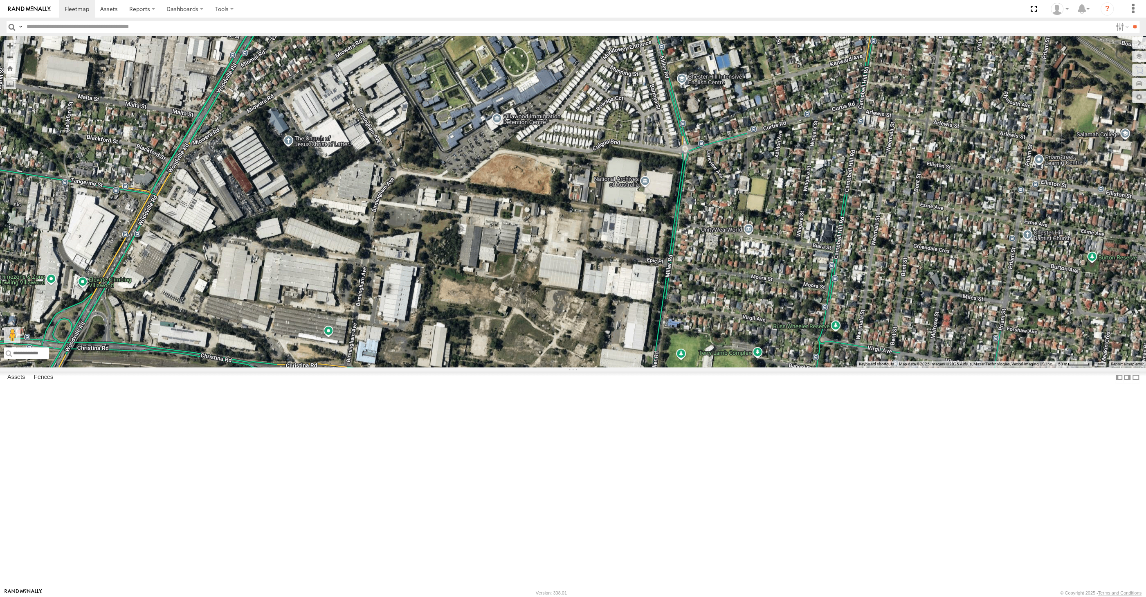
drag, startPoint x: 406, startPoint y: 410, endPoint x: 424, endPoint y: 301, distance: 110.7
click at [425, 316] on div "XSNDHU-R04 RJ5911-R79 XP81FE-R59" at bounding box center [573, 201] width 1146 height 331
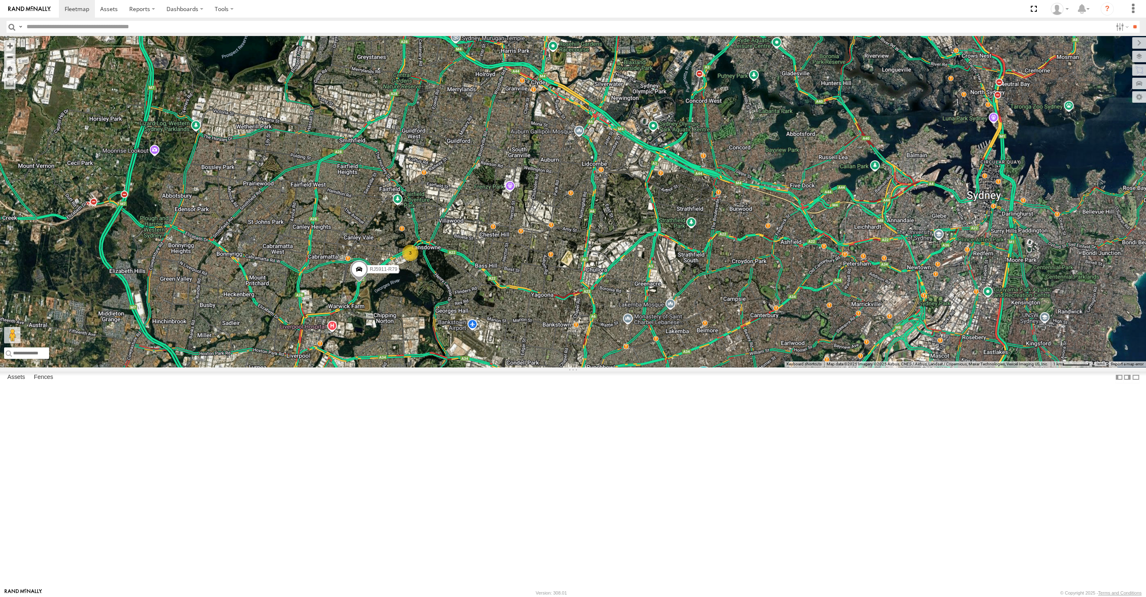
drag, startPoint x: 551, startPoint y: 411, endPoint x: 552, endPoint y: 391, distance: 19.2
click at [552, 367] on div "XSNDHU-R04 RJ5911-R79 XP81FE-R59 2 3" at bounding box center [573, 201] width 1146 height 331
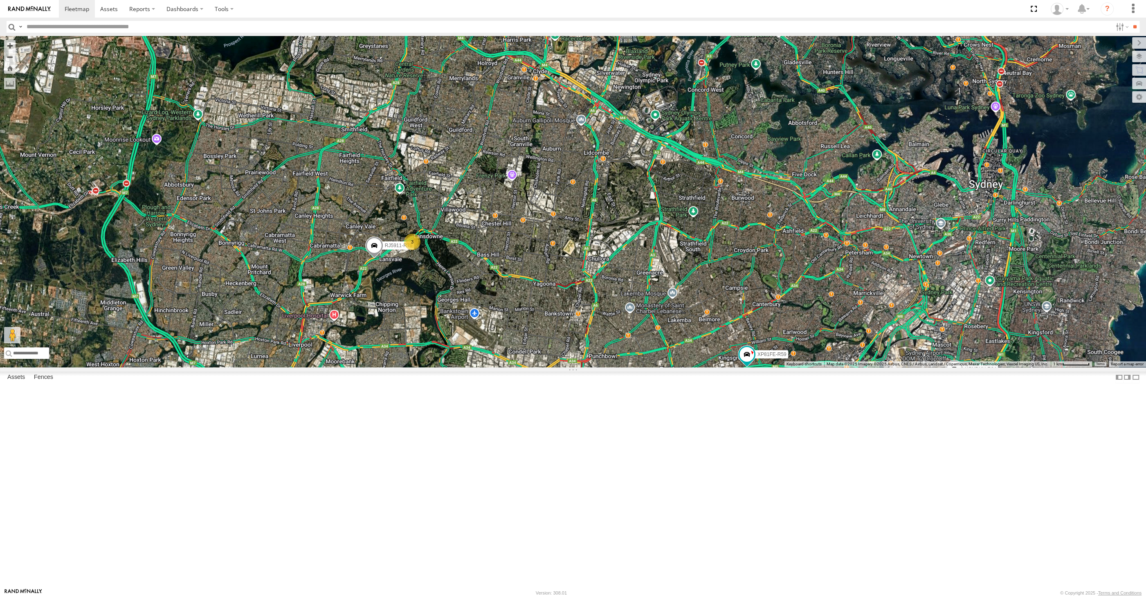
drag, startPoint x: 686, startPoint y: 389, endPoint x: 704, endPoint y: 401, distance: 22.1
click at [704, 367] on div "XSNDHU-R04 RJ5911-R79 XP81FE-R59 2 3" at bounding box center [573, 201] width 1146 height 331
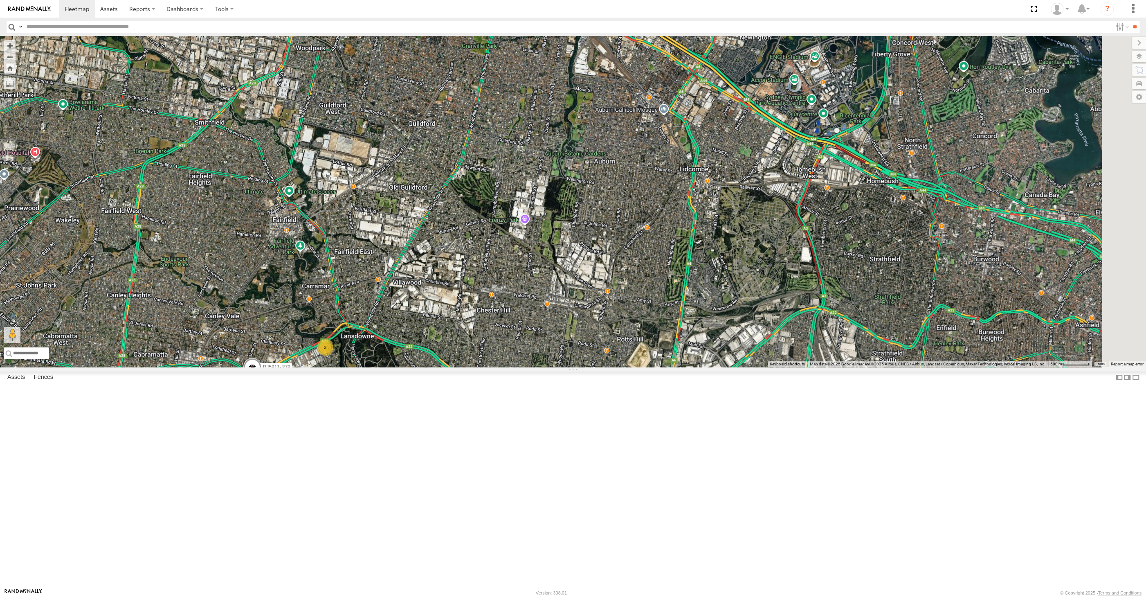
drag, startPoint x: 740, startPoint y: 312, endPoint x: 631, endPoint y: 340, distance: 112.2
click at [633, 340] on div "XSNDHU-R04 RJ5911-R79 XP81FE-R59 3" at bounding box center [573, 201] width 1146 height 331
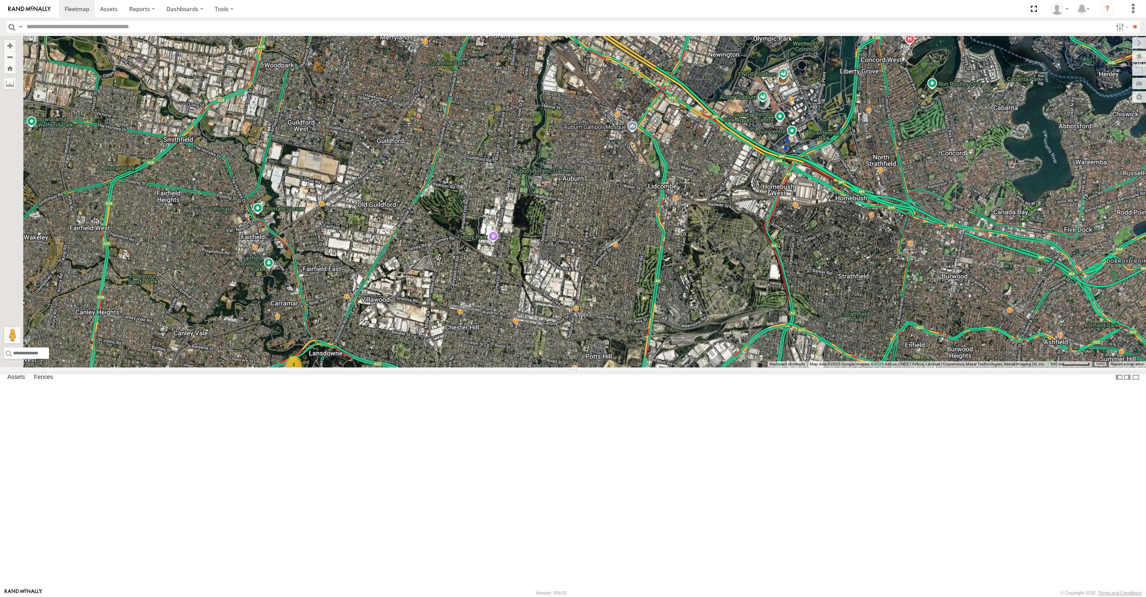
drag, startPoint x: 487, startPoint y: 381, endPoint x: 619, endPoint y: 193, distance: 229.9
click at [589, 253] on div "XSNDHU-R04 RJ5911-R79 XP81FE-R59 3" at bounding box center [573, 201] width 1146 height 331
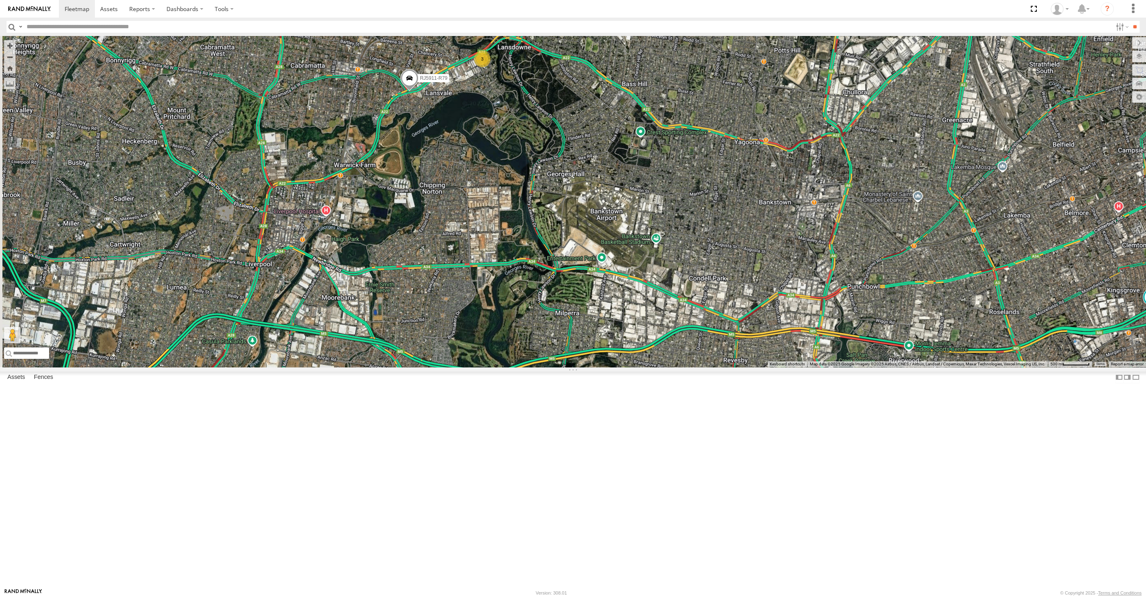
drag, startPoint x: 453, startPoint y: 387, endPoint x: 488, endPoint y: 380, distance: 35.9
click at [487, 367] on div "XSNDHU-R04 RJ5911-R79 XP81FE-R59 3" at bounding box center [573, 201] width 1146 height 331
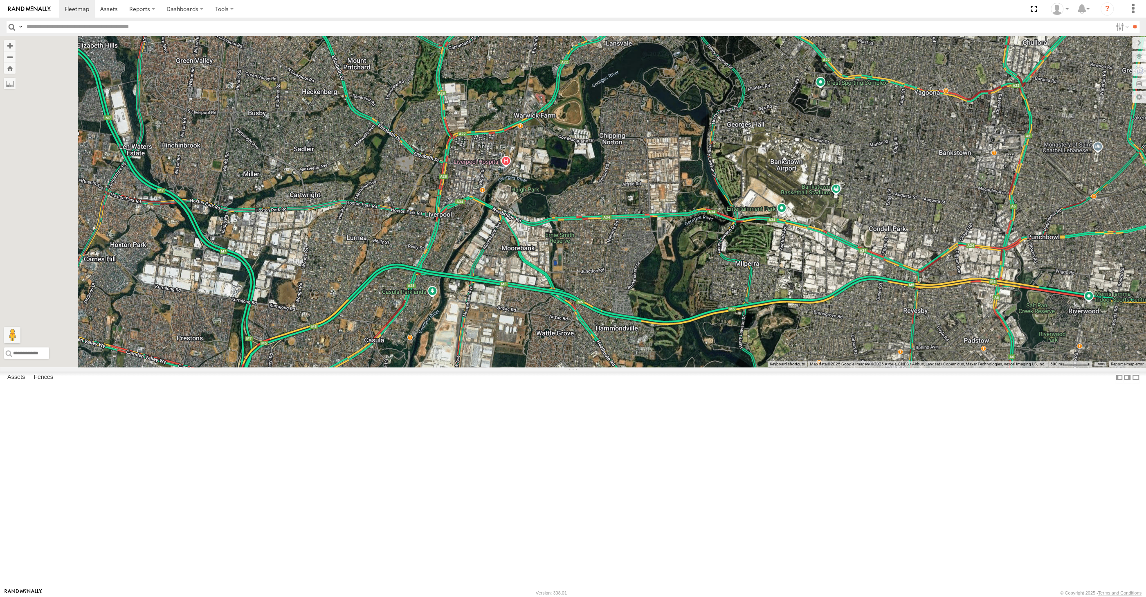
drag, startPoint x: 451, startPoint y: 424, endPoint x: 614, endPoint y: 364, distance: 173.6
click at [611, 366] on div "XSNDHU-R04 RJ5911-R79 XP81FE-R59 3" at bounding box center [573, 201] width 1146 height 331
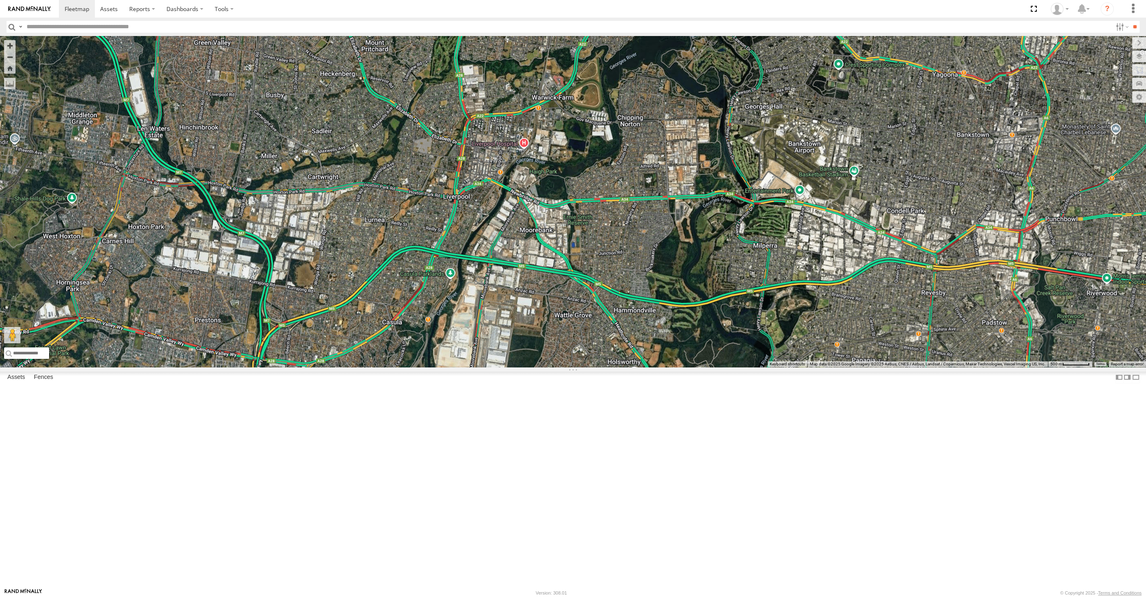
drag, startPoint x: 667, startPoint y: 405, endPoint x: 557, endPoint y: 375, distance: 114.0
click at [568, 367] on div "XSNDHU-R04 RJ5911-R79 XP81FE-R59 3" at bounding box center [573, 201] width 1146 height 331
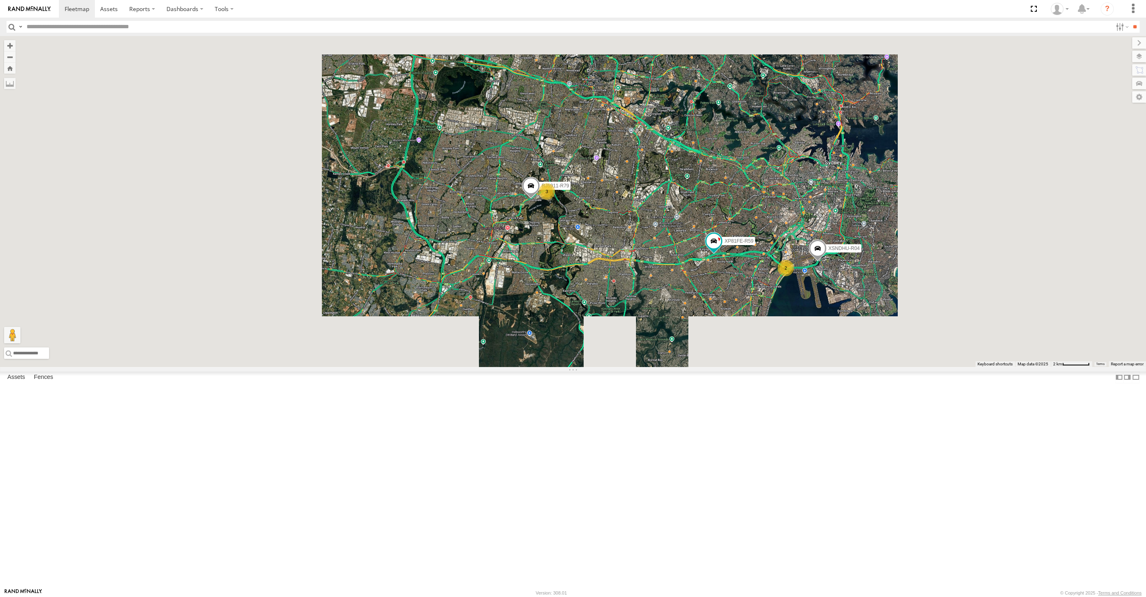
drag, startPoint x: 624, startPoint y: 410, endPoint x: 524, endPoint y: 408, distance: 100.2
click at [524, 367] on div "XSNDHU-R04 RJ5911-R79 XP81FE-R59 2 3" at bounding box center [573, 201] width 1146 height 331
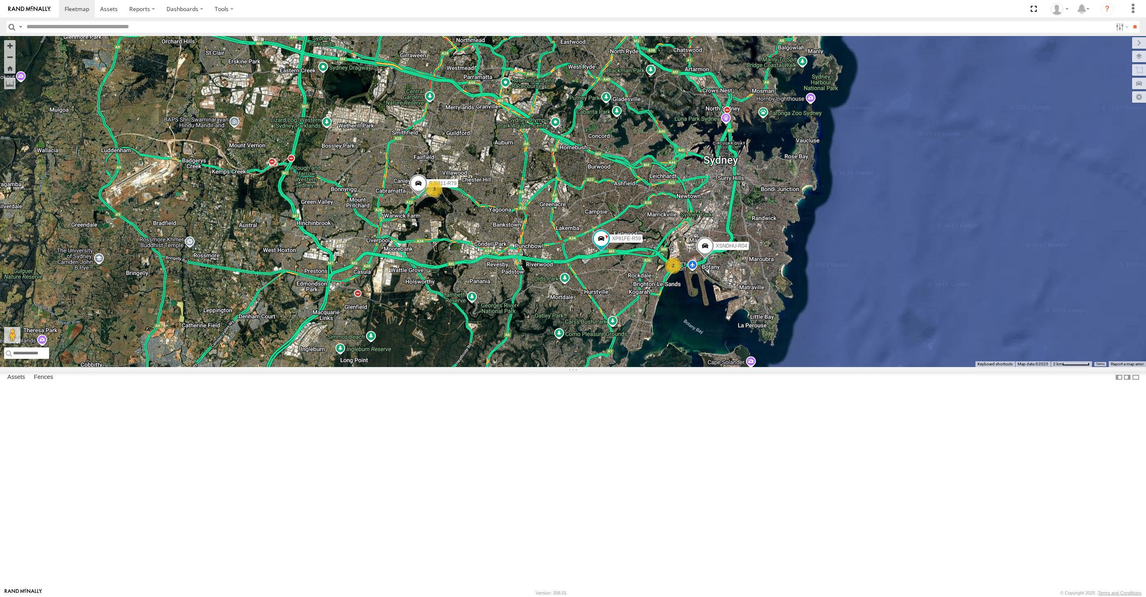
select select "**********"
click at [438, 367] on div "XSNDHU-R04 XP81FE-R59 2 4" at bounding box center [573, 201] width 1146 height 331
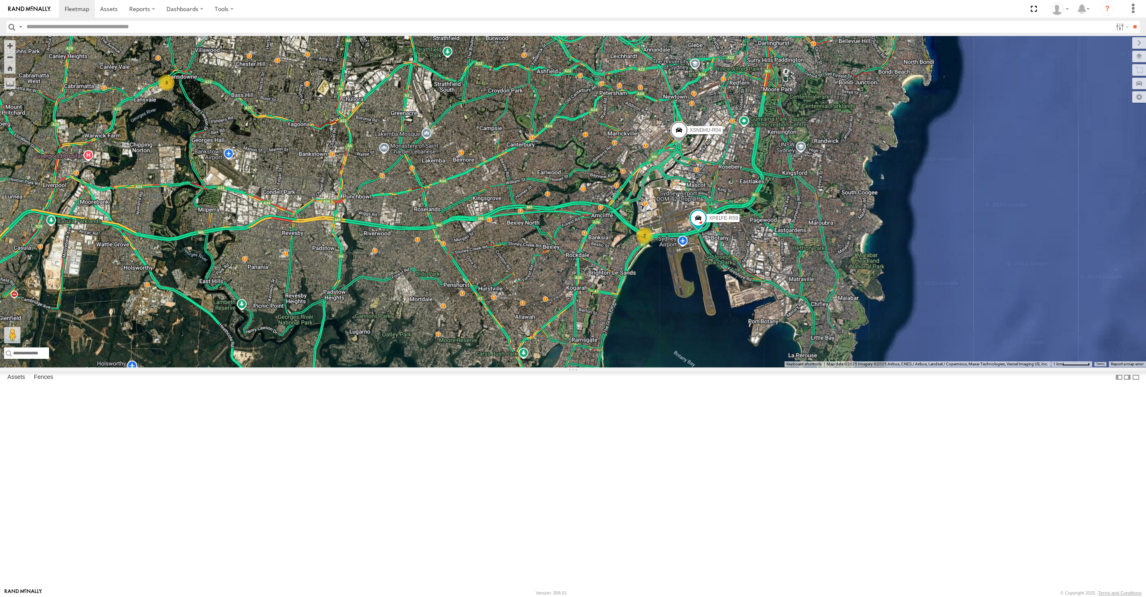
drag, startPoint x: 610, startPoint y: 408, endPoint x: 614, endPoint y: 395, distance: 14.1
click at [615, 367] on div "XSNDHU-R04 RJ5911-R79 XP81FE-R59 2 3" at bounding box center [573, 201] width 1146 height 331
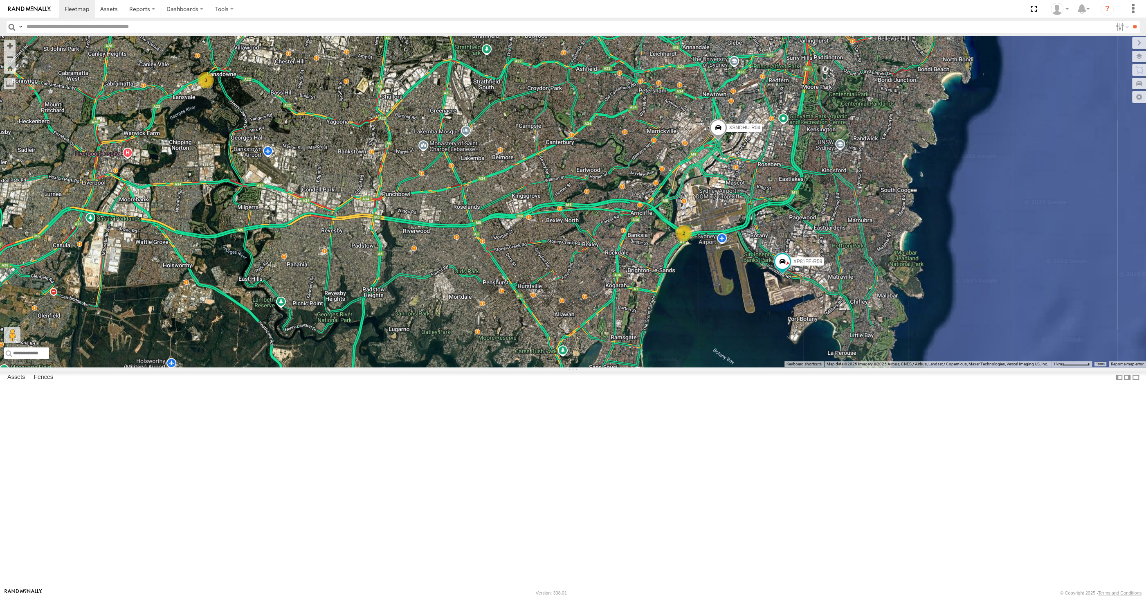
drag, startPoint x: 611, startPoint y: 460, endPoint x: 635, endPoint y: 461, distance: 24.1
click at [634, 367] on div "XSNDHU-R04 RJ5911-R79 XP81FE-R59 2 3" at bounding box center [573, 201] width 1146 height 331
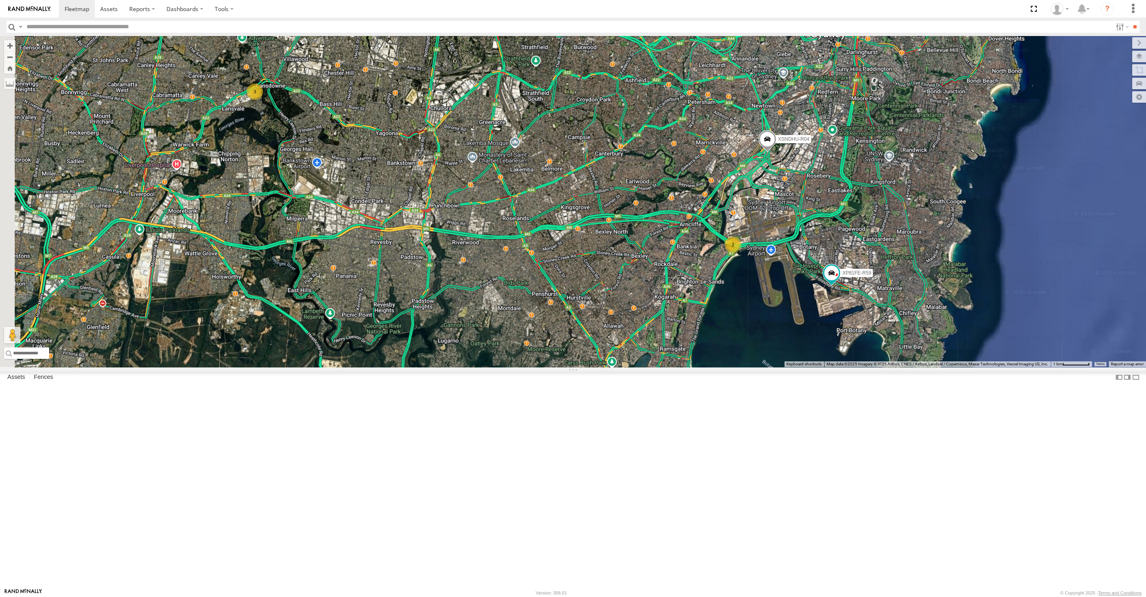
drag, startPoint x: 604, startPoint y: 372, endPoint x: 619, endPoint y: 371, distance: 15.2
click at [622, 367] on div "XSNDHU-R04 RJ5911-R79 XP81FE-R59 2 3" at bounding box center [573, 201] width 1146 height 331
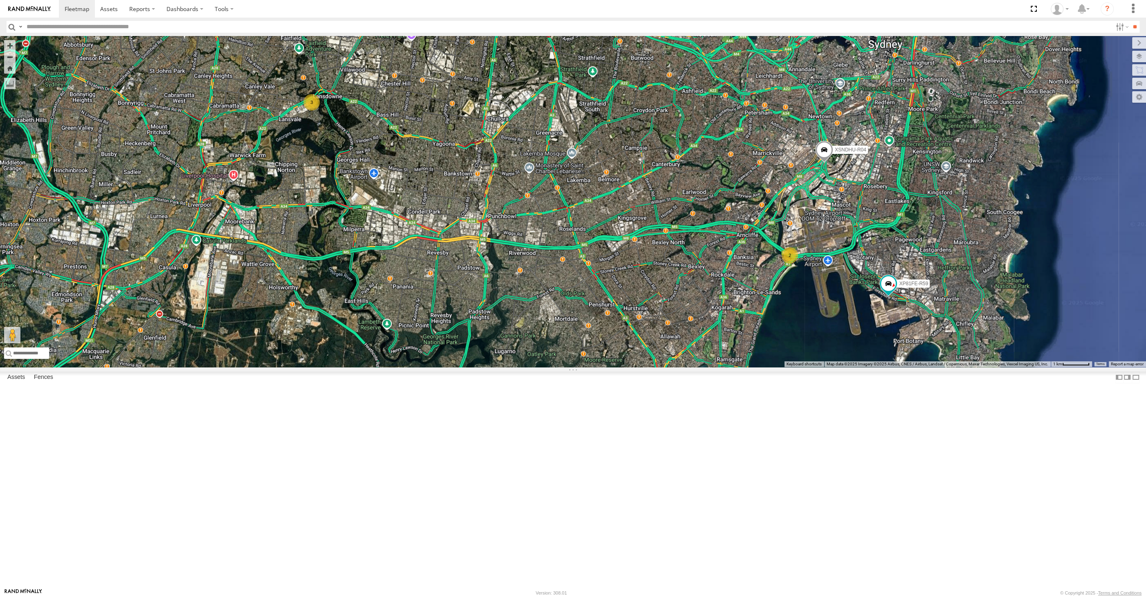
drag, startPoint x: 610, startPoint y: 394, endPoint x: 645, endPoint y: 402, distance: 35.3
click at [645, 367] on div "XSNDHU-R04 RJ5911-R79 XP81FE-R59 2 3" at bounding box center [573, 201] width 1146 height 331
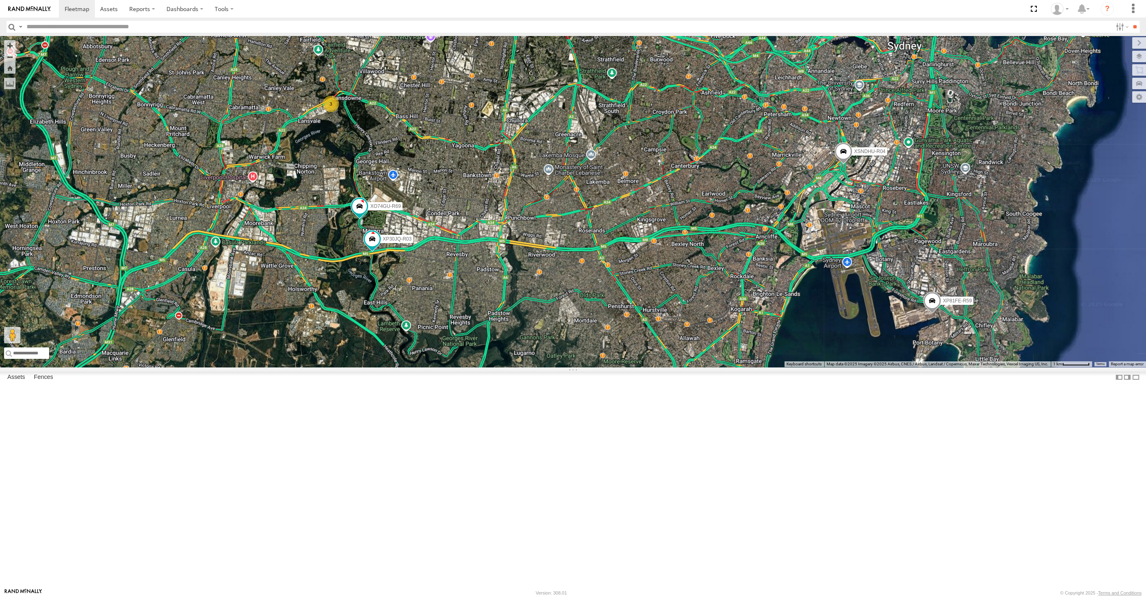
drag, startPoint x: 464, startPoint y: 393, endPoint x: 470, endPoint y: 385, distance: 10.2
click at [469, 367] on div "XP30JQ-R03 XSNDHU-R04 3 RJ5911-R79 XP81FE-R59 XO74GU-R69" at bounding box center [573, 201] width 1146 height 331
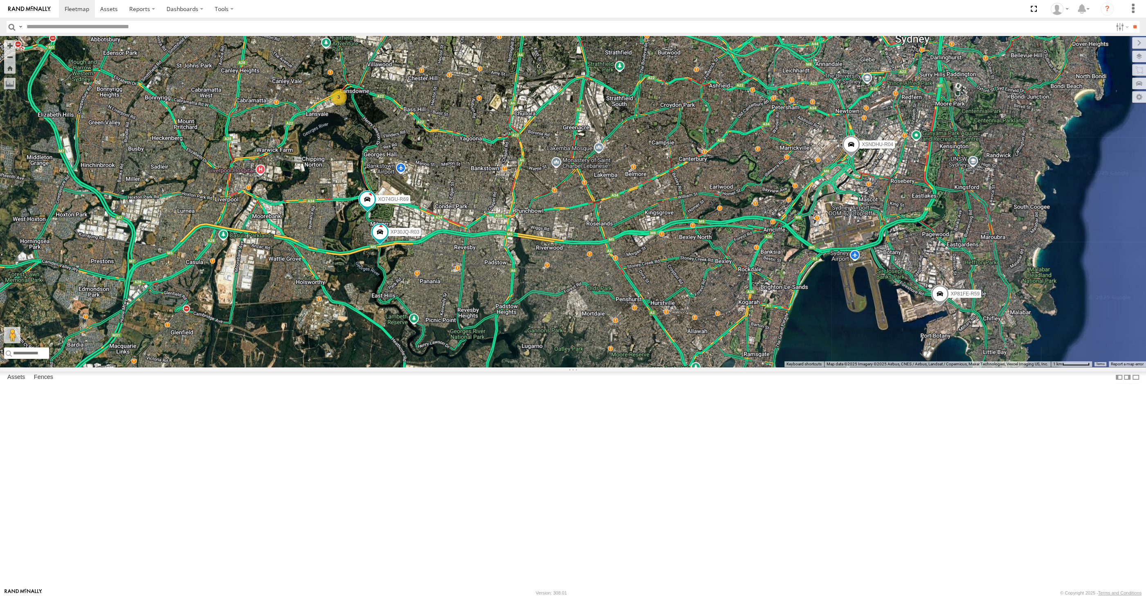
click at [353, 8] on span at bounding box center [357, 0] width 15 height 15
click at [402, 236] on div "XP30JQ-R03 XSNDHU-R04 3 RJ5911-R79 XP81FE-R59 XO74GU-R69 RJ5911-R79 All Assets …" at bounding box center [573, 201] width 1146 height 331
drag, startPoint x: 380, startPoint y: 344, endPoint x: 402, endPoint y: 358, distance: 26.1
click at [380, 239] on span at bounding box center [380, 232] width 15 height 15
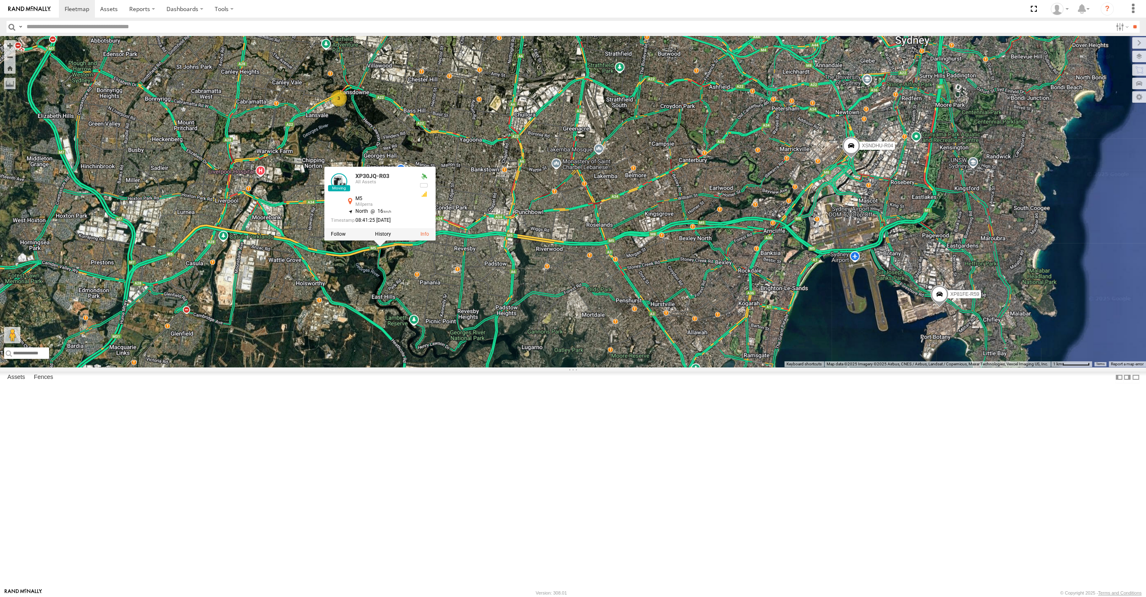
click at [478, 367] on div "XP30JQ-R03 XSNDHU-R04 3 RJ5911-R79 XP81FE-R59 XO74GU-R69 XP30JQ-R03 All Assets …" at bounding box center [573, 201] width 1146 height 331
